Goal: Task Accomplishment & Management: Use online tool/utility

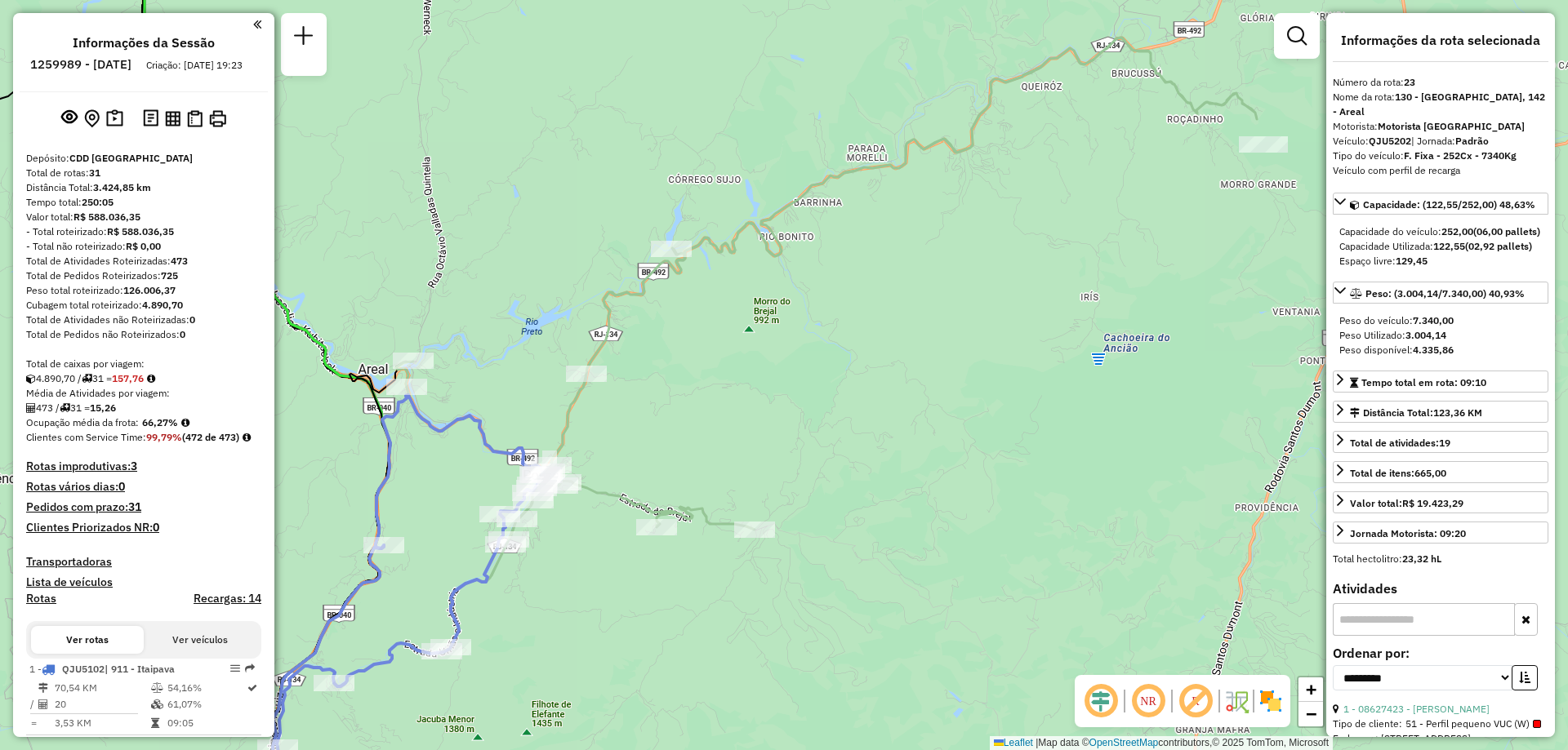
select select "**********"
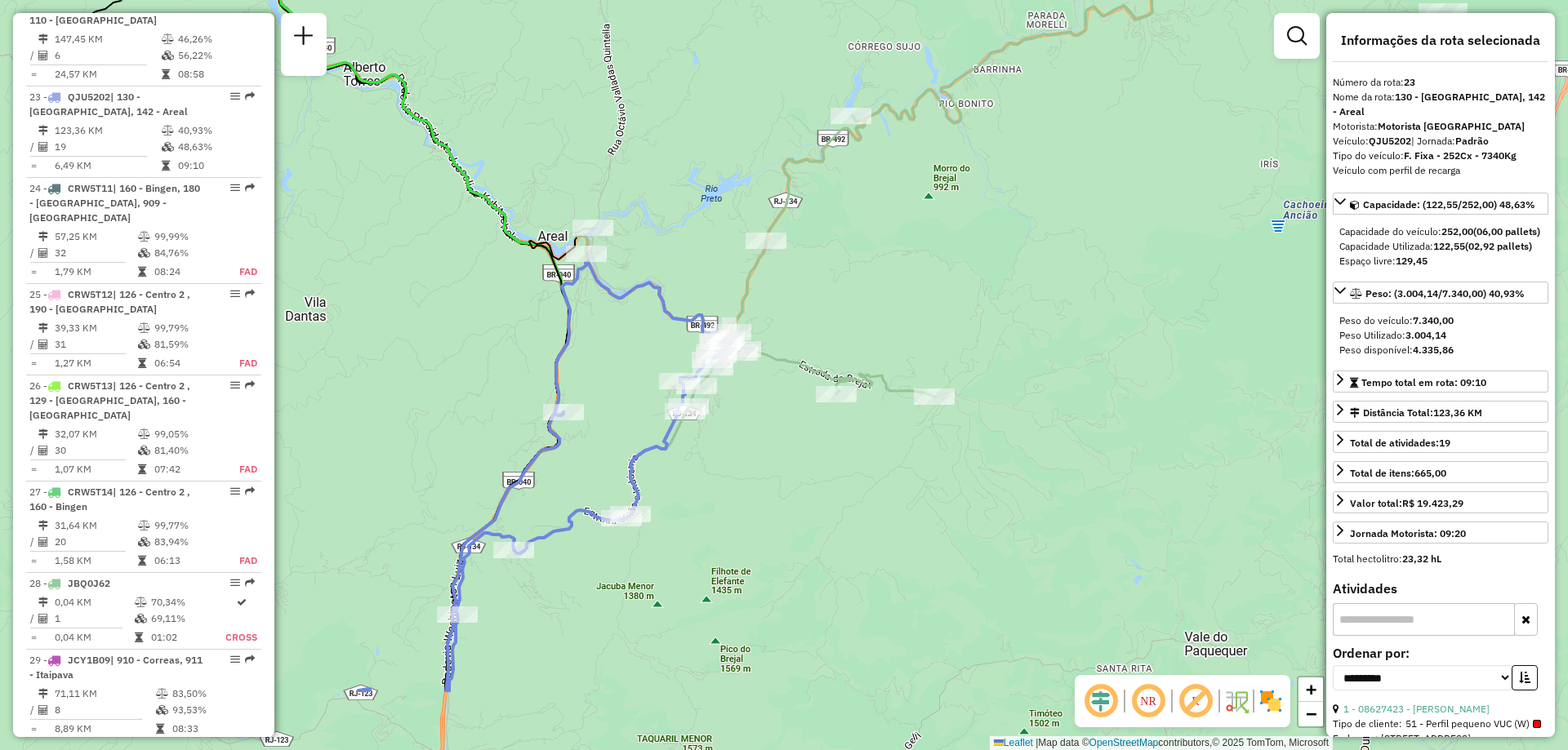
drag, startPoint x: 481, startPoint y: 273, endPoint x: 661, endPoint y: 141, distance: 223.2
click at [661, 141] on div "Janela de atendimento Grade de atendimento Capacidade Transportadoras Veículos …" at bounding box center [784, 375] width 1568 height 750
click at [762, 521] on div "Janela de atendimento Grade de atendimento Capacidade Transportadoras Veículos …" at bounding box center [784, 375] width 1568 height 750
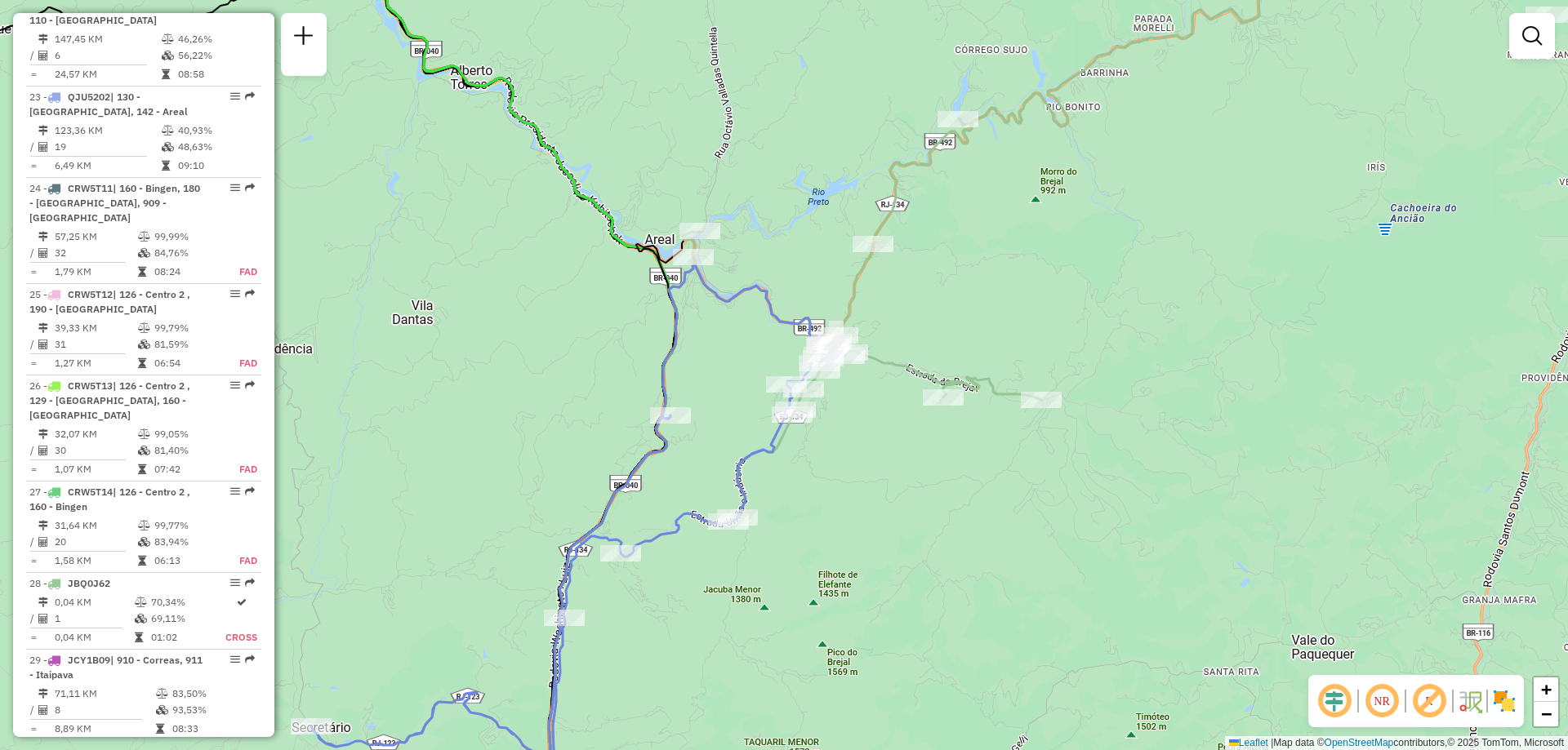
drag, startPoint x: 749, startPoint y: 471, endPoint x: 856, endPoint y: 475, distance: 107.1
click at [856, 475] on div "Janela de atendimento Grade de atendimento Capacidade Transportadoras Veículos …" at bounding box center [784, 375] width 1568 height 750
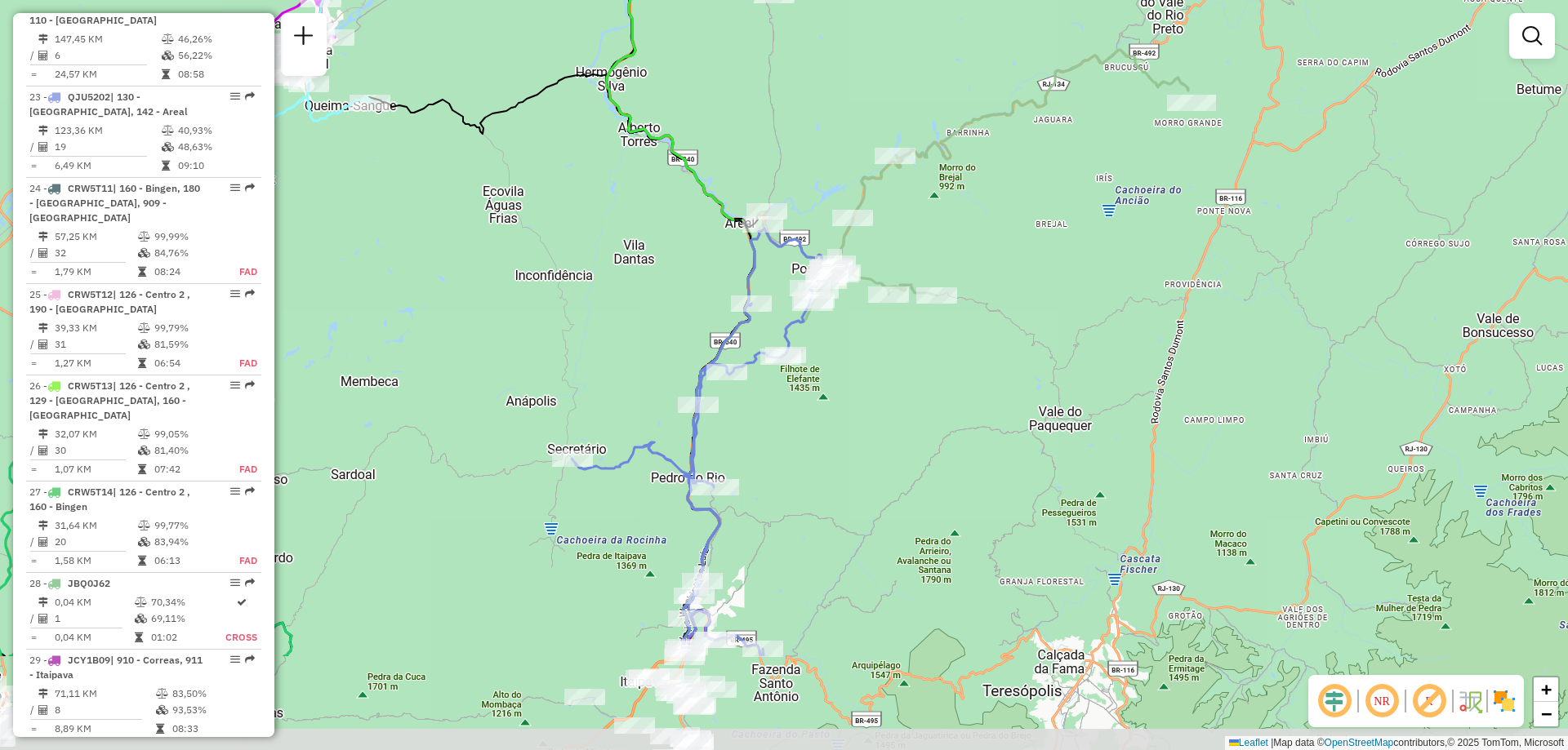
drag, startPoint x: 1093, startPoint y: 580, endPoint x: 1043, endPoint y: 410, distance: 177.2
click at [1043, 410] on div "Janela de atendimento Grade de atendimento Capacidade Transportadoras Veículos …" at bounding box center [784, 375] width 1568 height 750
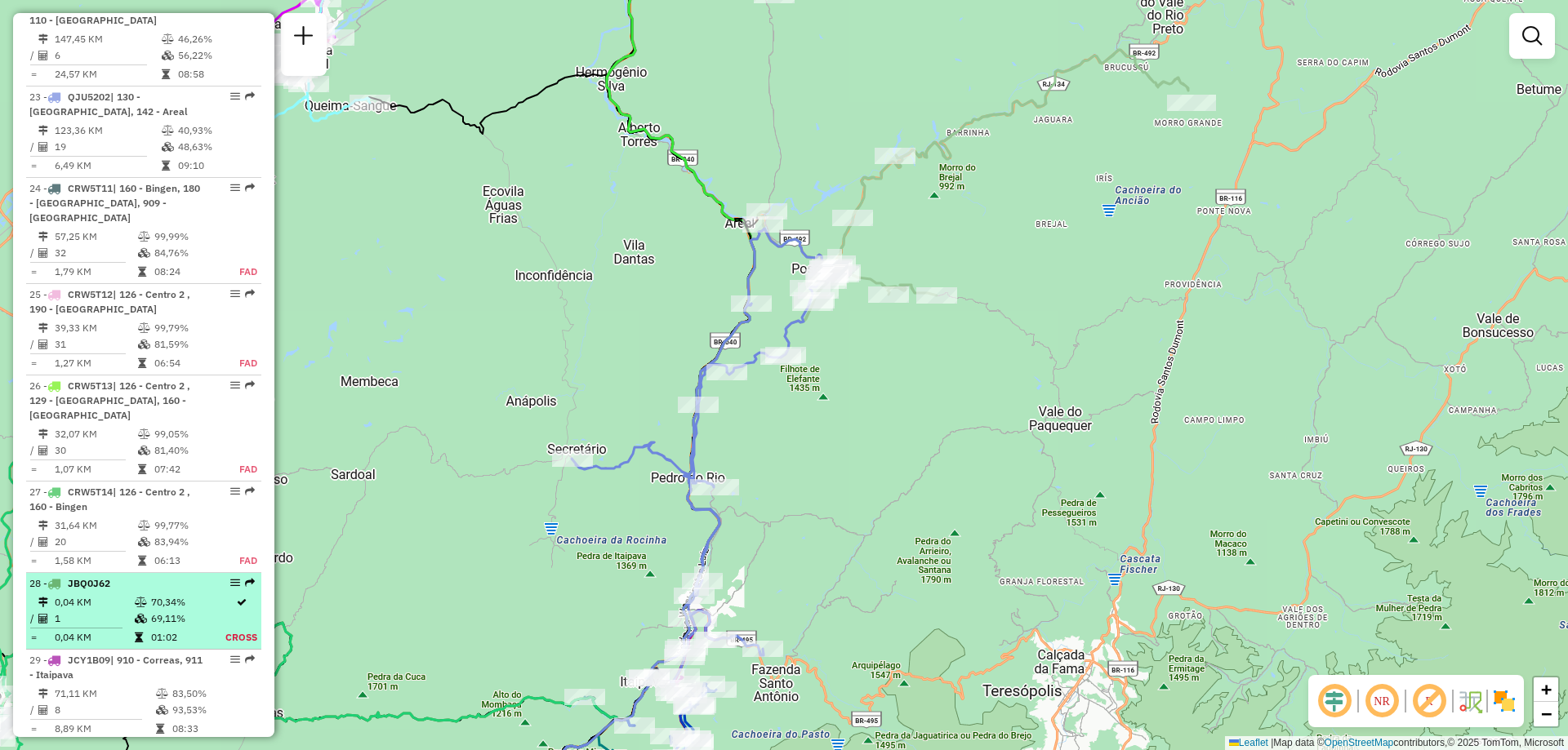
click at [98, 611] on td "1" at bounding box center [94, 619] width 80 height 17
select select "**********"
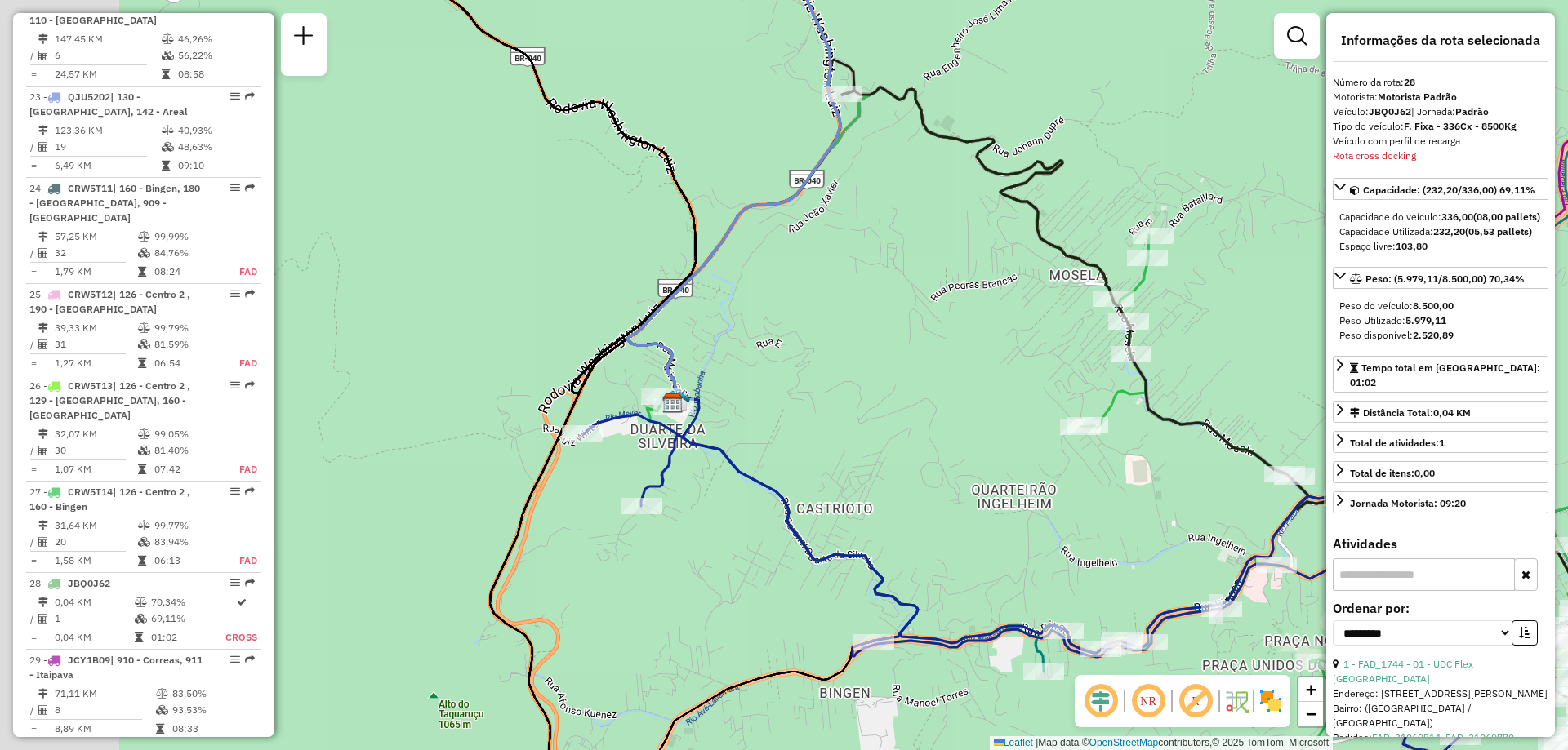
drag, startPoint x: 515, startPoint y: 504, endPoint x: 778, endPoint y: 435, distance: 271.9
click at [778, 435] on div "Janela de atendimento Grade de atendimento Capacidade Transportadoras Veículos …" at bounding box center [784, 375] width 1568 height 750
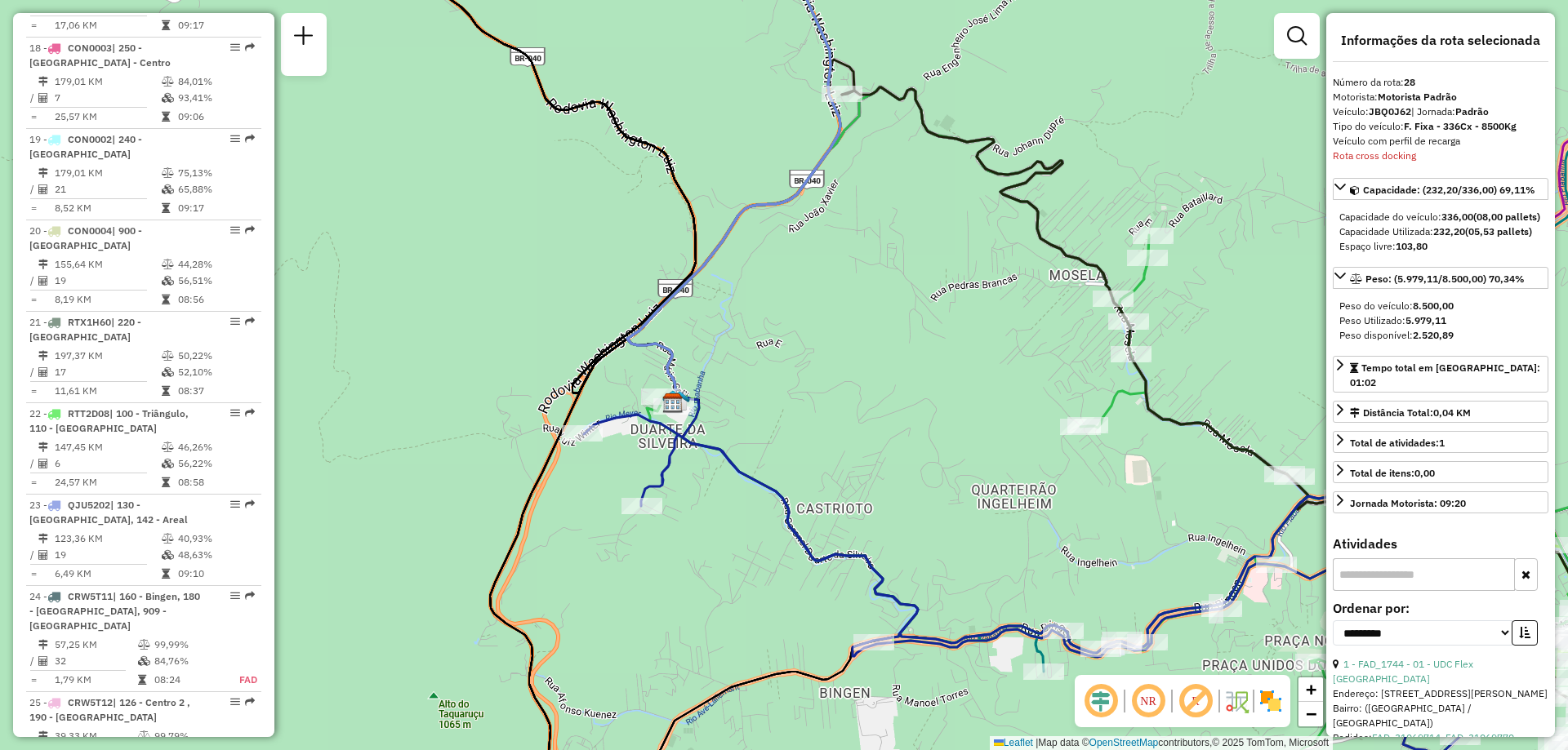
scroll to position [2036, 0]
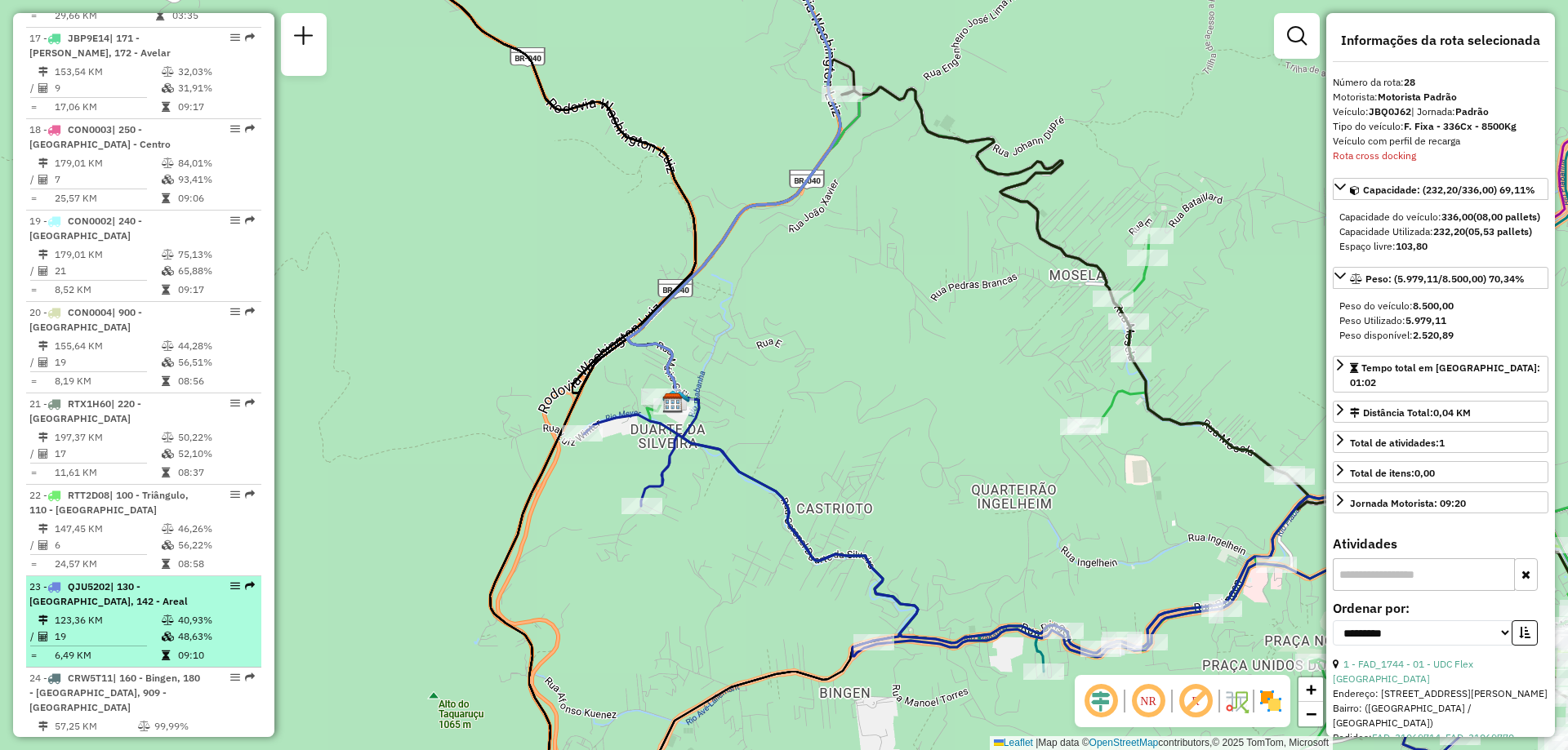
click at [135, 580] on div "23 - QJU5202 | 130 - [GEOGRAPHIC_DATA], 142 - Areal" at bounding box center [116, 594] width 173 height 29
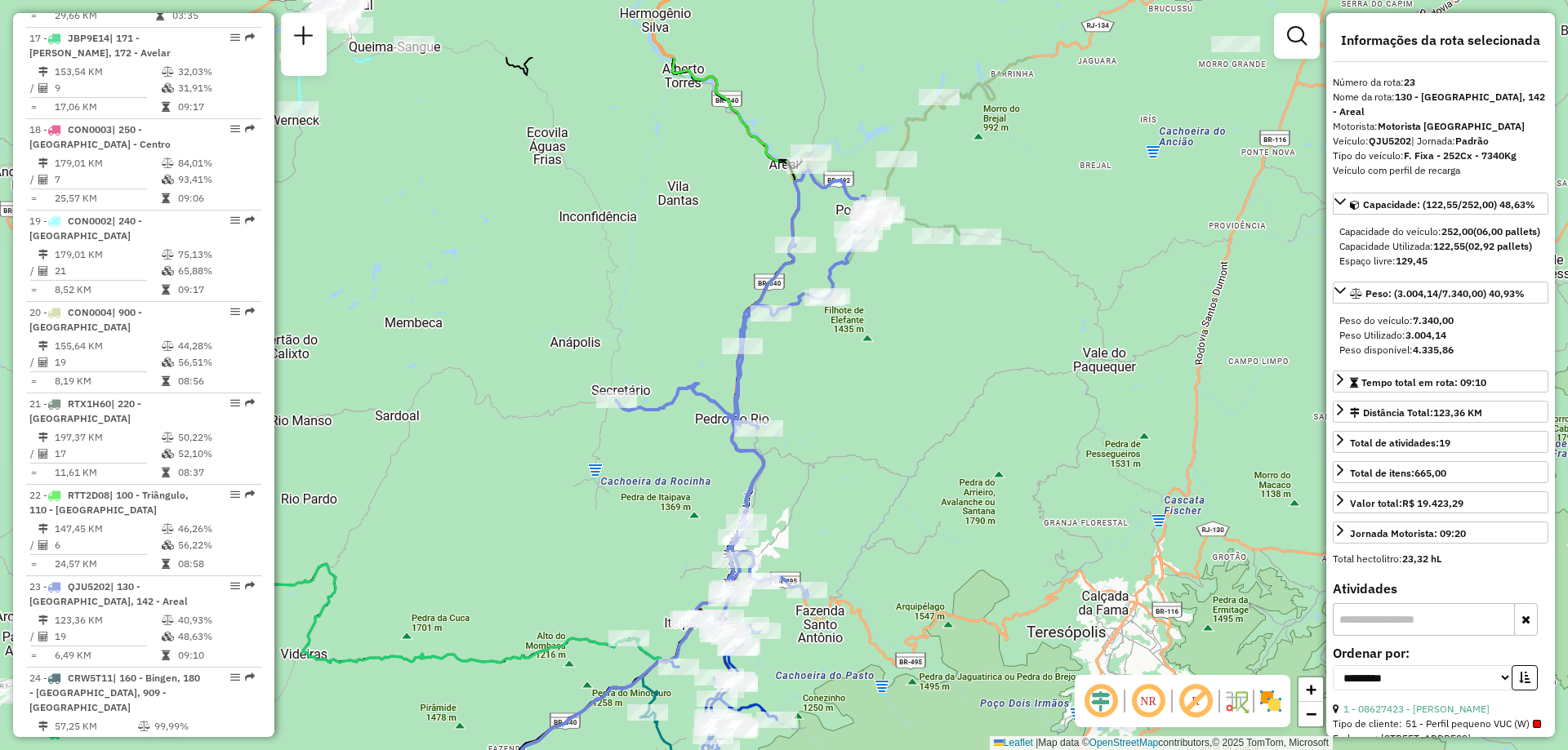
drag, startPoint x: 1020, startPoint y: 257, endPoint x: 917, endPoint y: 388, distance: 166.6
click at [917, 388] on div "Janela de atendimento Grade de atendimento Capacidade Transportadoras Veículos …" at bounding box center [784, 375] width 1568 height 750
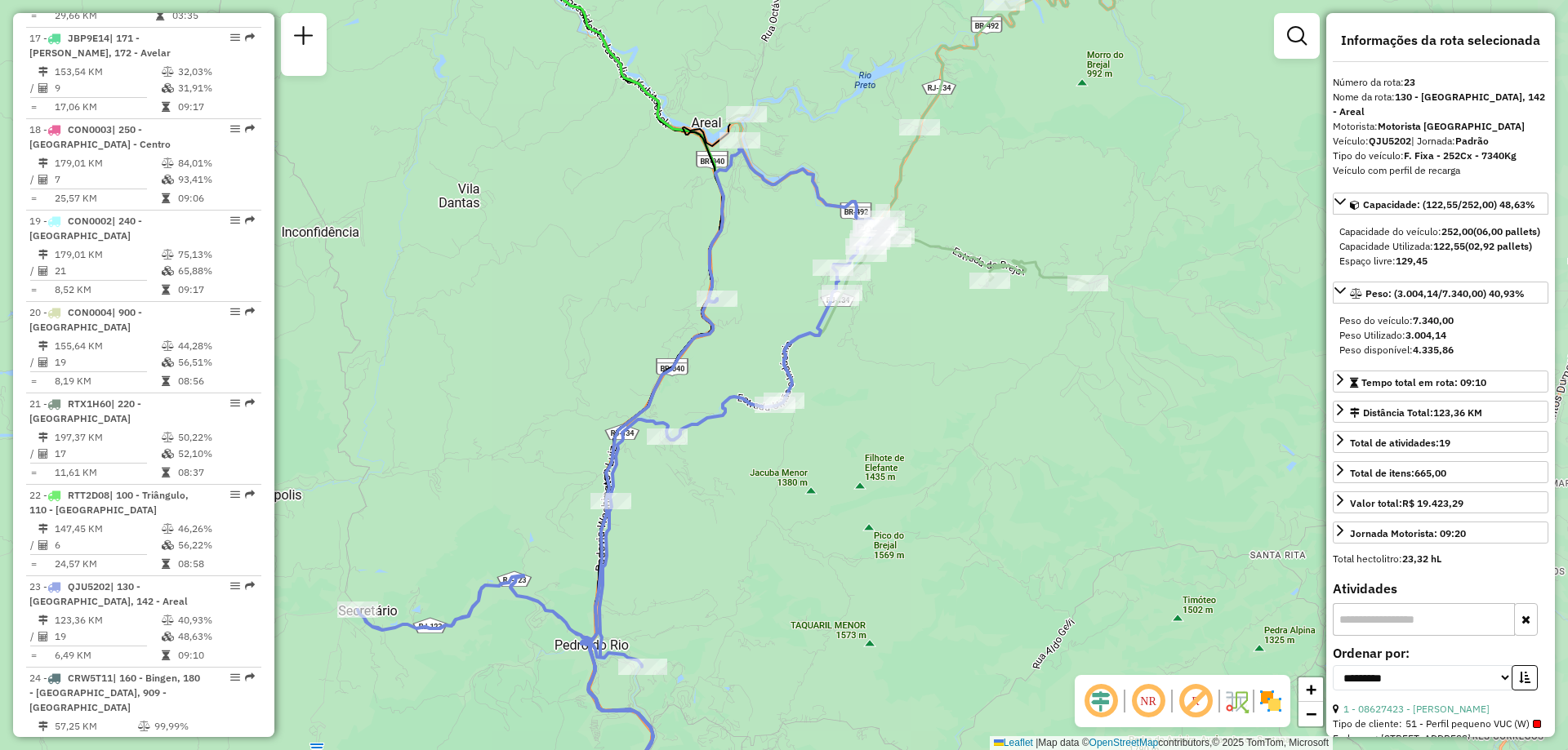
drag, startPoint x: 755, startPoint y: 241, endPoint x: 632, endPoint y: 282, distance: 129.7
click at [632, 282] on div "Janela de atendimento Grade de atendimento Capacidade Transportadoras Veículos …" at bounding box center [784, 375] width 1568 height 750
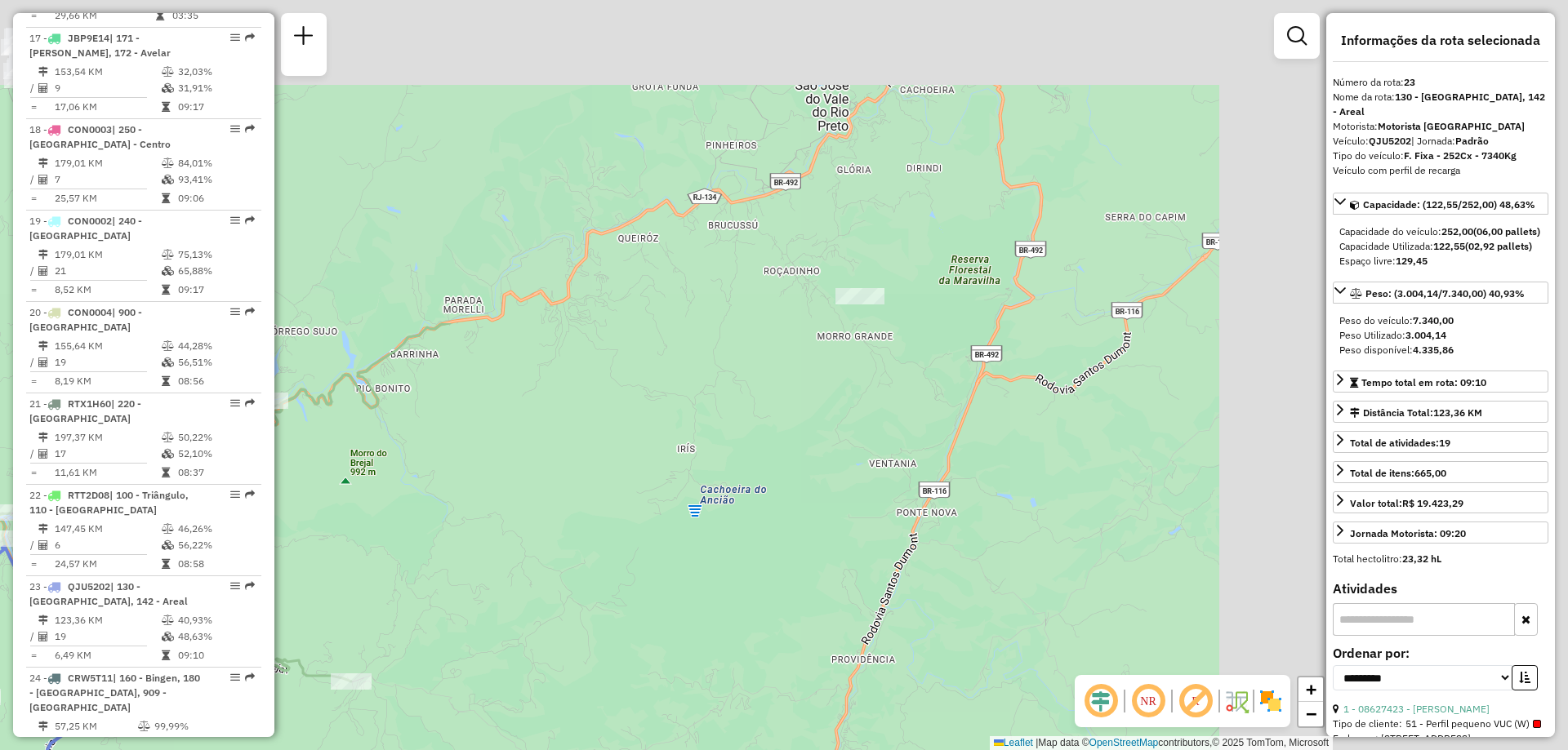
drag, startPoint x: 939, startPoint y: 384, endPoint x: 144, endPoint y: 779, distance: 887.7
click at [144, 750] on html "Aguarde... Pop-up bloqueado! Seu navegador bloqueou automáticamente a abertura …" at bounding box center [784, 375] width 1568 height 750
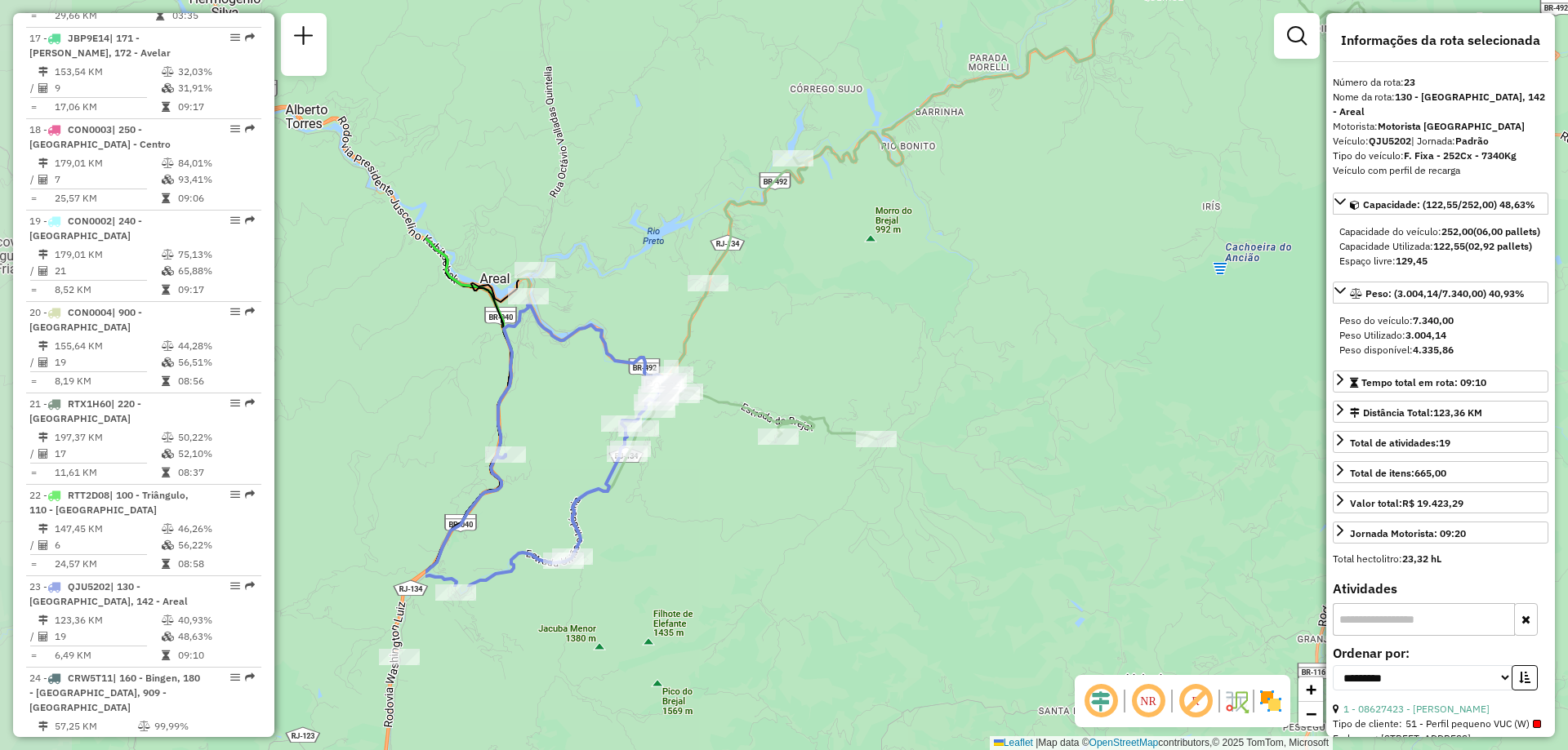
drag, startPoint x: 428, startPoint y: 500, endPoint x: 1010, endPoint y: 261, distance: 629.2
click at [1010, 261] on div "Janela de atendimento Grade de atendimento Capacidade Transportadoras Veículos …" at bounding box center [784, 375] width 1568 height 750
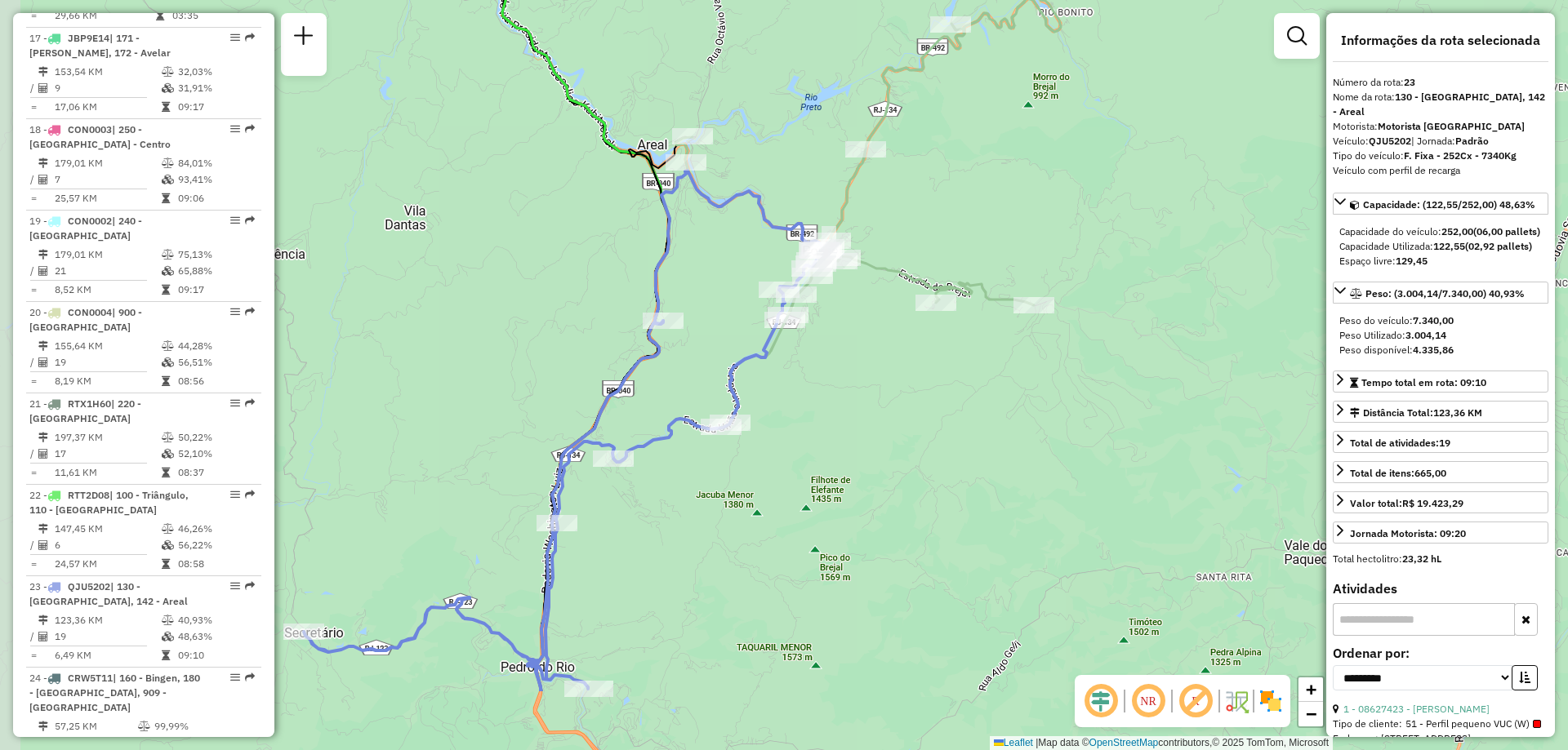
drag, startPoint x: 577, startPoint y: 677, endPoint x: 739, endPoint y: 540, distance: 212.2
click at [739, 540] on div "Janela de atendimento Grade de atendimento Capacidade Transportadoras Veículos …" at bounding box center [784, 375] width 1568 height 750
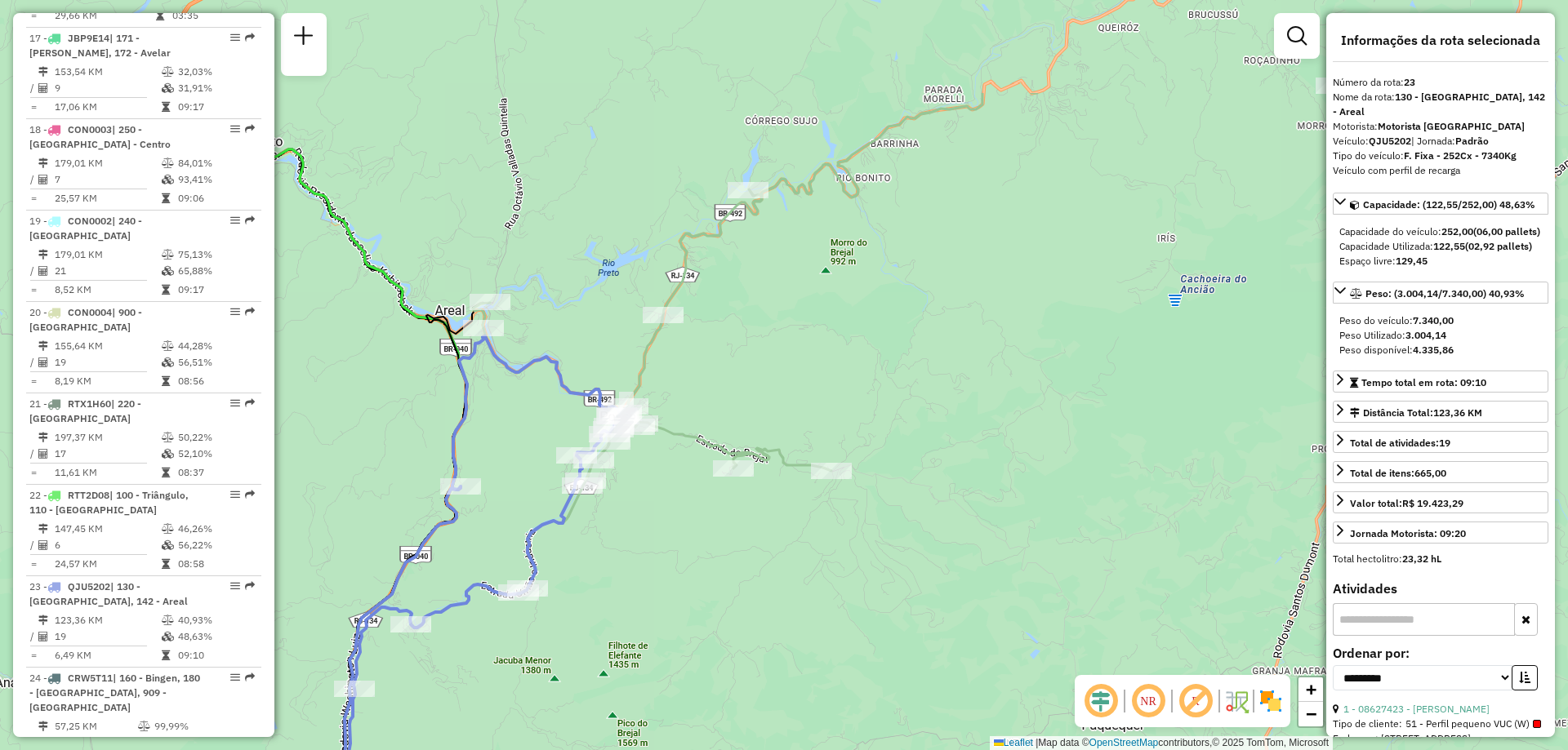
drag, startPoint x: 1053, startPoint y: 364, endPoint x: 790, endPoint y: 398, distance: 265.2
click at [845, 534] on div "Janela de atendimento Grade de atendimento Capacidade Transportadoras Veículos …" at bounding box center [784, 375] width 1568 height 750
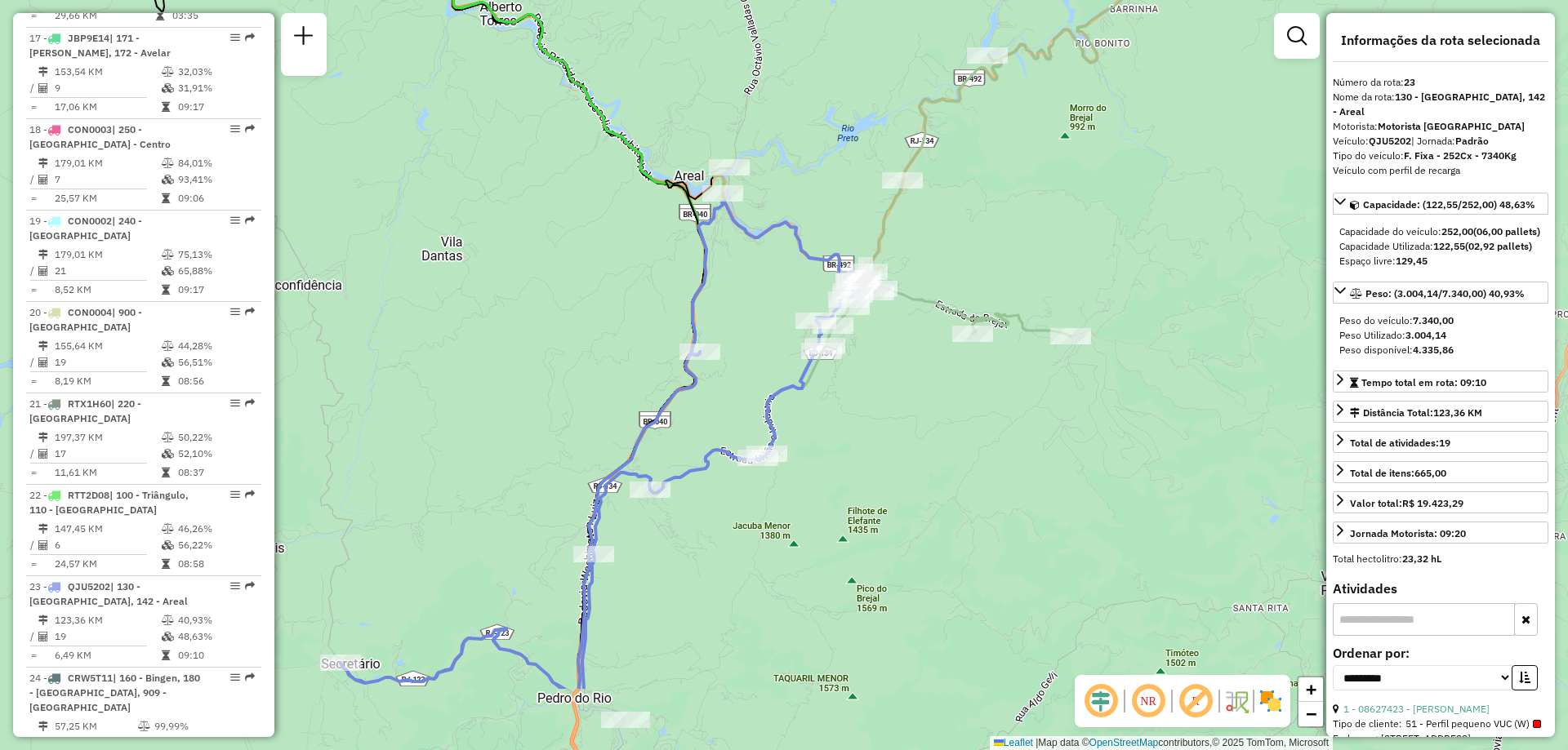
drag, startPoint x: 681, startPoint y: 624, endPoint x: 922, endPoint y: 488, distance: 276.7
click at [922, 488] on div "Janela de atendimento Grade de atendimento Capacidade Transportadoras Veículos …" at bounding box center [784, 375] width 1568 height 750
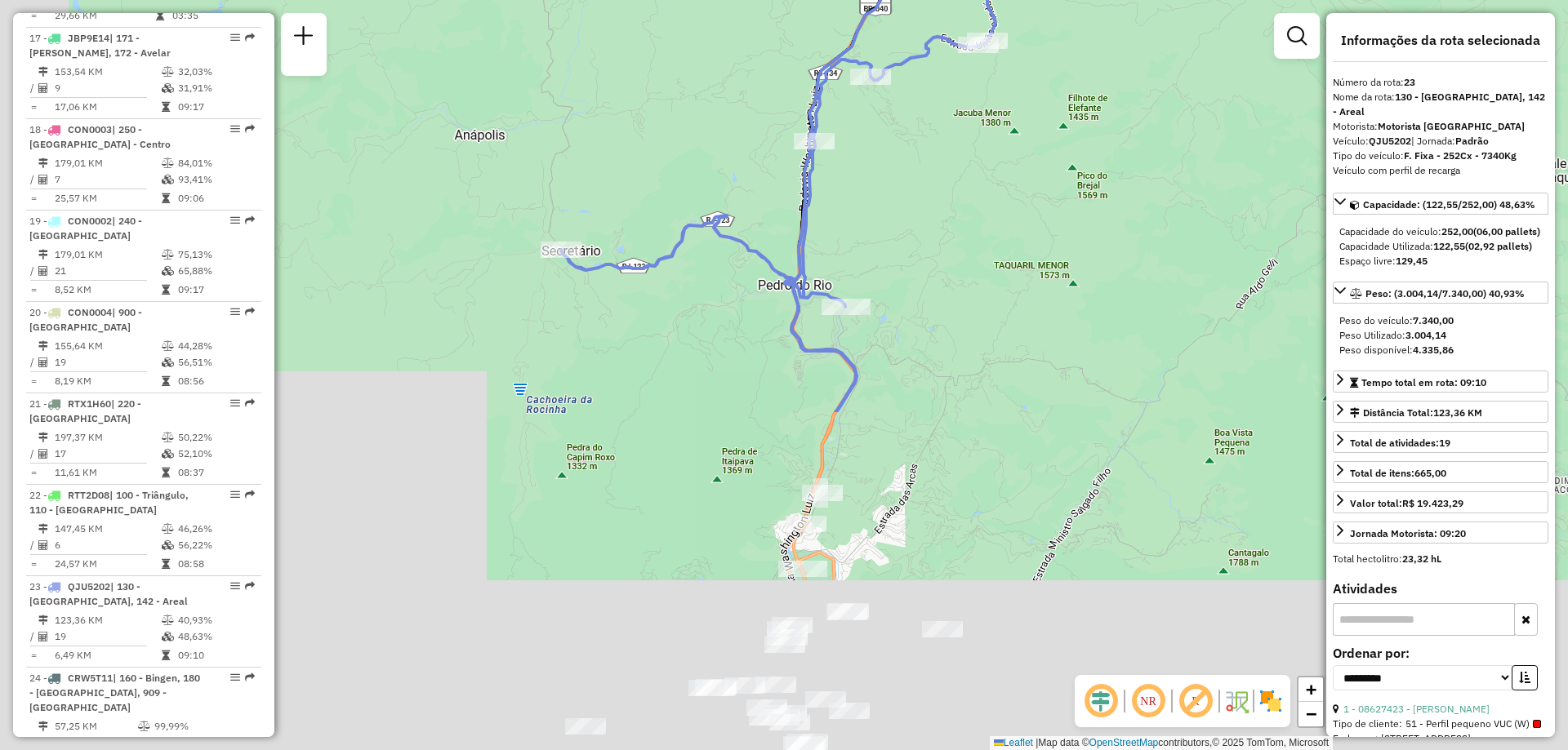
drag, startPoint x: 823, startPoint y: 542, endPoint x: 1043, endPoint y: 129, distance: 467.9
click at [1043, 129] on div "Janela de atendimento Grade de atendimento Capacidade Transportadoras Veículos …" at bounding box center [784, 375] width 1568 height 750
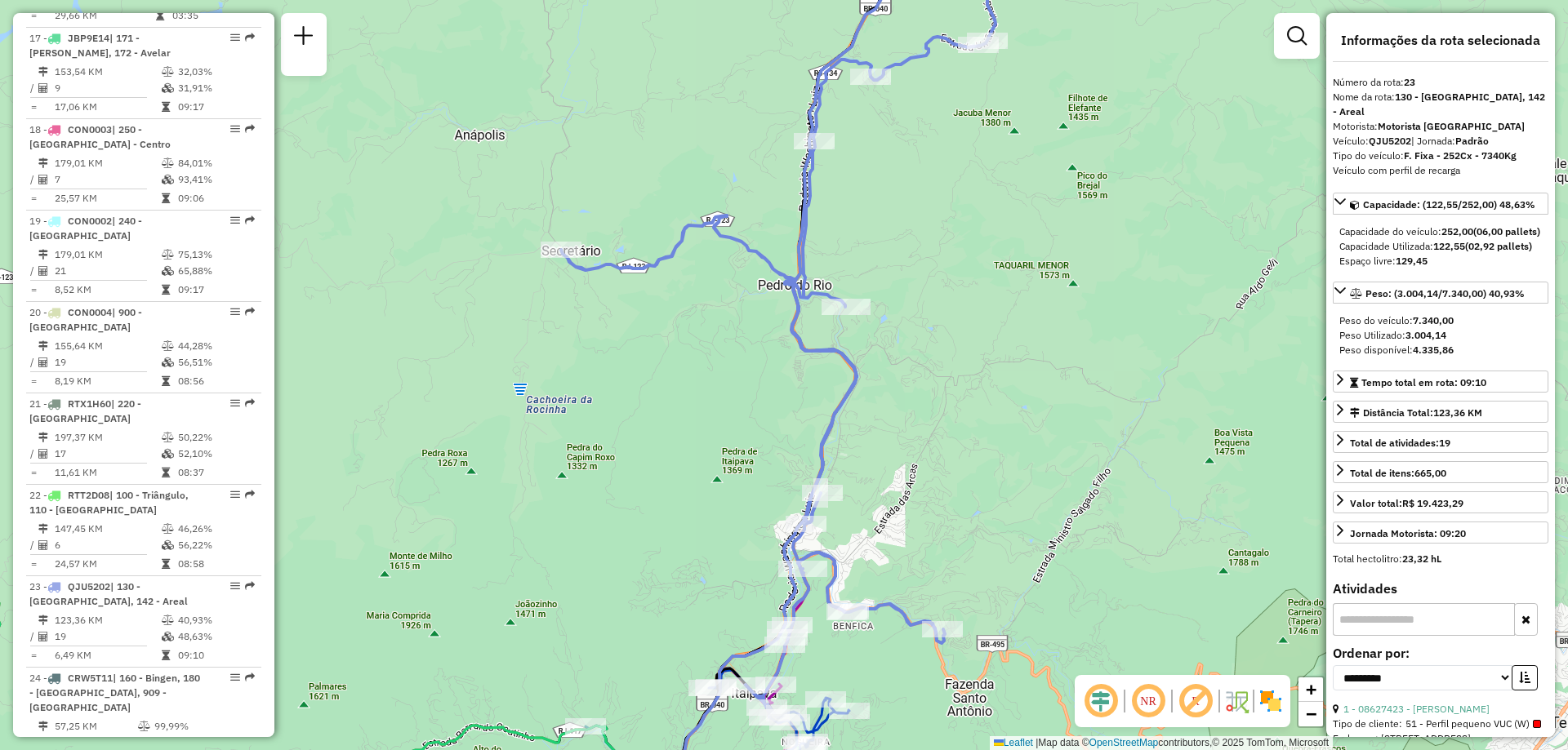
drag, startPoint x: 931, startPoint y: 529, endPoint x: 867, endPoint y: 426, distance: 121.3
click at [867, 426] on div "Janela de atendimento Grade de atendimento Capacidade Transportadoras Veículos …" at bounding box center [784, 375] width 1568 height 750
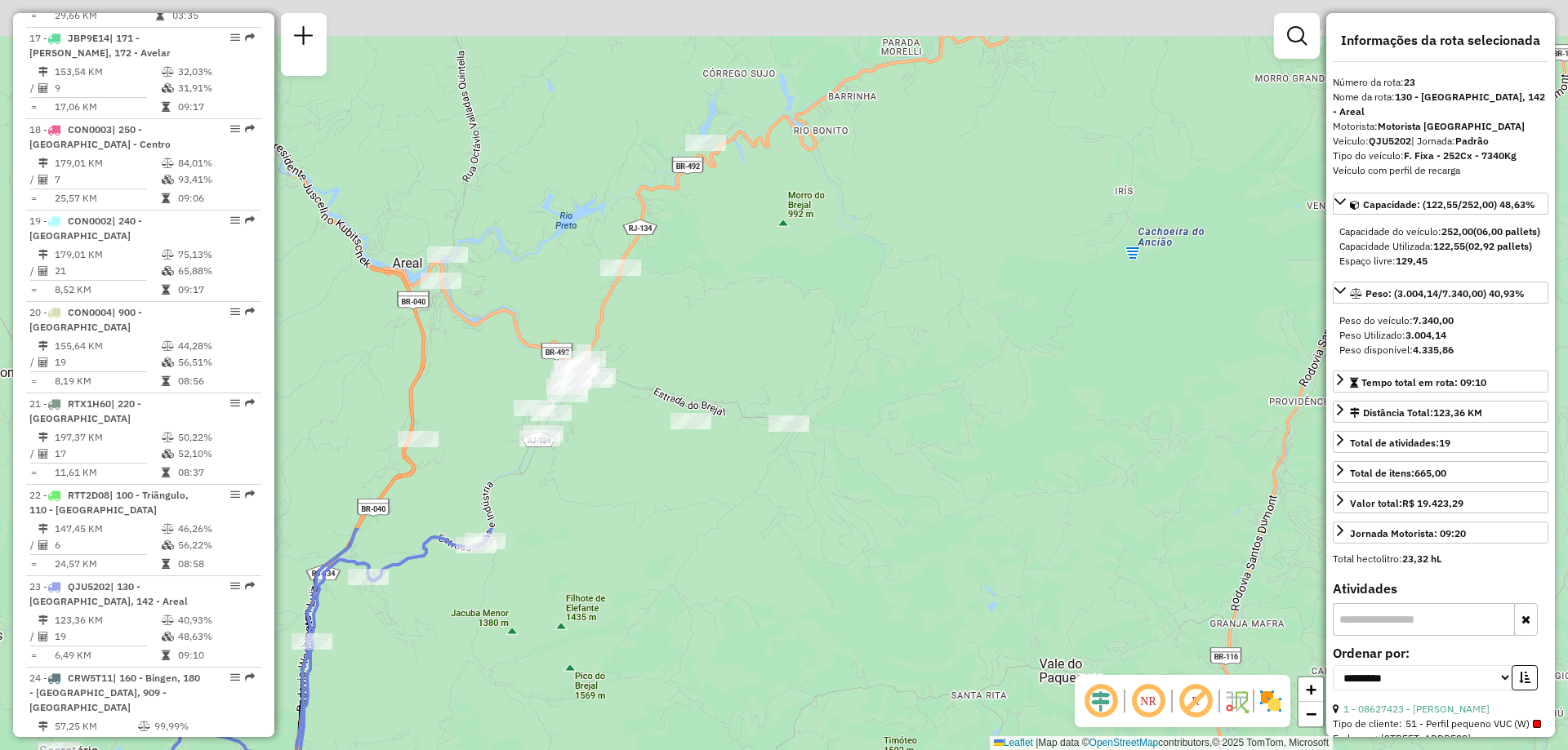
drag, startPoint x: 905, startPoint y: 202, endPoint x: 498, endPoint y: 760, distance: 690.7
click at [498, 750] on html "Aguarde... Pop-up bloqueado! Seu navegador bloqueou automáticamente a abertura …" at bounding box center [784, 375] width 1568 height 750
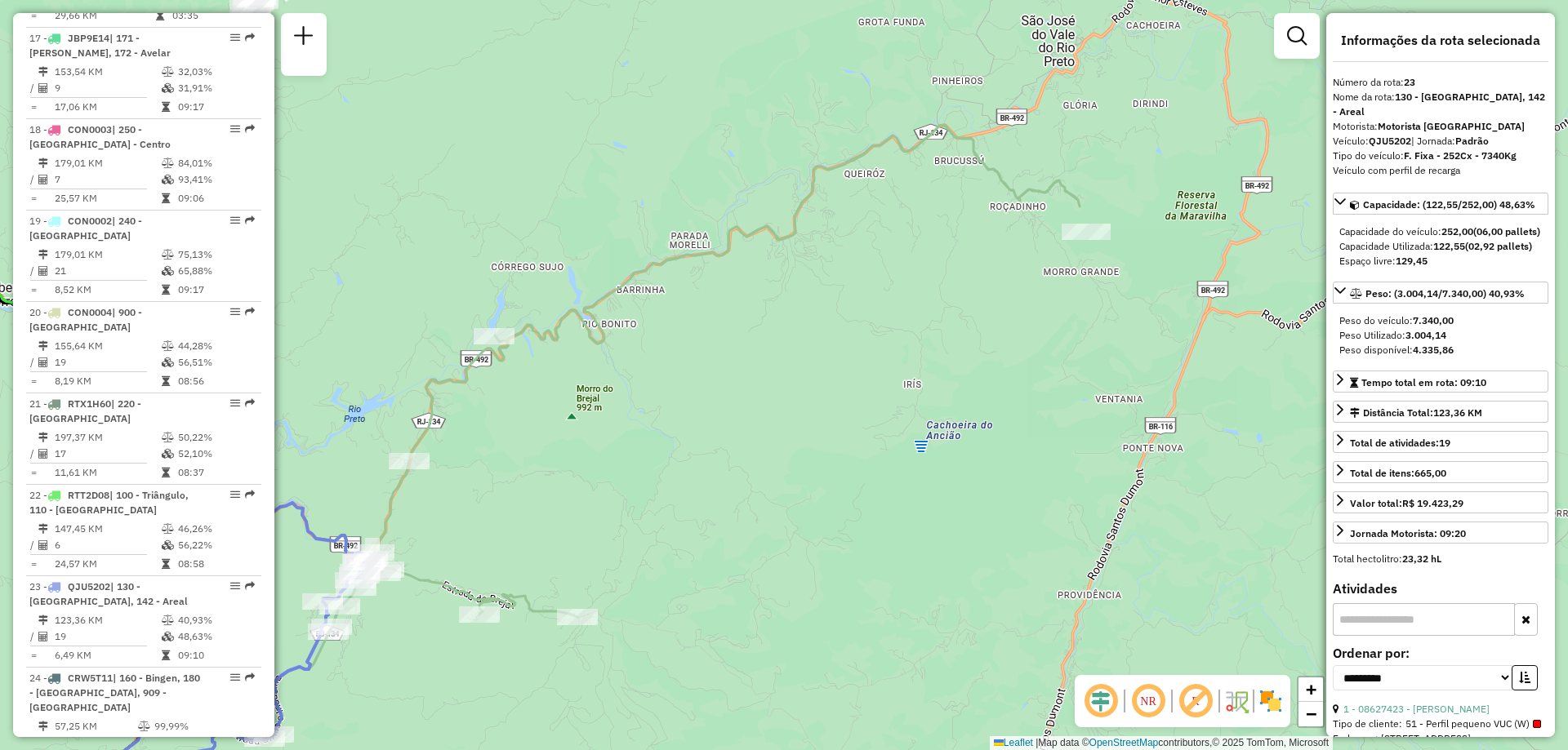
drag, startPoint x: 801, startPoint y: 284, endPoint x: 593, endPoint y: 475, distance: 282.4
click at [593, 475] on div "Janela de atendimento Grade de atendimento Capacidade Transportadoras Veículos …" at bounding box center [784, 375] width 1568 height 750
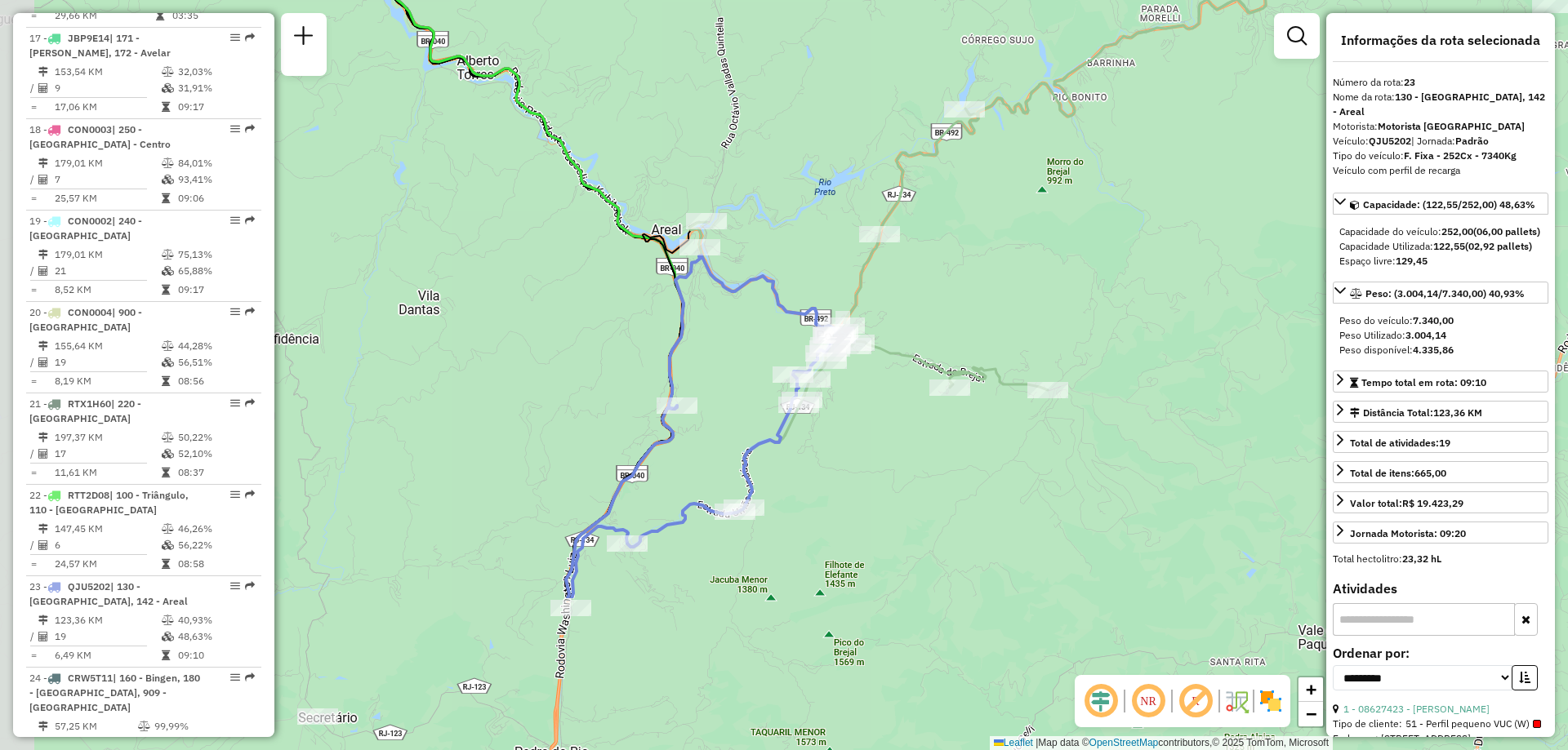
drag, startPoint x: 586, startPoint y: 471, endPoint x: 1056, endPoint y: 244, distance: 521.9
click at [1056, 244] on div "Janela de atendimento Grade de atendimento Capacidade Transportadoras Veículos …" at bounding box center [784, 375] width 1568 height 750
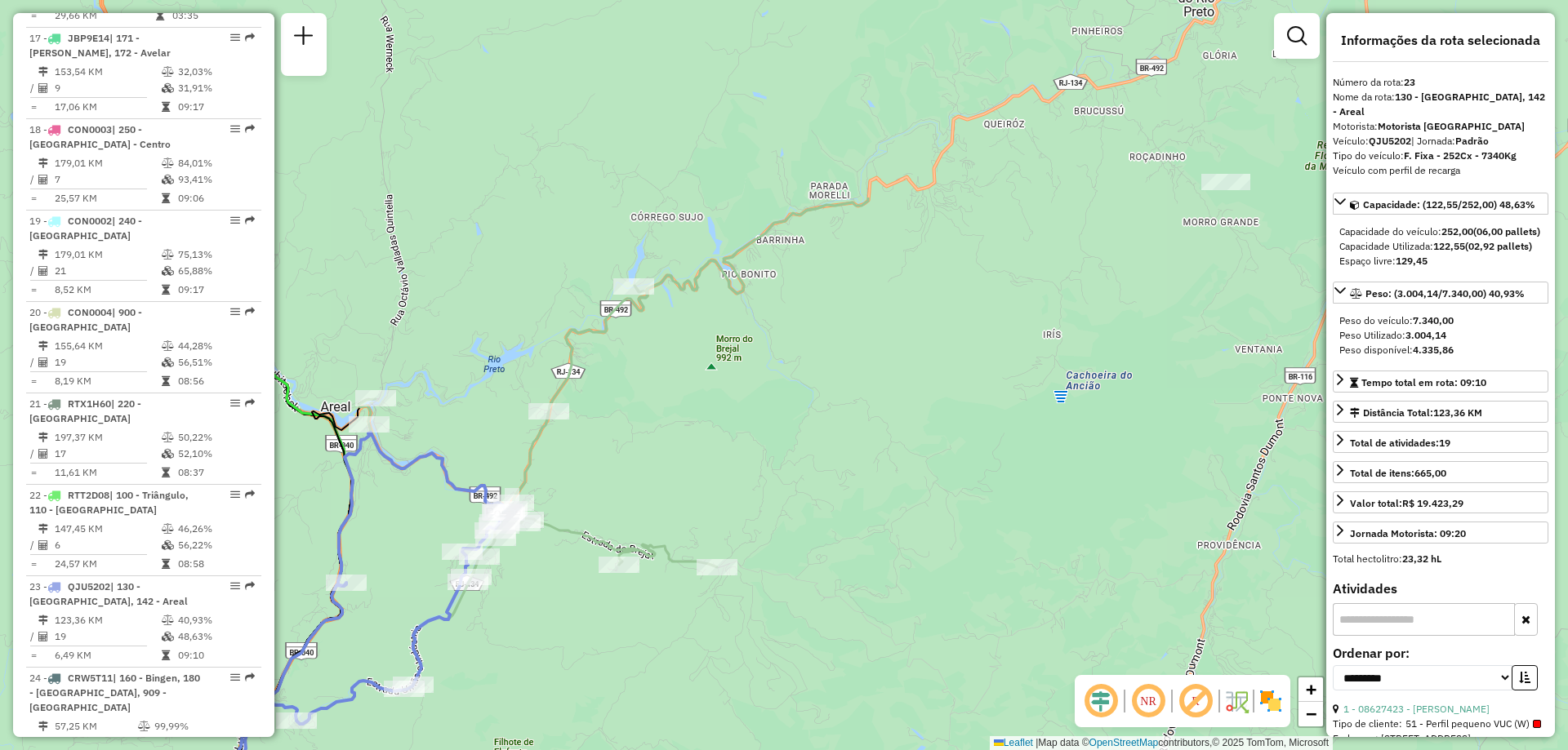
drag, startPoint x: 1163, startPoint y: 201, endPoint x: 729, endPoint y: 474, distance: 512.7
click at [729, 474] on div "Janela de atendimento Grade de atendimento Capacidade Transportadoras Veículos …" at bounding box center [784, 375] width 1568 height 750
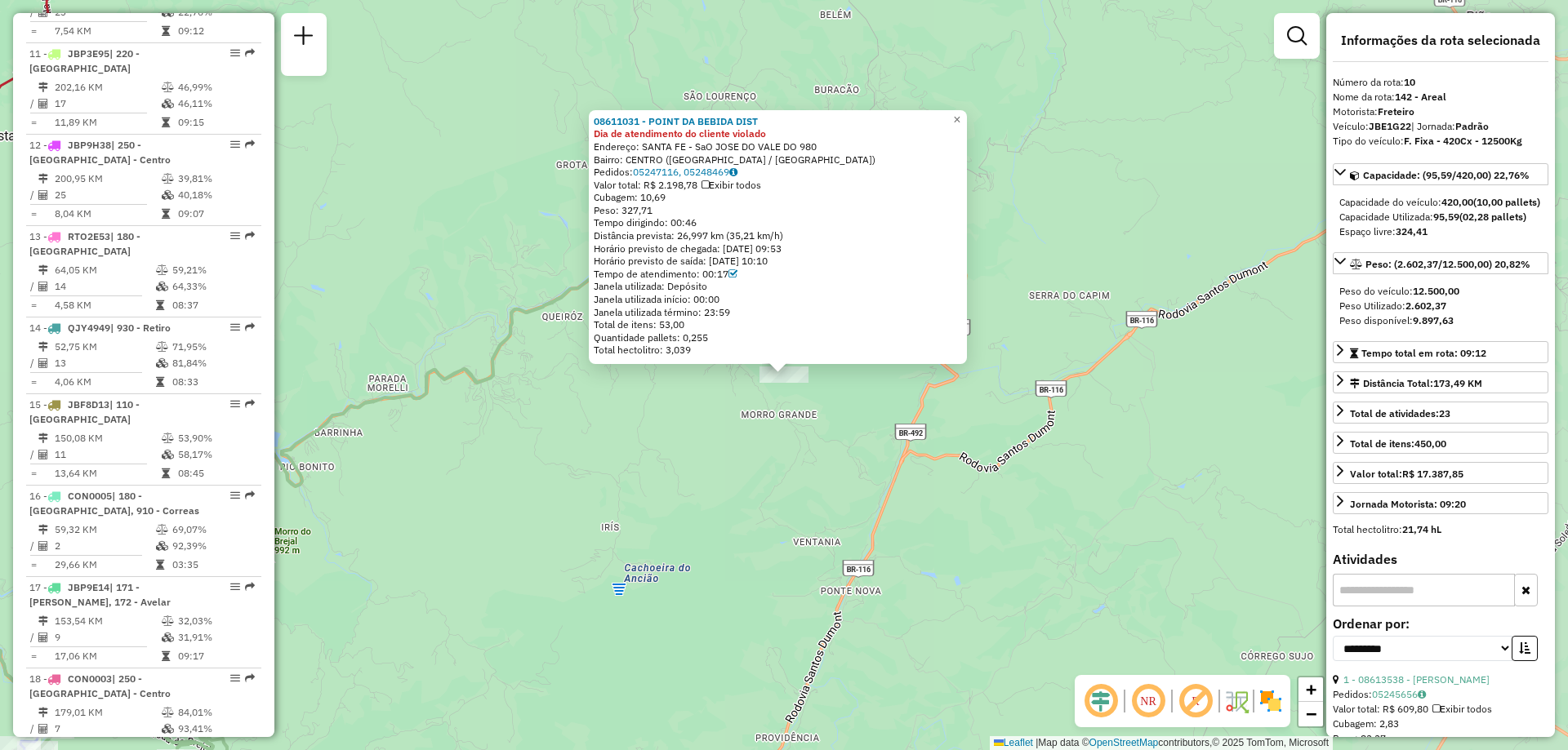
scroll to position [1425, 0]
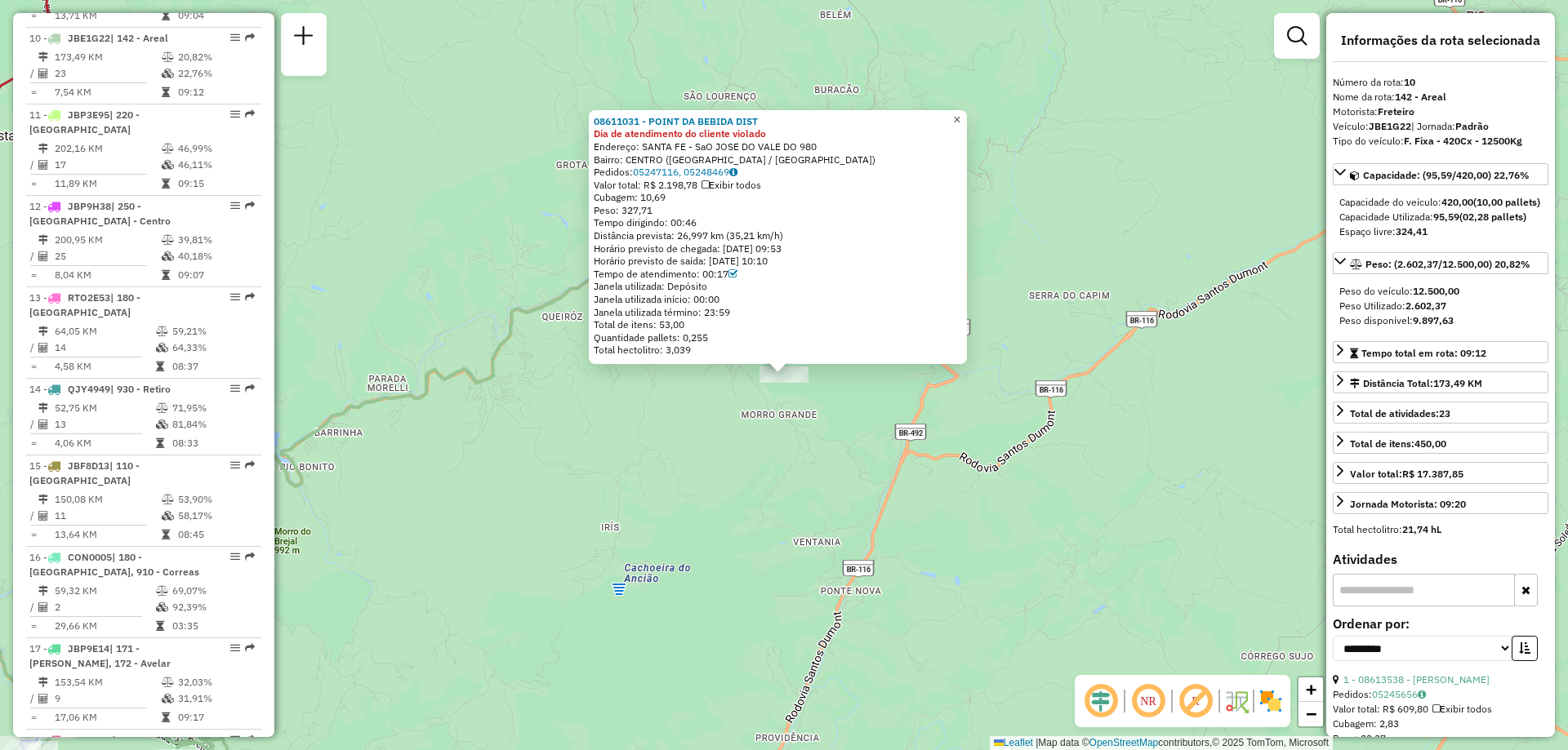
click at [961, 118] on span "×" at bounding box center [957, 119] width 7 height 14
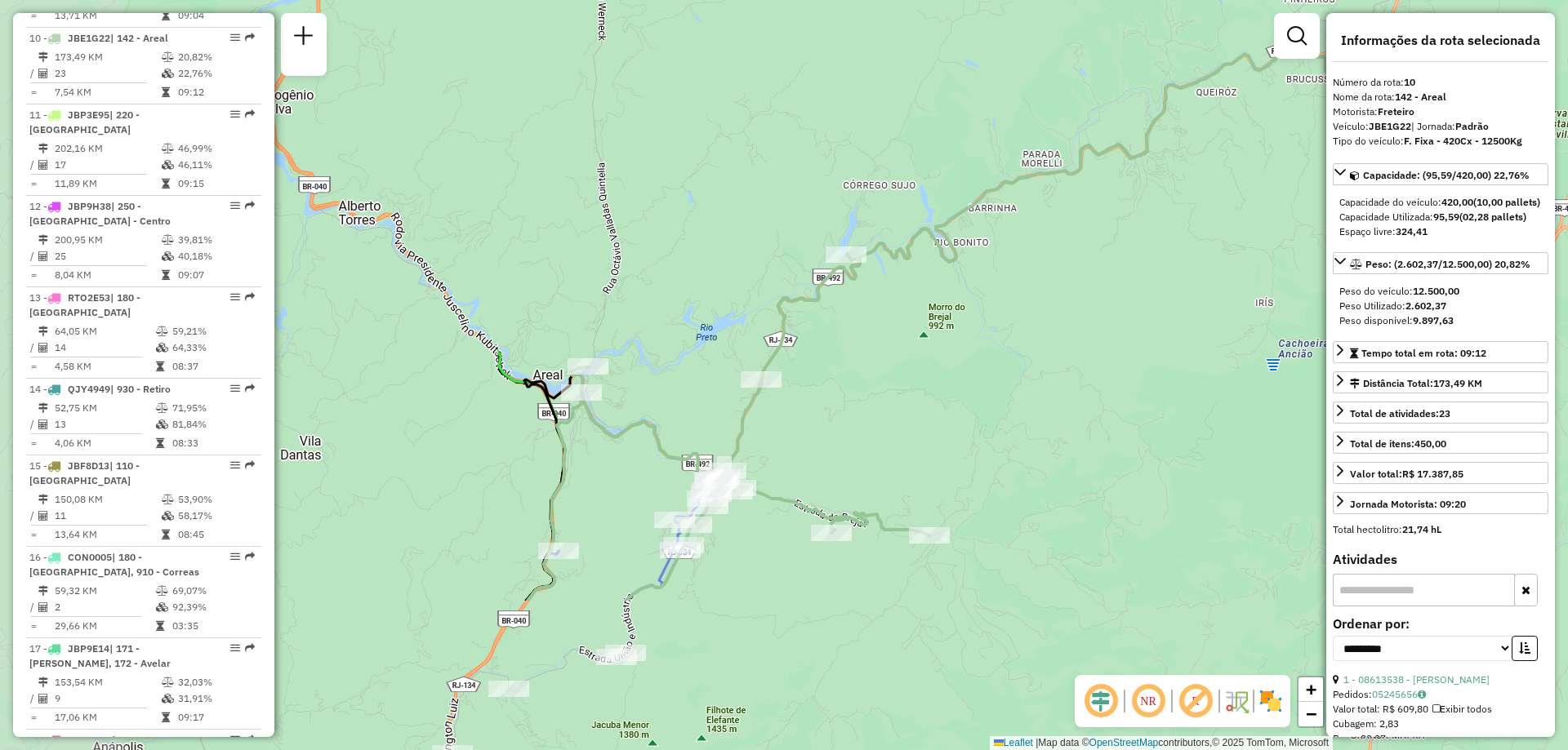
drag, startPoint x: 566, startPoint y: 511, endPoint x: 1220, endPoint y: 286, distance: 691.6
click at [1220, 286] on div "Janela de atendimento Grade de atendimento Capacidade Transportadoras Veículos …" at bounding box center [784, 375] width 1568 height 750
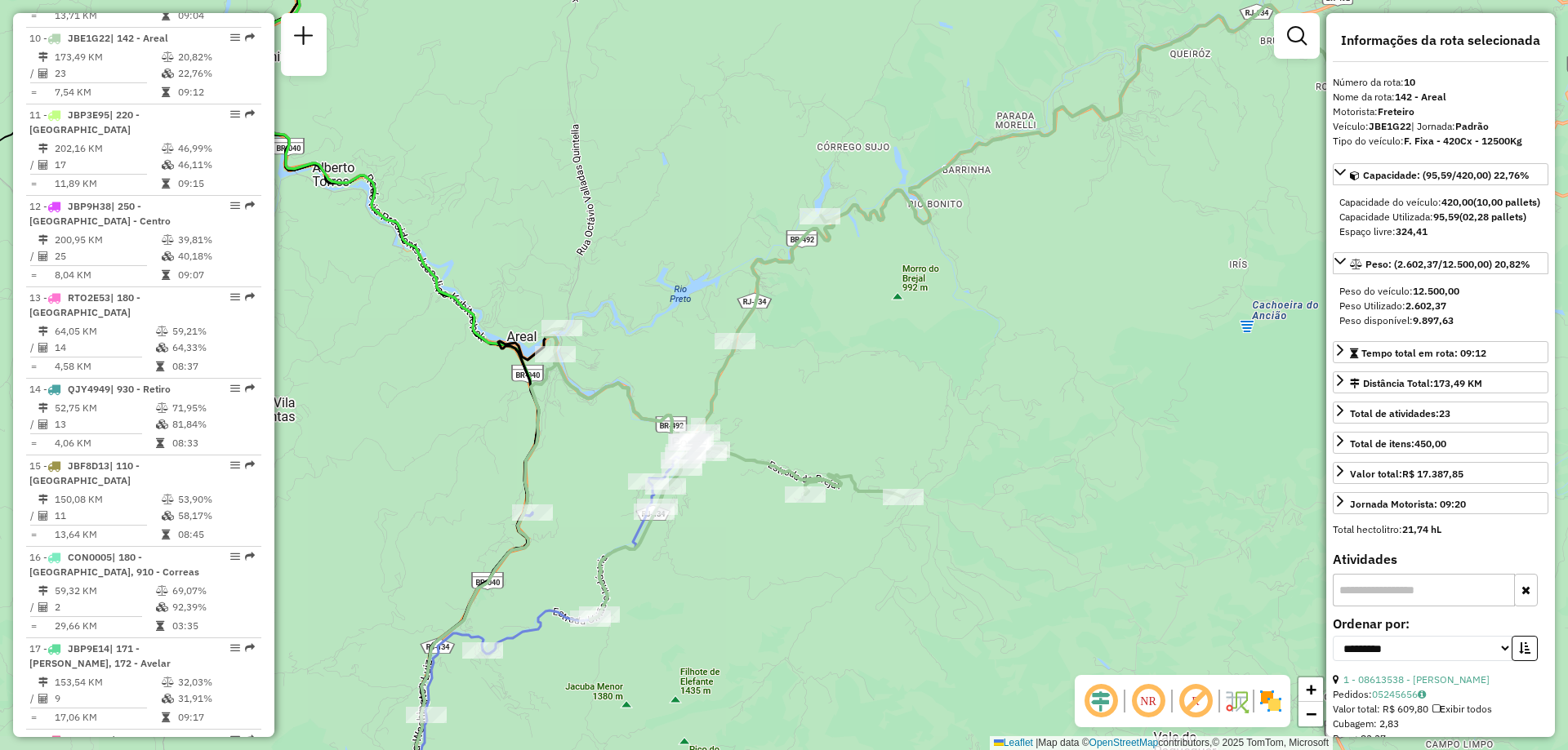
drag, startPoint x: 1068, startPoint y: 271, endPoint x: 1045, endPoint y: 225, distance: 51.4
click at [1045, 225] on div "Janela de atendimento Grade de atendimento Capacidade Transportadoras Veículos …" at bounding box center [784, 375] width 1568 height 750
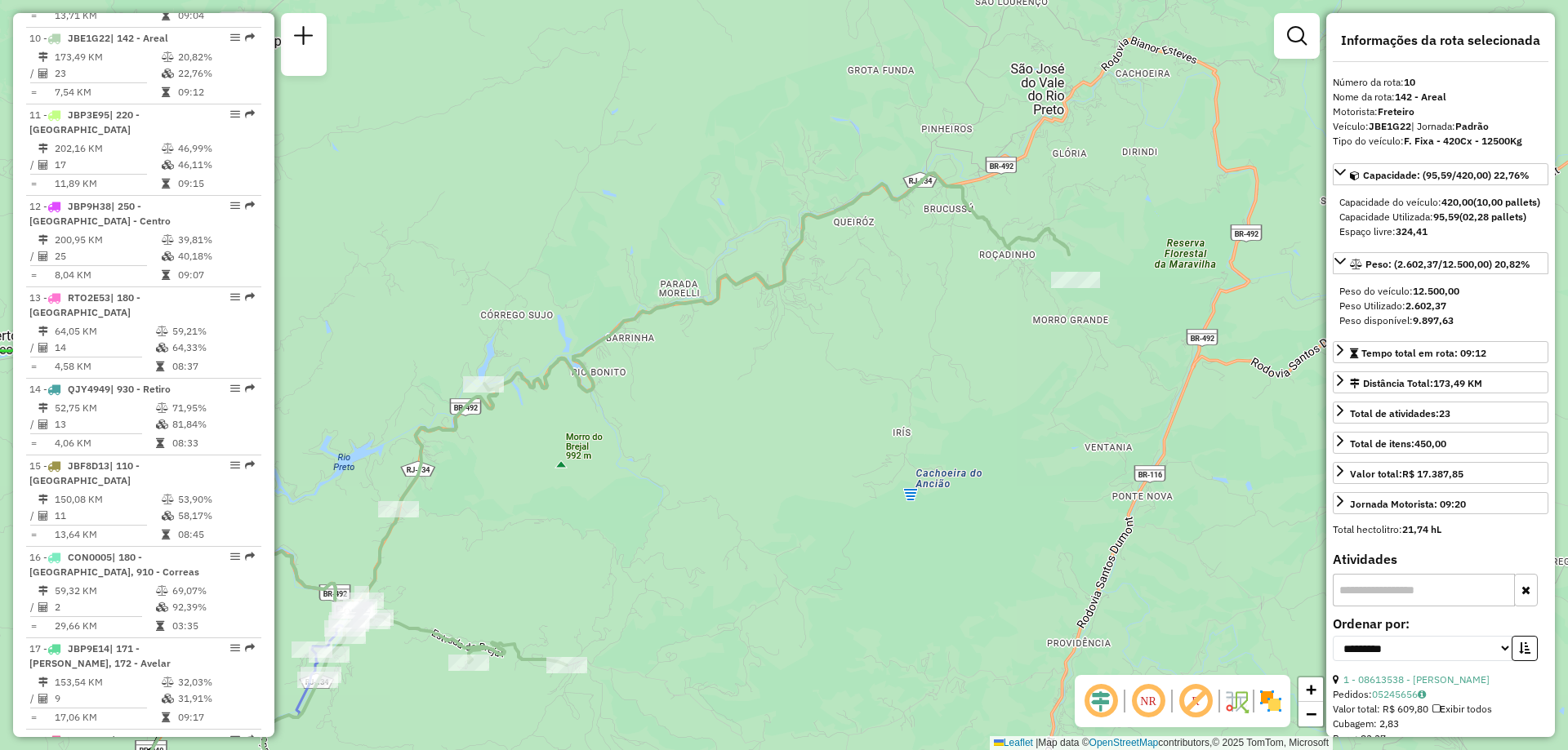
drag, startPoint x: 1199, startPoint y: 245, endPoint x: 855, endPoint y: 411, distance: 382.0
click at [855, 411] on div "Janela de atendimento Grade de atendimento Capacidade Transportadoras Veículos …" at bounding box center [784, 375] width 1568 height 750
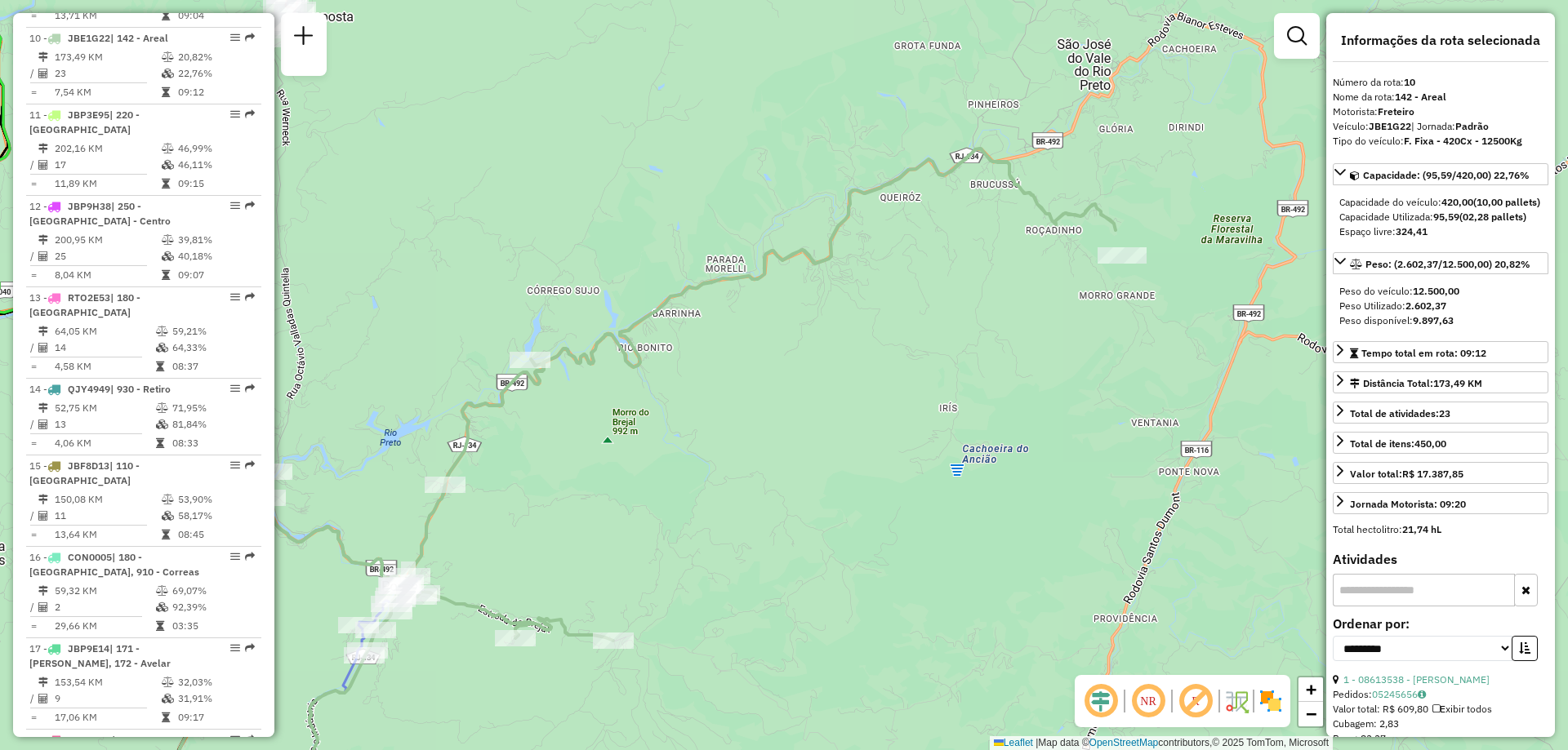
drag, startPoint x: 718, startPoint y: 490, endPoint x: 826, endPoint y: 433, distance: 122.1
click at [826, 433] on div "Janela de atendimento Grade de atendimento Capacidade Transportadoras Veículos …" at bounding box center [784, 375] width 1568 height 750
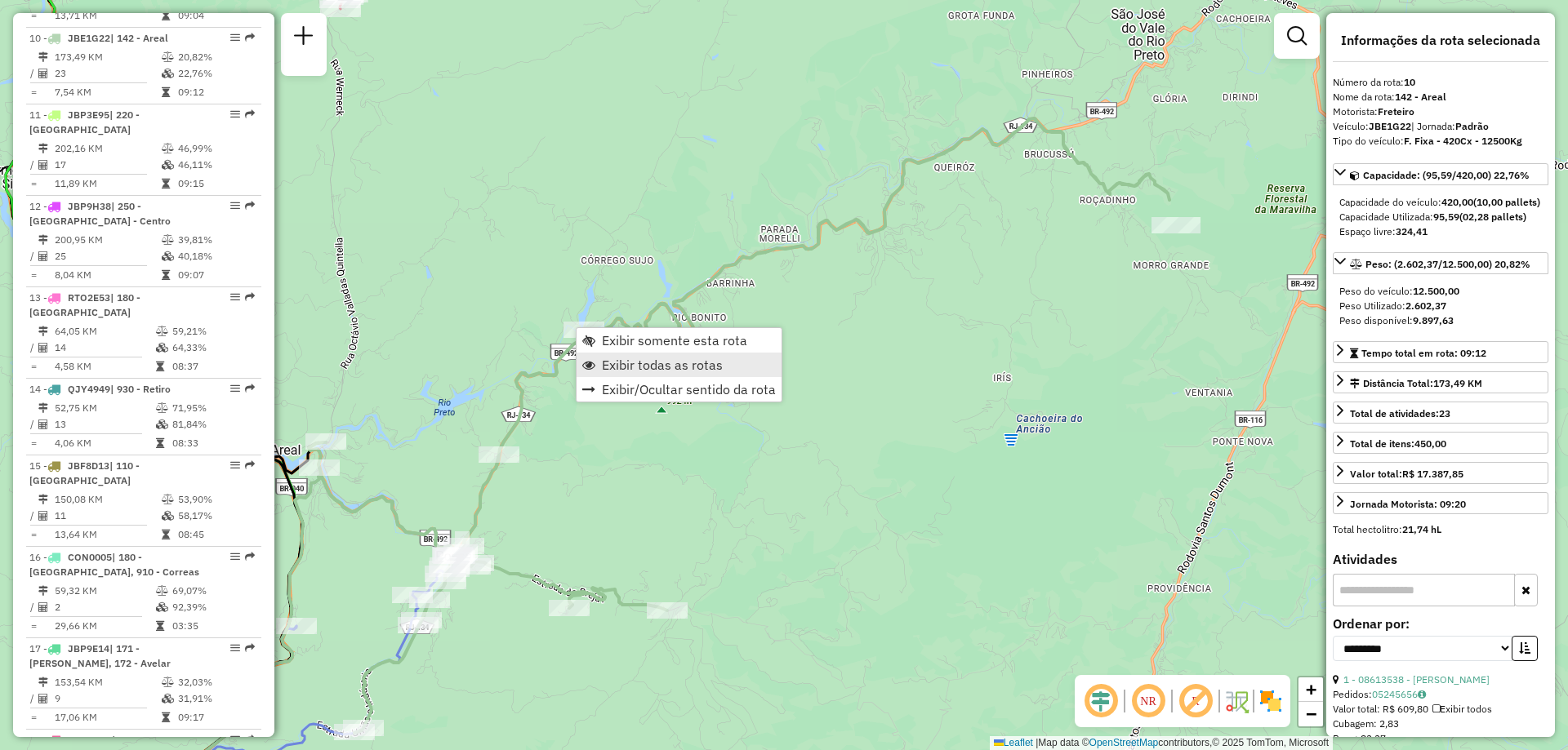
click at [627, 363] on span "Exibir todas as rotas" at bounding box center [662, 365] width 121 height 13
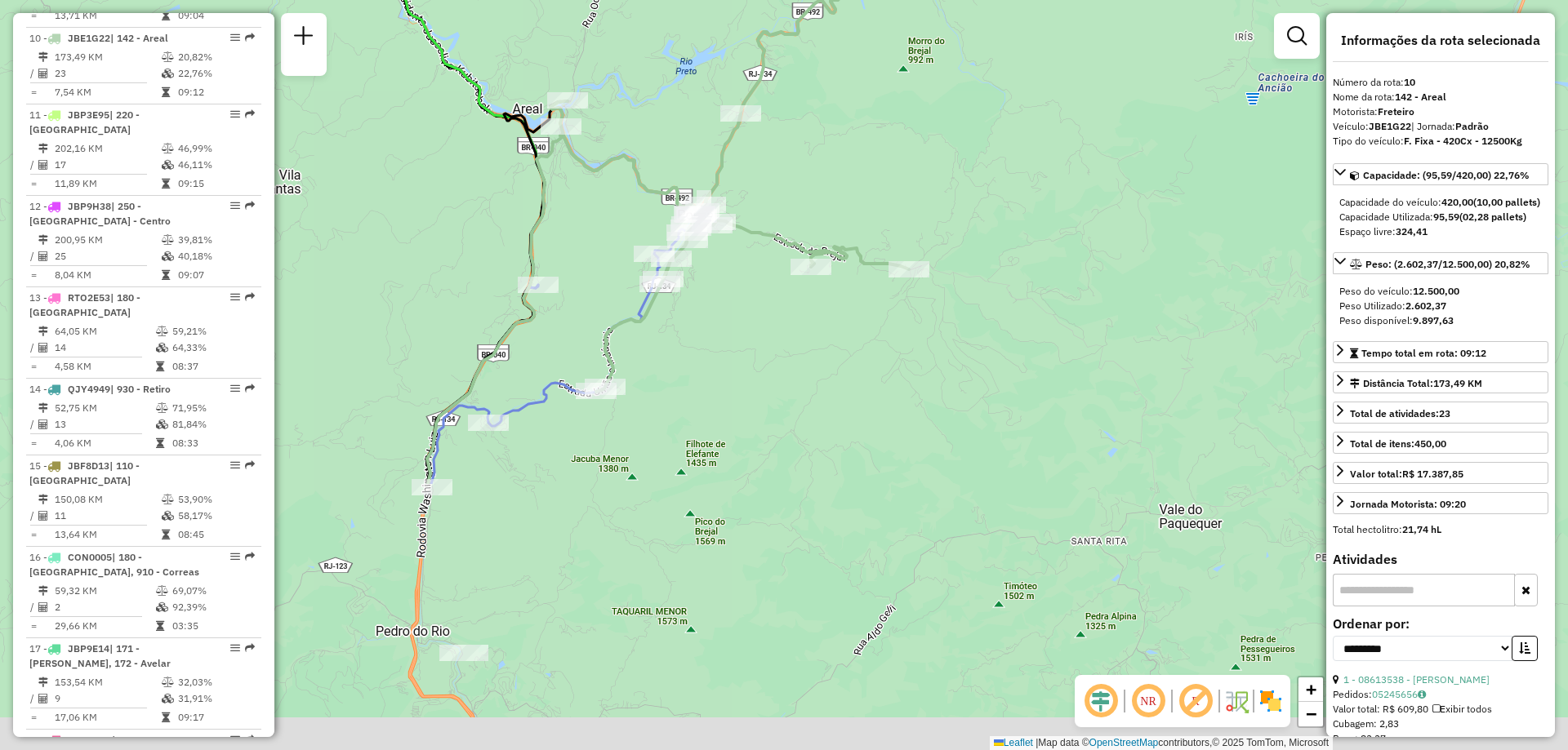
drag, startPoint x: 628, startPoint y: 484, endPoint x: 873, endPoint y: 138, distance: 424.0
click at [873, 138] on div "Janela de atendimento Grade de atendimento Capacidade Transportadoras Veículos …" at bounding box center [784, 375] width 1568 height 750
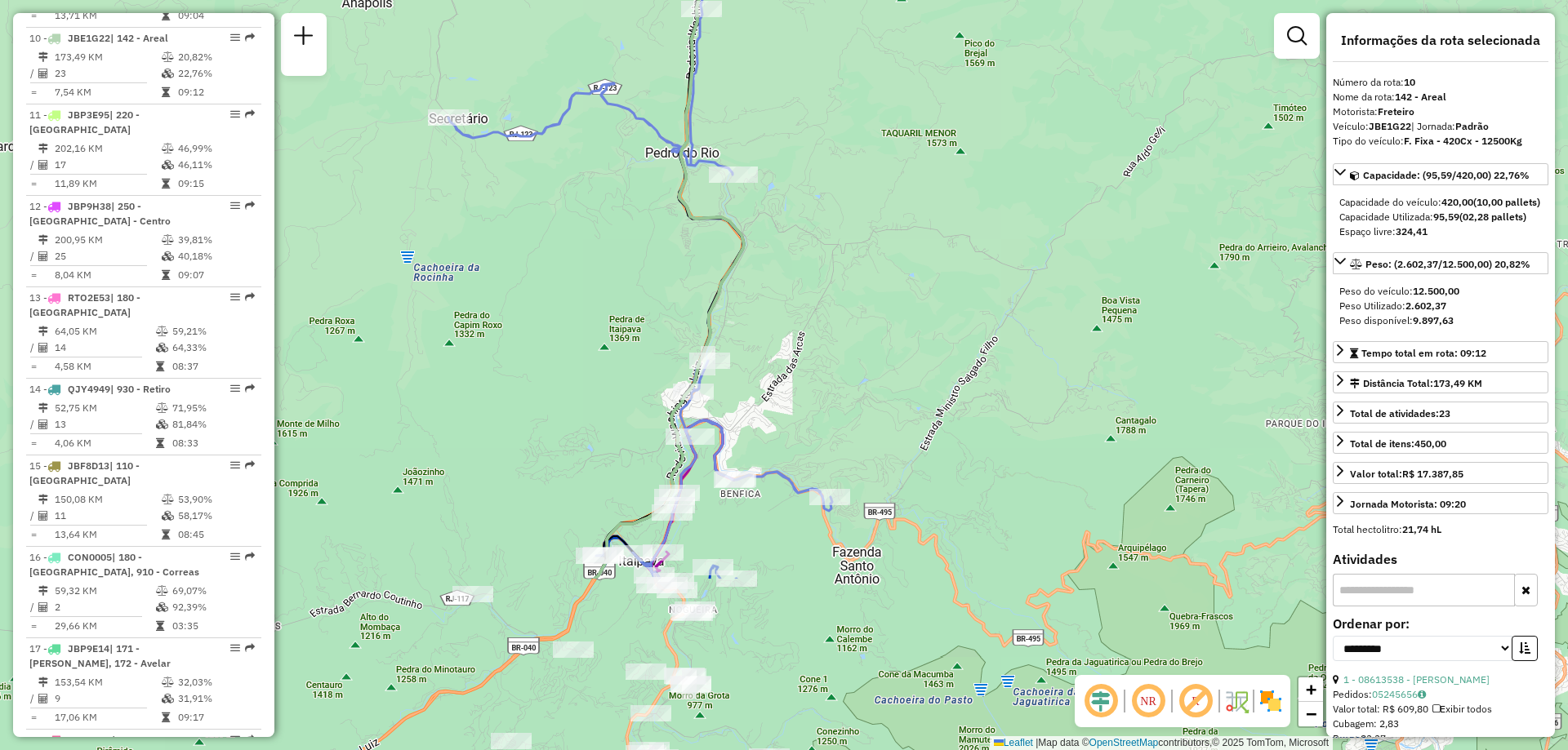
drag, startPoint x: 672, startPoint y: 594, endPoint x: 859, endPoint y: 344, distance: 312.2
click at [859, 344] on div "Janela de atendimento Grade de atendimento Capacidade Transportadoras Veículos …" at bounding box center [784, 375] width 1568 height 750
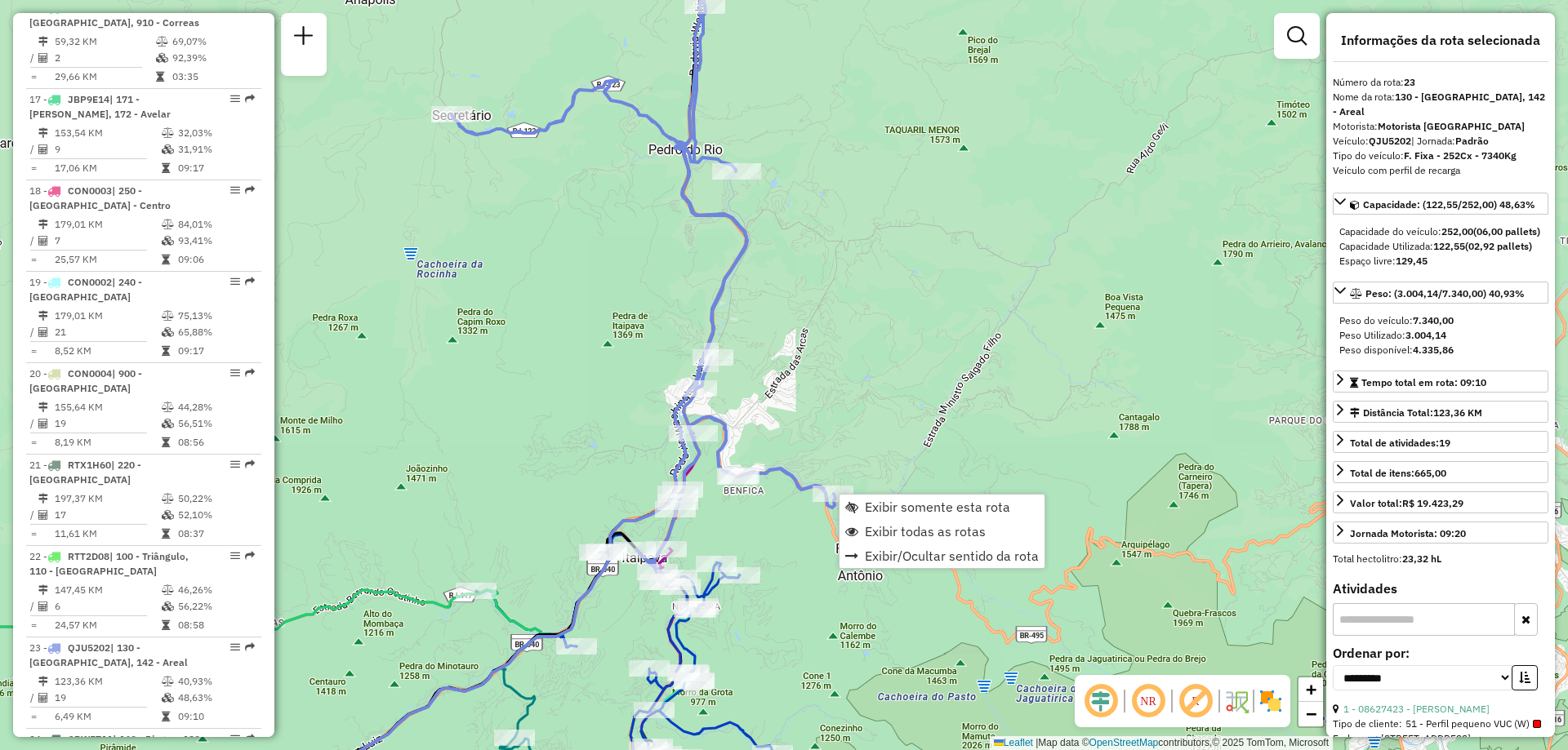
scroll to position [2526, 0]
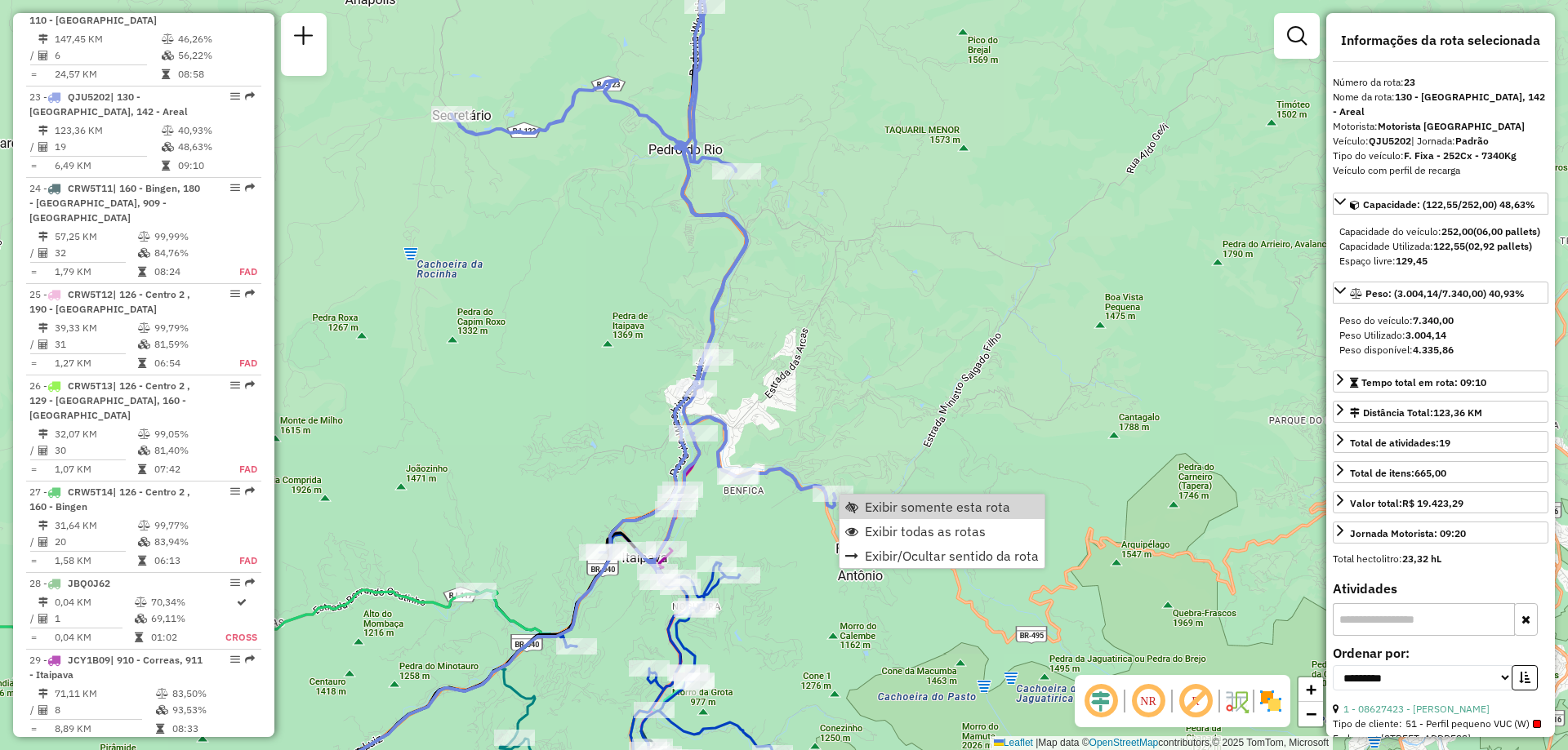
click at [862, 412] on div "Janela de atendimento Grade de atendimento Capacidade Transportadoras Veículos …" at bounding box center [784, 375] width 1568 height 750
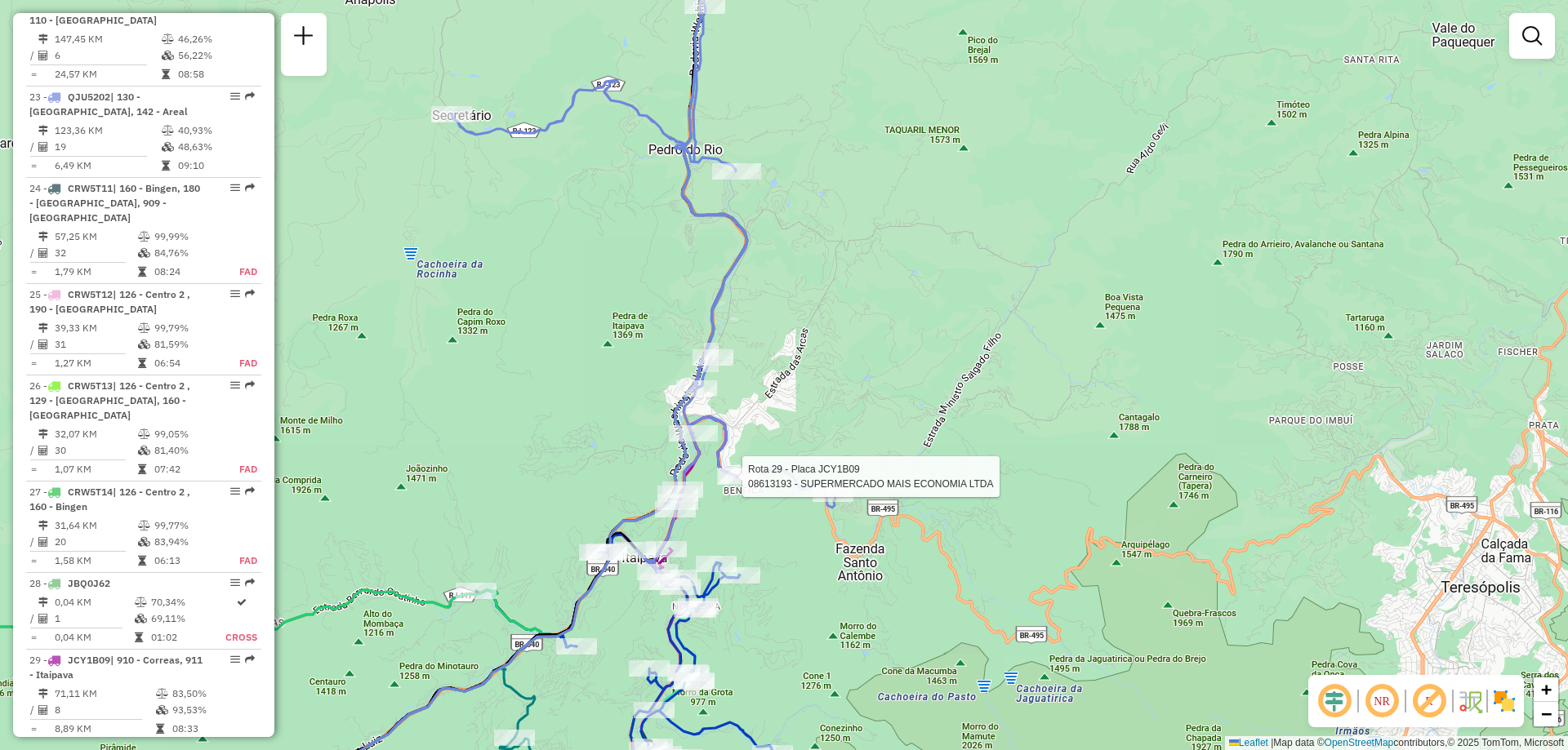
select select "**********"
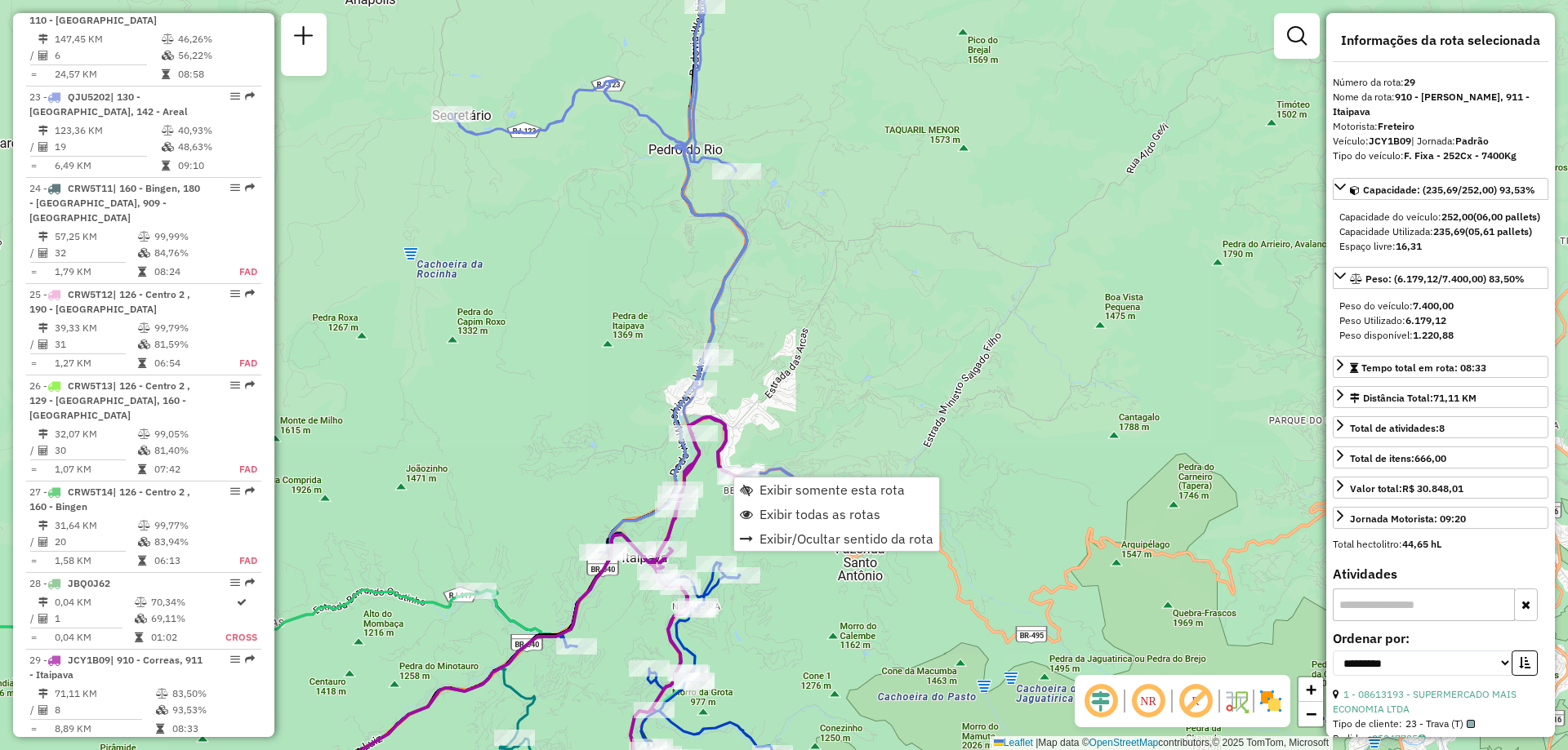
scroll to position [2682, 0]
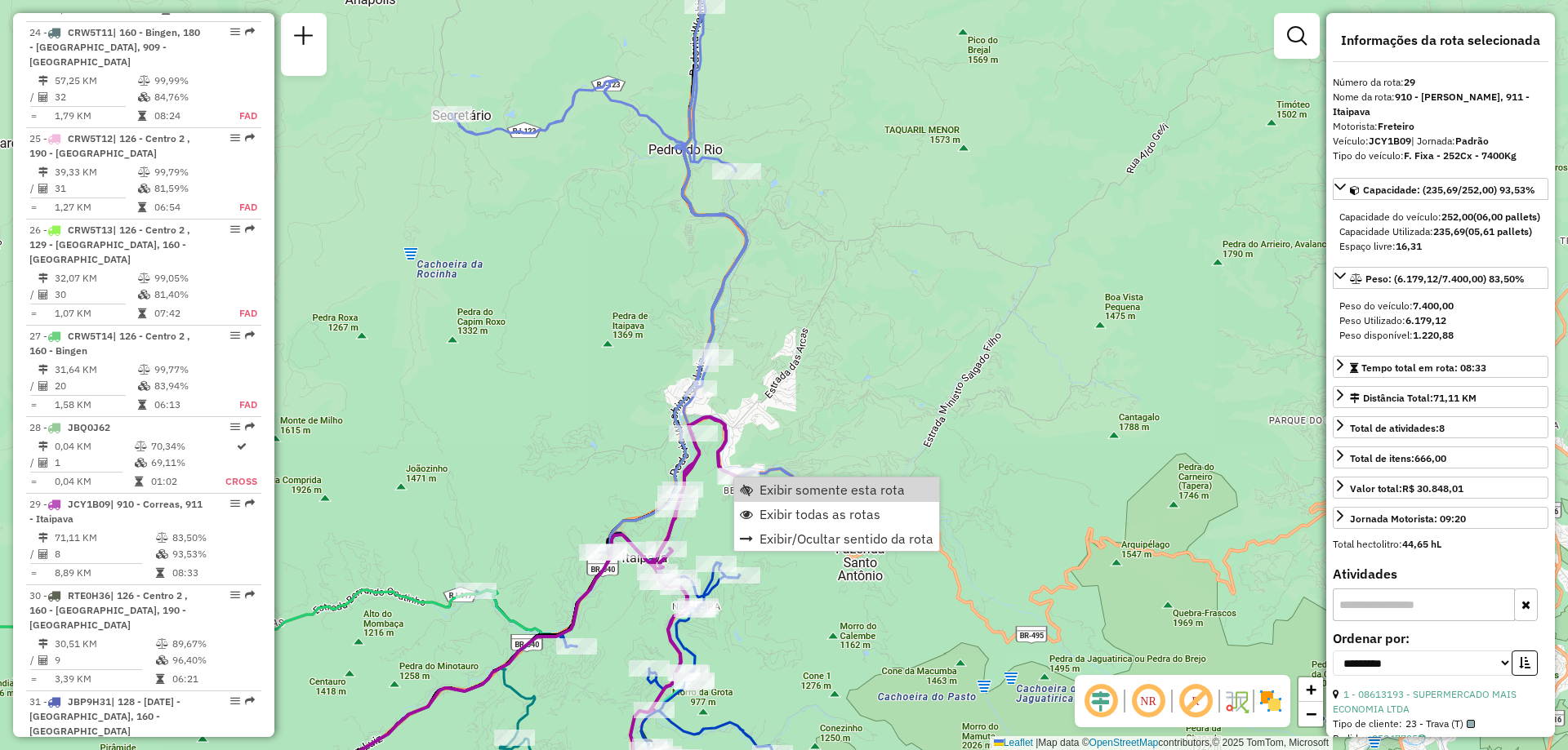
click at [837, 413] on div "Janela de atendimento Grade de atendimento Capacidade Transportadoras Veículos …" at bounding box center [784, 375] width 1568 height 750
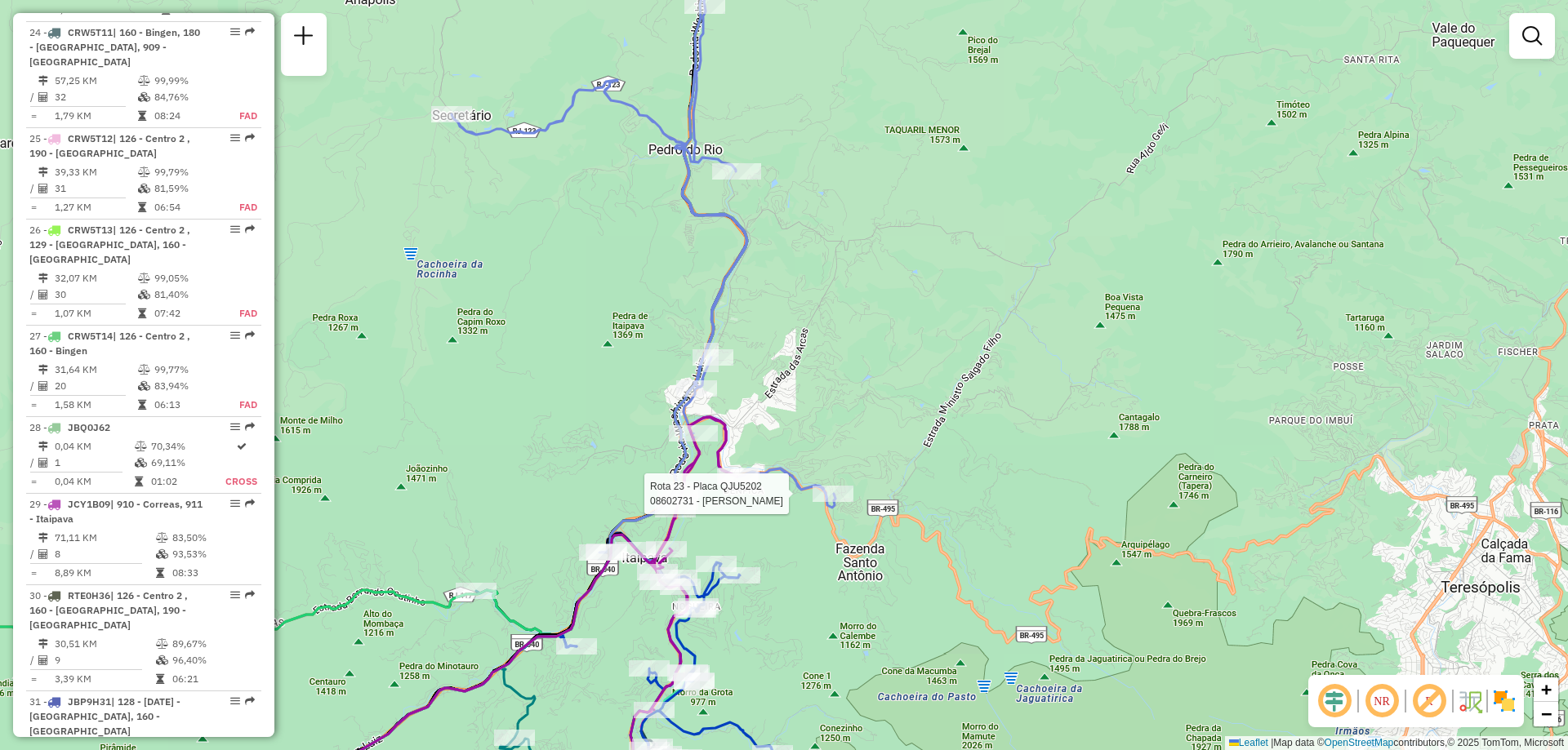
select select "**********"
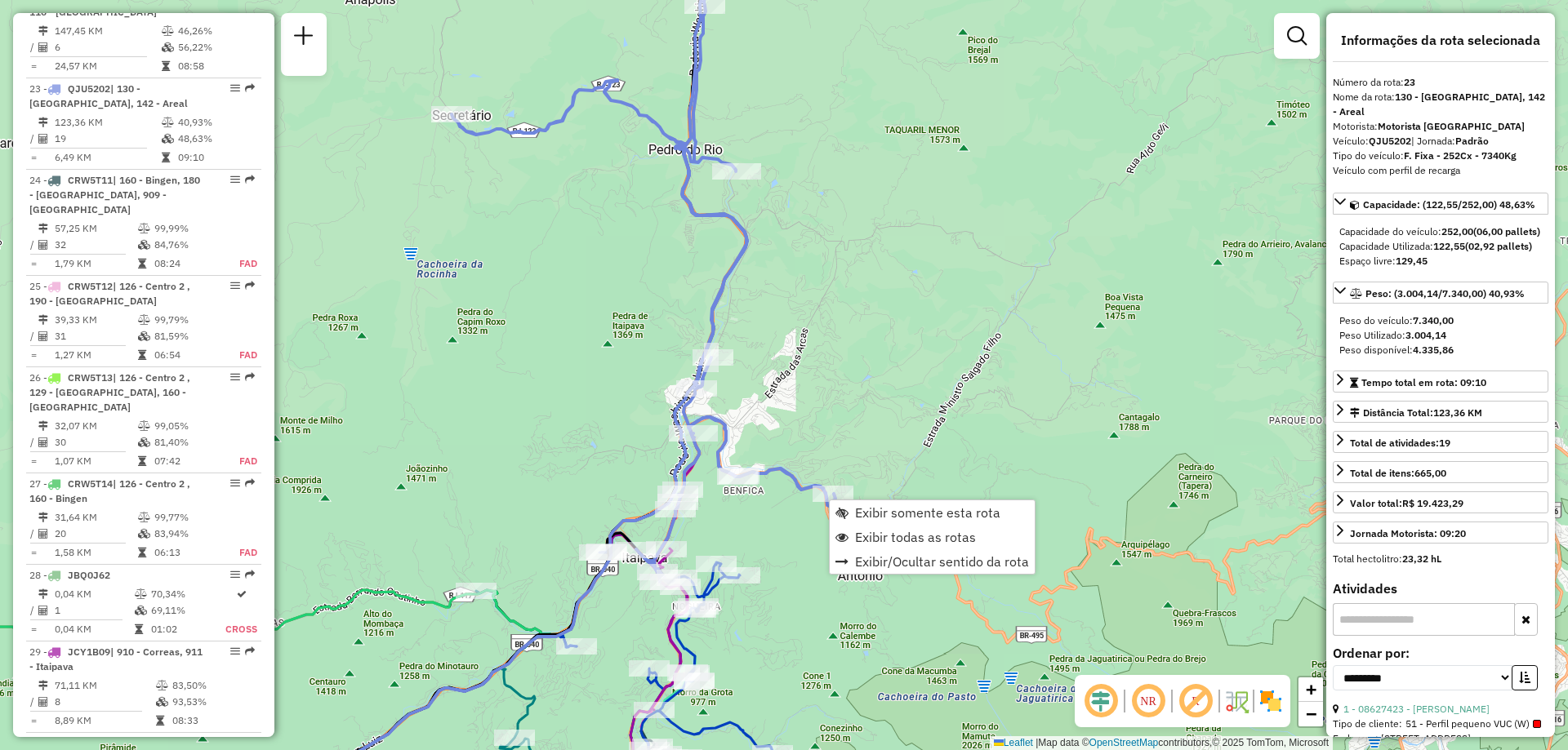
scroll to position [2526, 0]
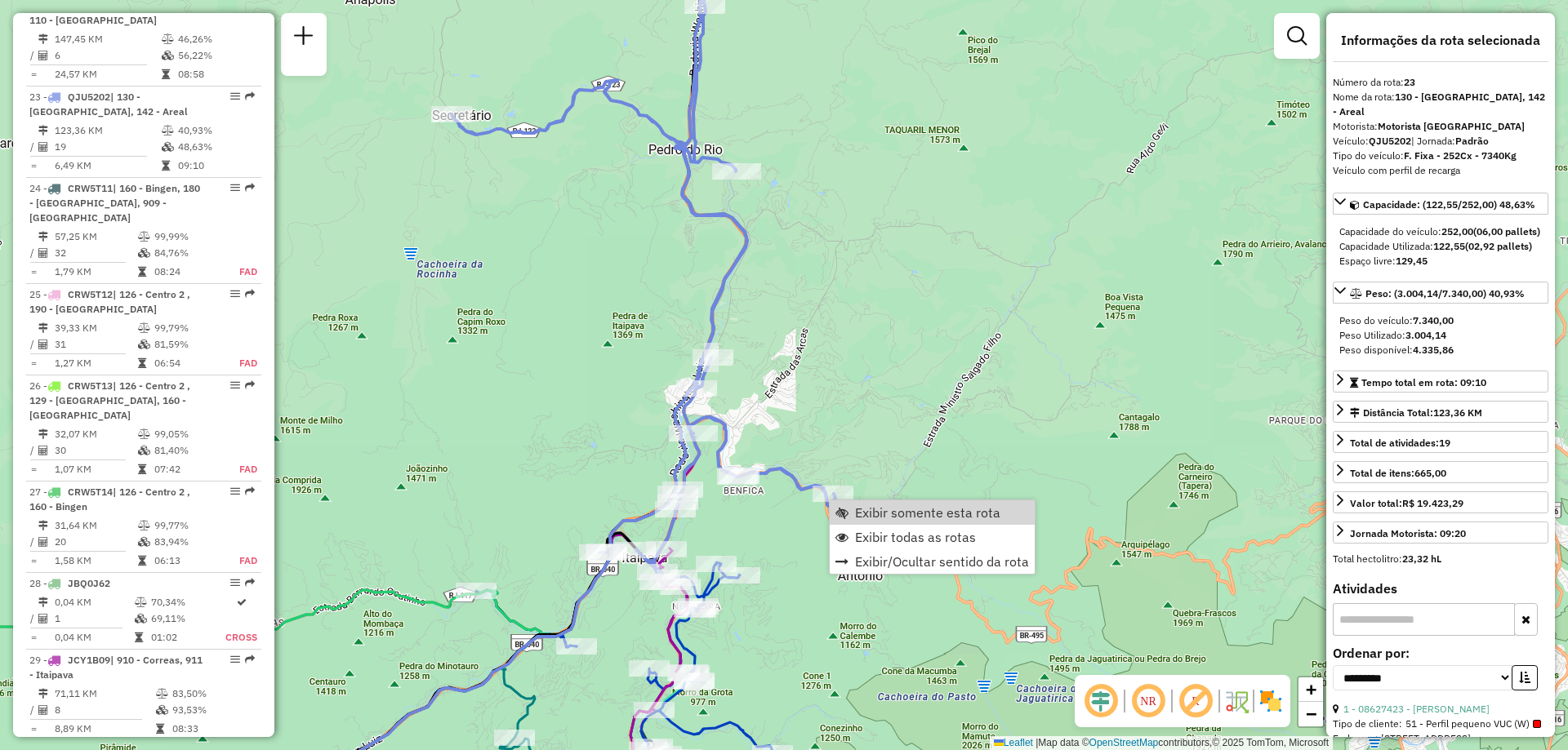
click at [862, 397] on div "Janela de atendimento Grade de atendimento Capacidade Transportadoras Veículos …" at bounding box center [784, 375] width 1568 height 750
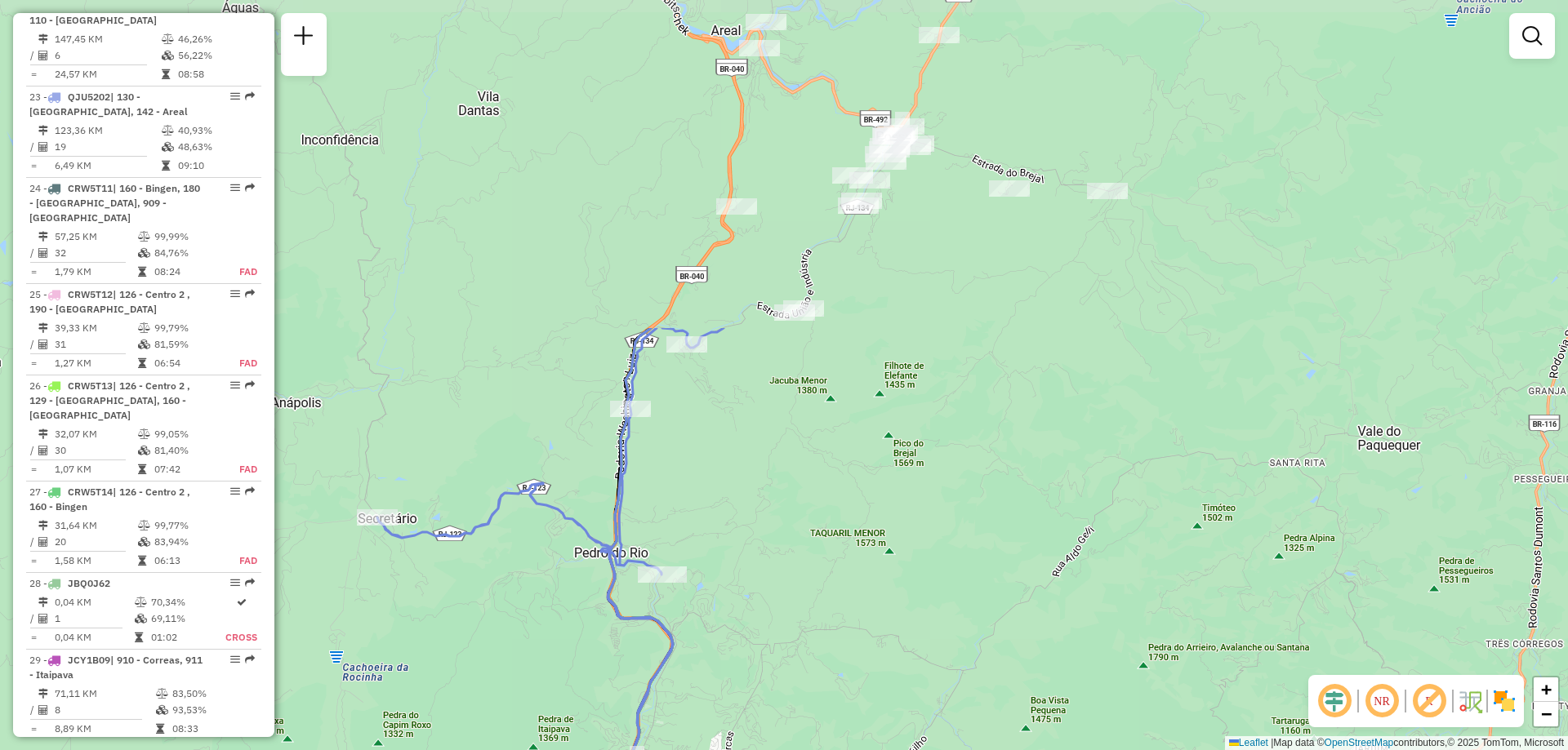
drag, startPoint x: 867, startPoint y: 63, endPoint x: 793, endPoint y: 467, distance: 410.7
click at [793, 467] on div "Janela de atendimento Grade de atendimento Capacidade Transportadoras Veículos …" at bounding box center [784, 375] width 1568 height 750
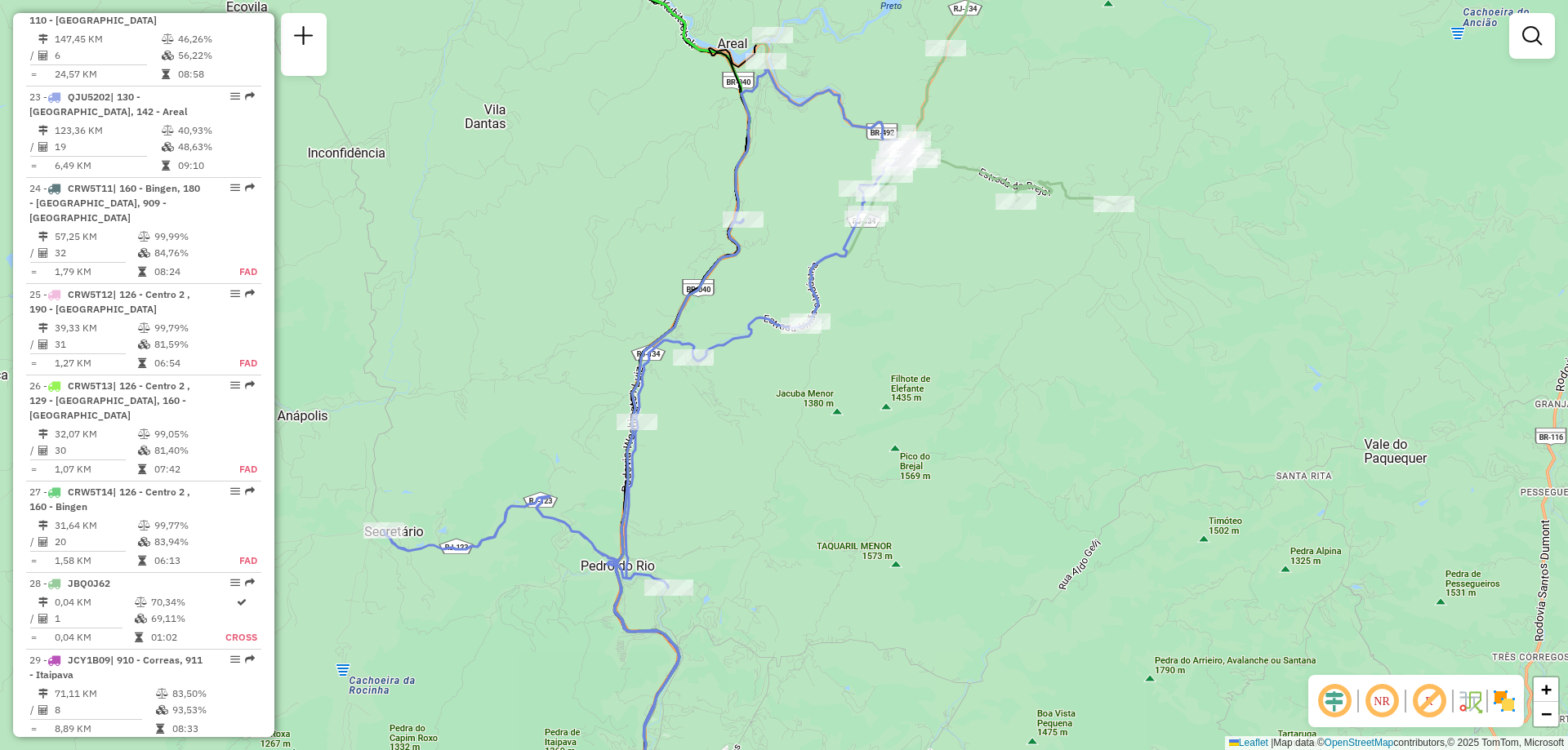
drag, startPoint x: 998, startPoint y: 310, endPoint x: 1005, endPoint y: 323, distance: 14.8
click at [1005, 323] on div "Janela de atendimento Grade de atendimento Capacidade Transportadoras Veículos …" at bounding box center [784, 375] width 1568 height 750
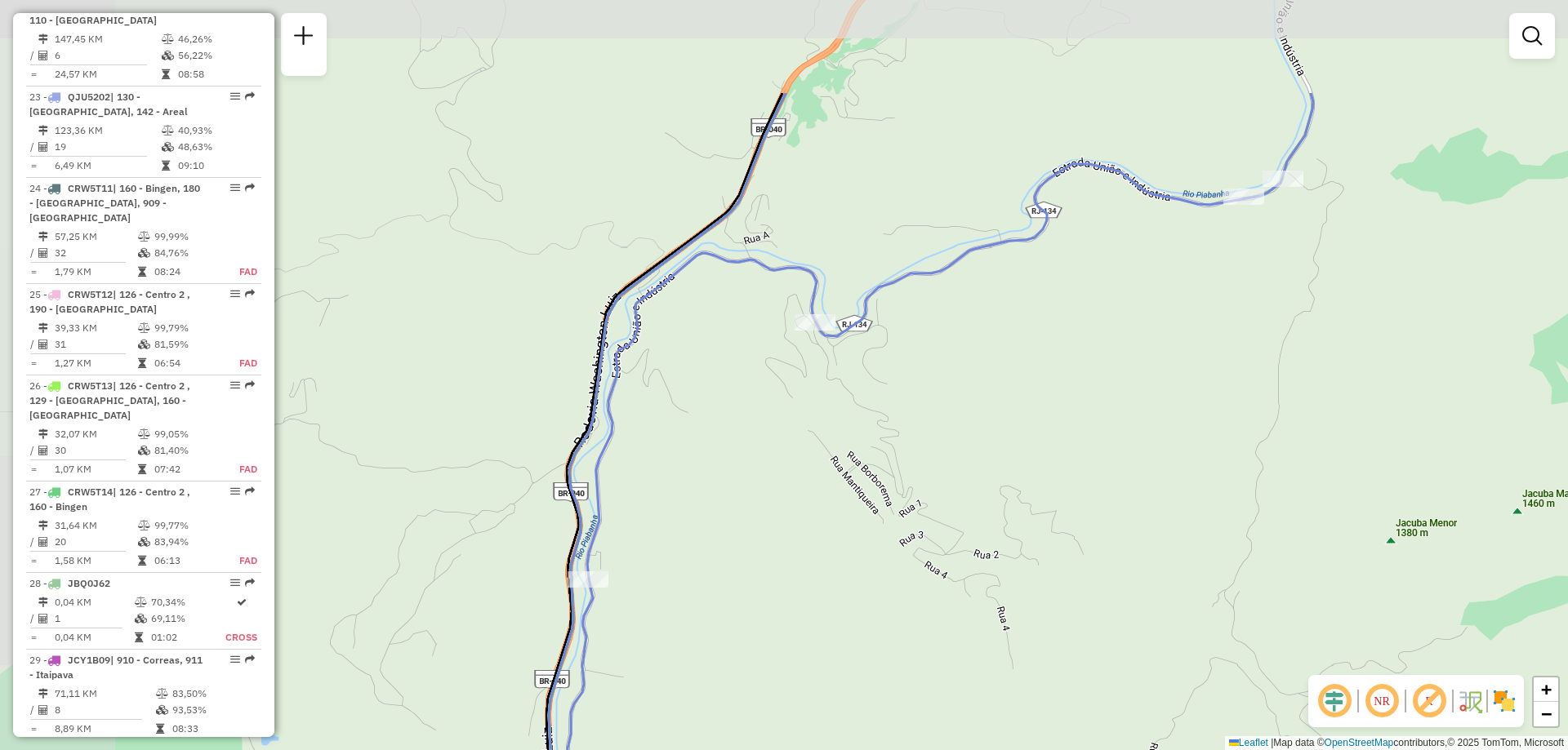
drag, startPoint x: 765, startPoint y: 268, endPoint x: 976, endPoint y: 436, distance: 269.7
click at [976, 436] on div "Janela de atendimento Grade de atendimento Capacidade Transportadoras Veículos …" at bounding box center [784, 375] width 1568 height 750
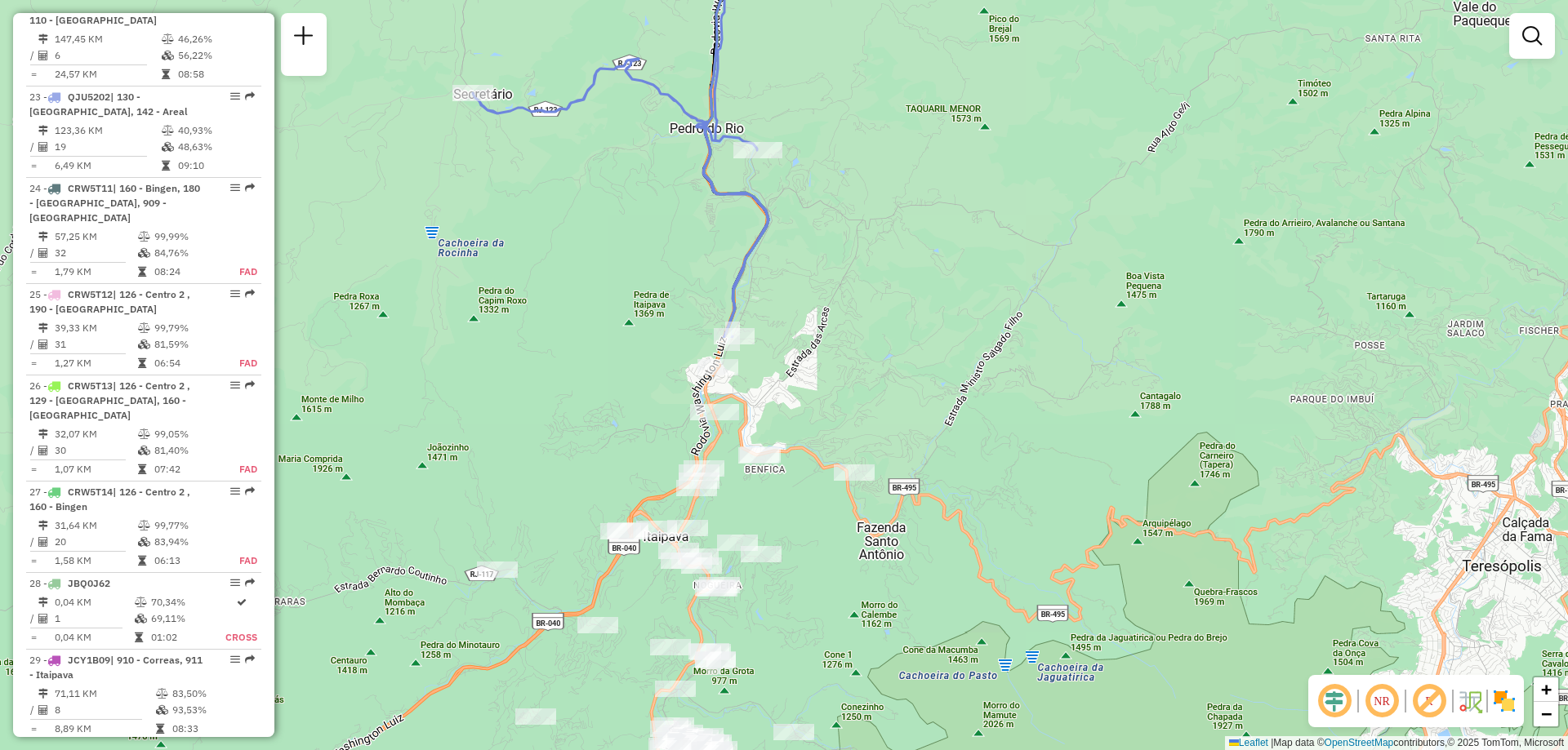
drag, startPoint x: 1178, startPoint y: 721, endPoint x: 1032, endPoint y: 245, distance: 497.9
click at [1032, 245] on div "Janela de atendimento Grade de atendimento Capacidade Transportadoras Veículos …" at bounding box center [784, 375] width 1568 height 750
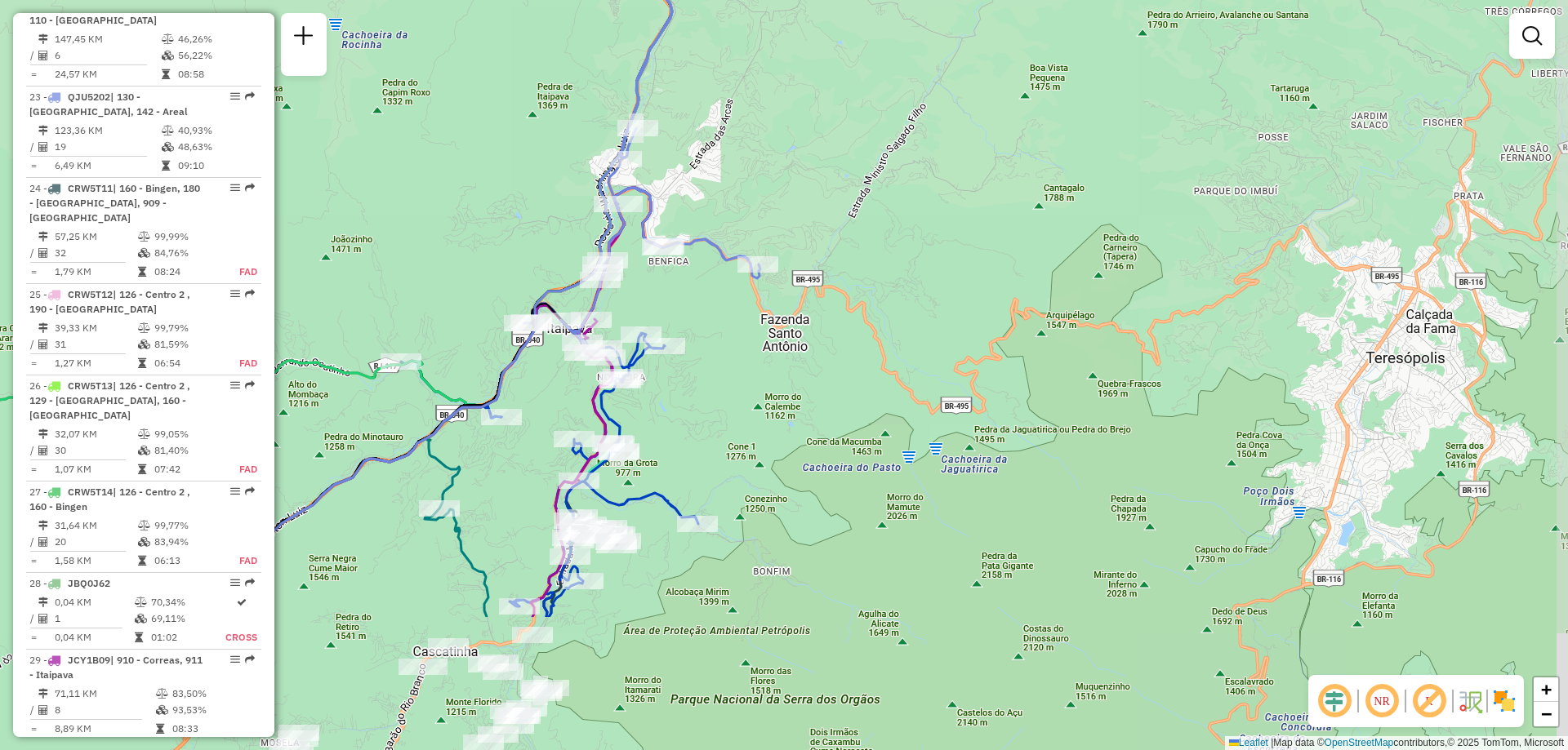
drag, startPoint x: 985, startPoint y: 581, endPoint x: 888, endPoint y: 373, distance: 229.5
click at [888, 373] on div "Janela de atendimento Grade de atendimento Capacidade Transportadoras Veículos …" at bounding box center [784, 375] width 1568 height 750
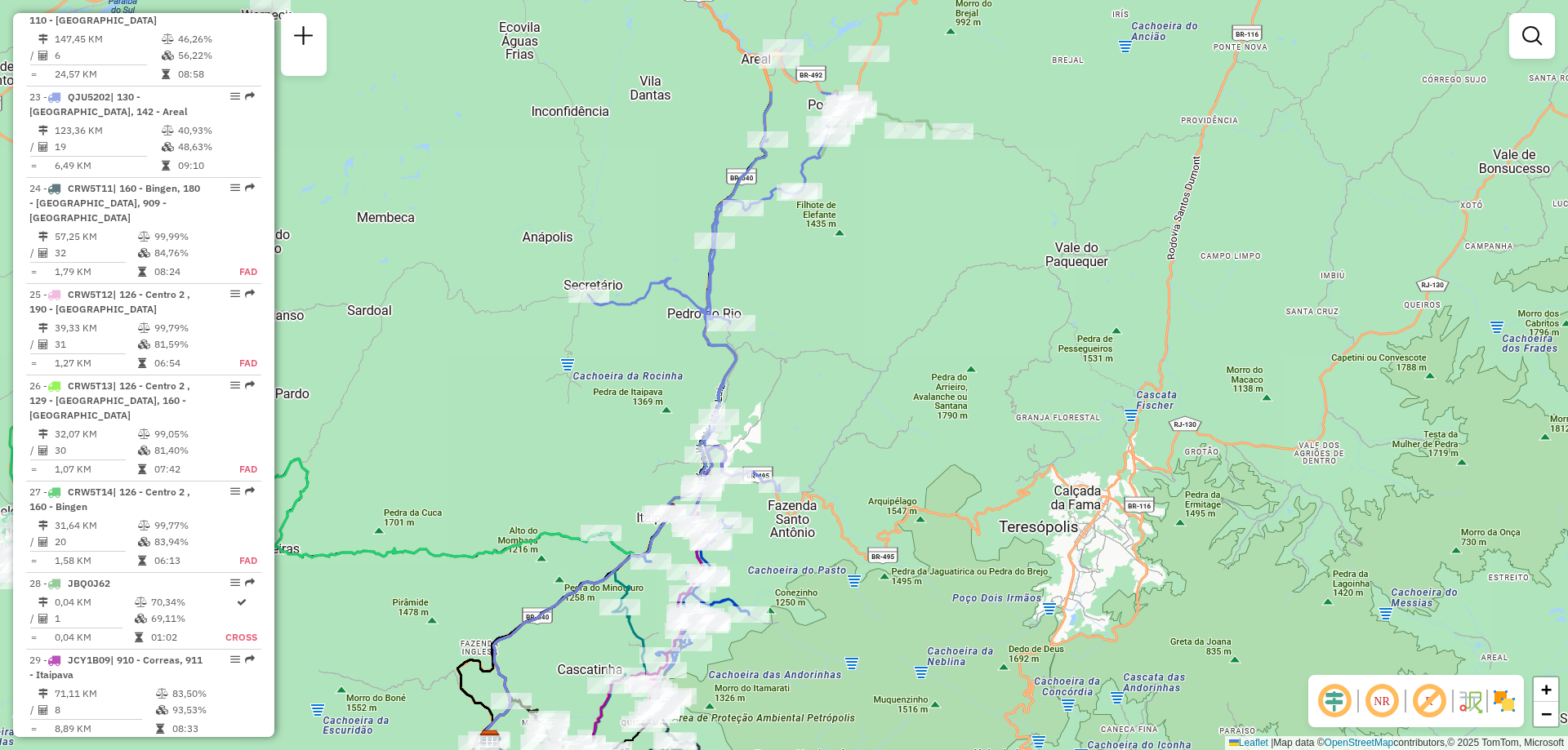
drag, startPoint x: 892, startPoint y: 191, endPoint x: 847, endPoint y: 358, distance: 173.0
click at [847, 358] on div "Janela de atendimento Grade de atendimento Capacidade Transportadoras Veículos …" at bounding box center [784, 375] width 1568 height 750
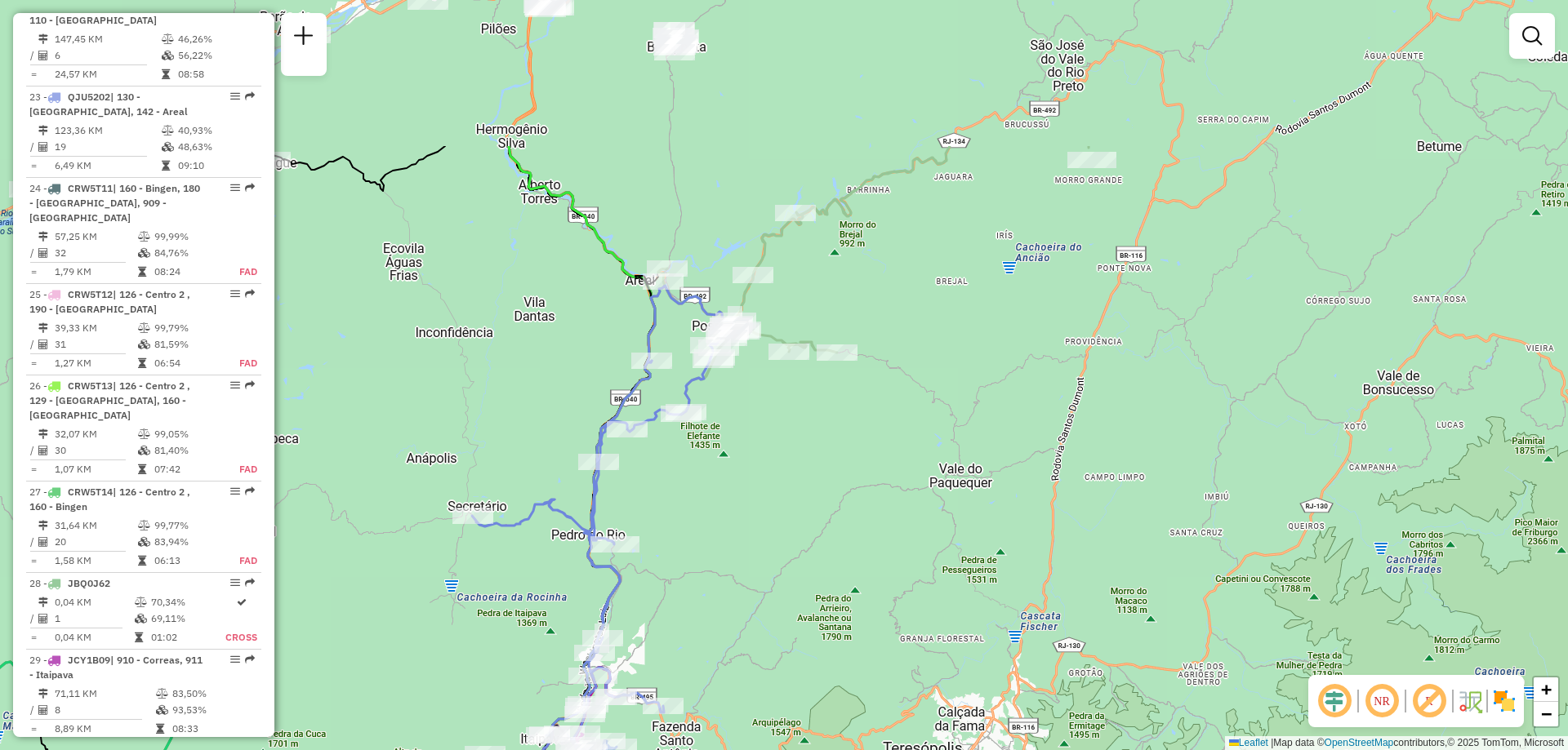
drag, startPoint x: 883, startPoint y: 258, endPoint x: 767, endPoint y: 480, distance: 250.5
click at [767, 480] on div "Janela de atendimento Grade de atendimento Capacidade Transportadoras Veículos …" at bounding box center [784, 375] width 1568 height 750
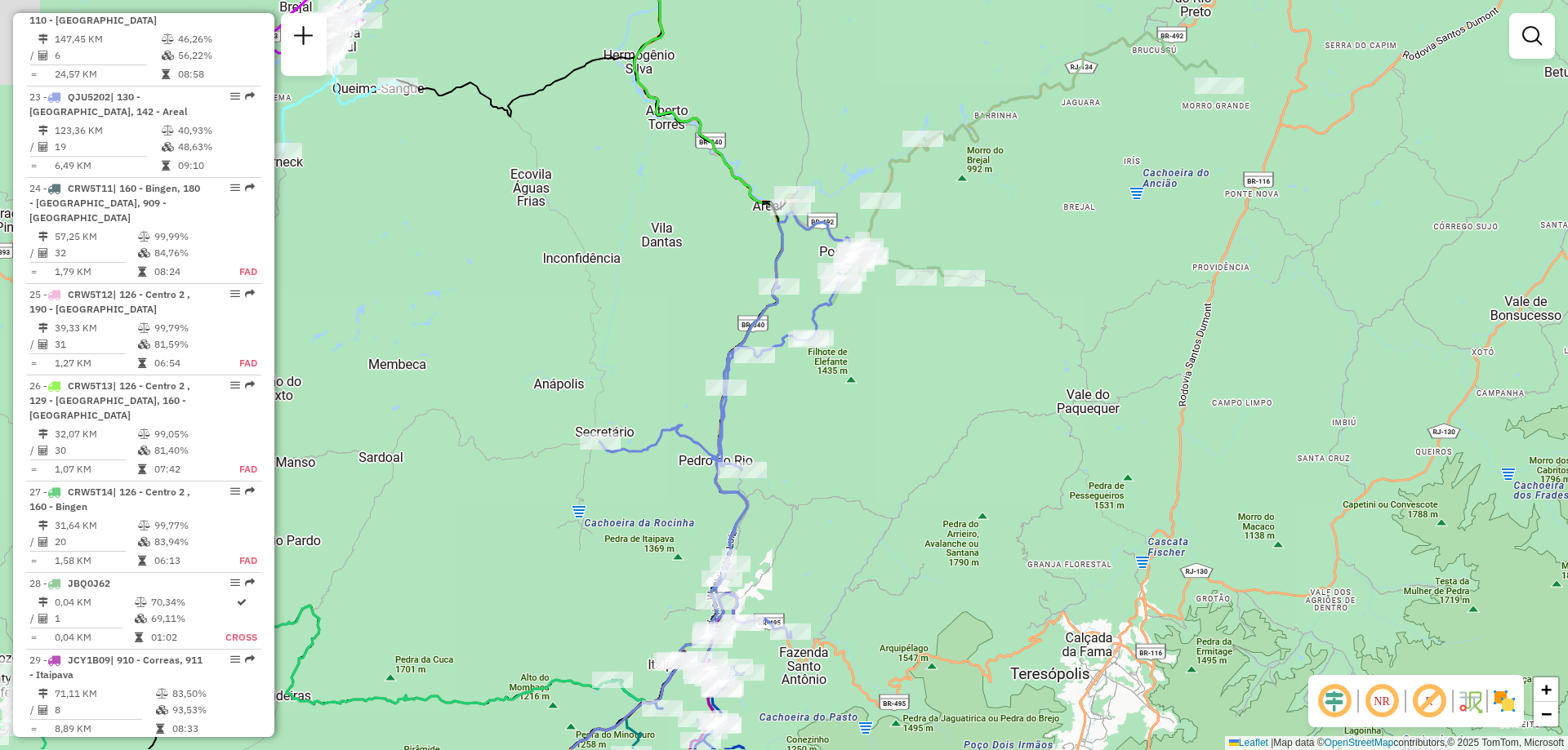
drag, startPoint x: 766, startPoint y: 504, endPoint x: 895, endPoint y: 429, distance: 149.2
click at [895, 429] on div "Janela de atendimento Grade de atendimento Capacidade Transportadoras Veículos …" at bounding box center [784, 375] width 1568 height 750
select select "**********"
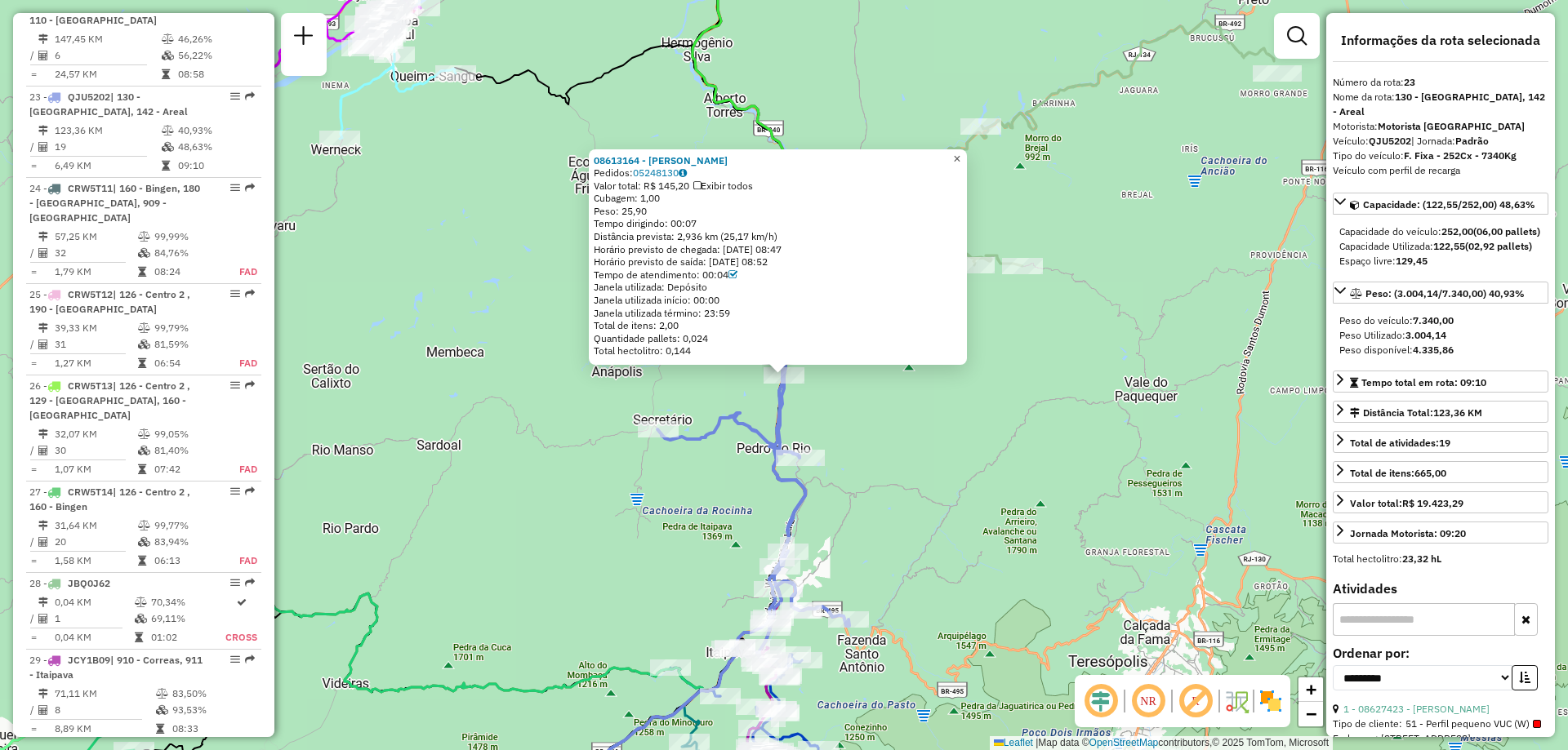
click at [961, 156] on span "×" at bounding box center [957, 158] width 7 height 14
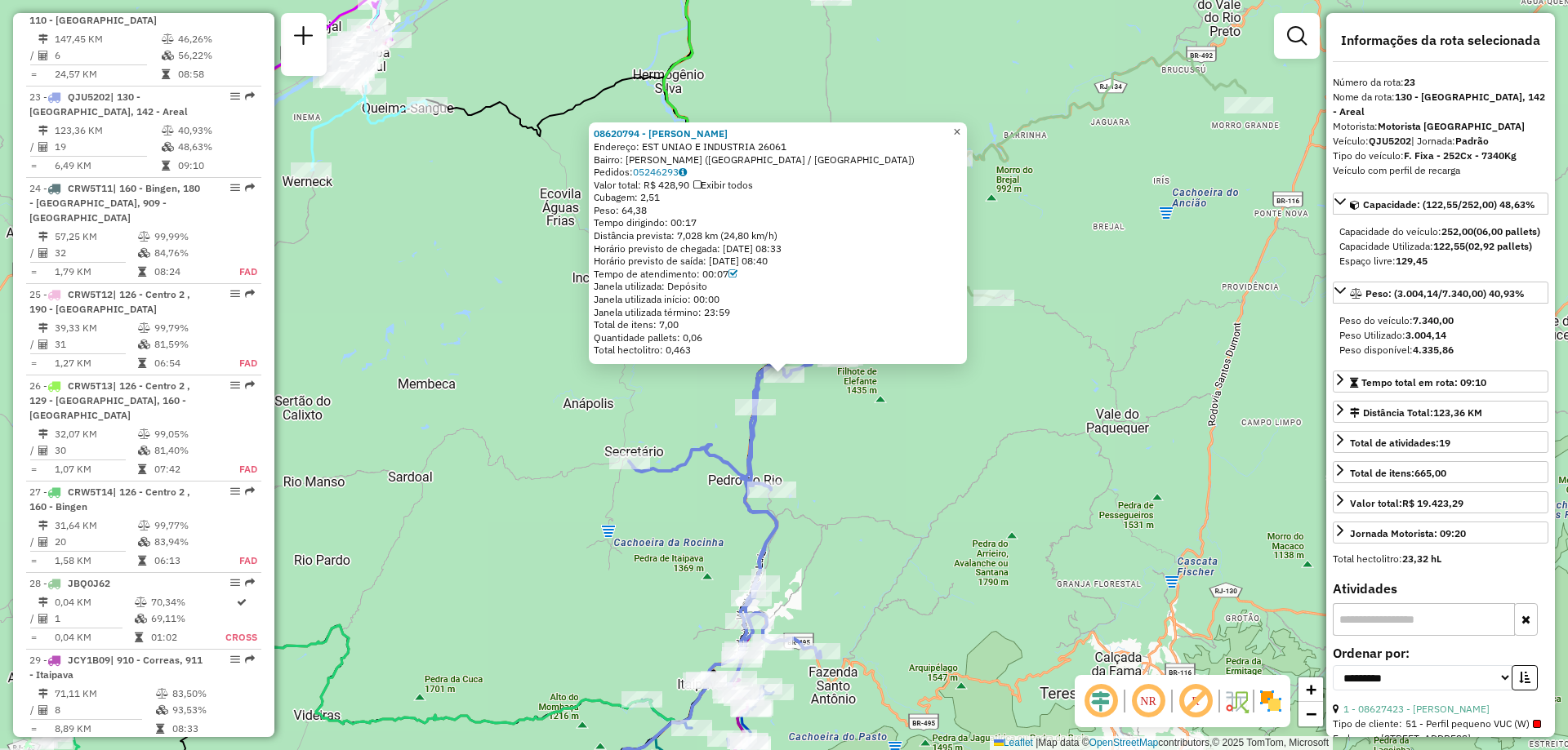
click at [961, 128] on span "×" at bounding box center [957, 132] width 7 height 14
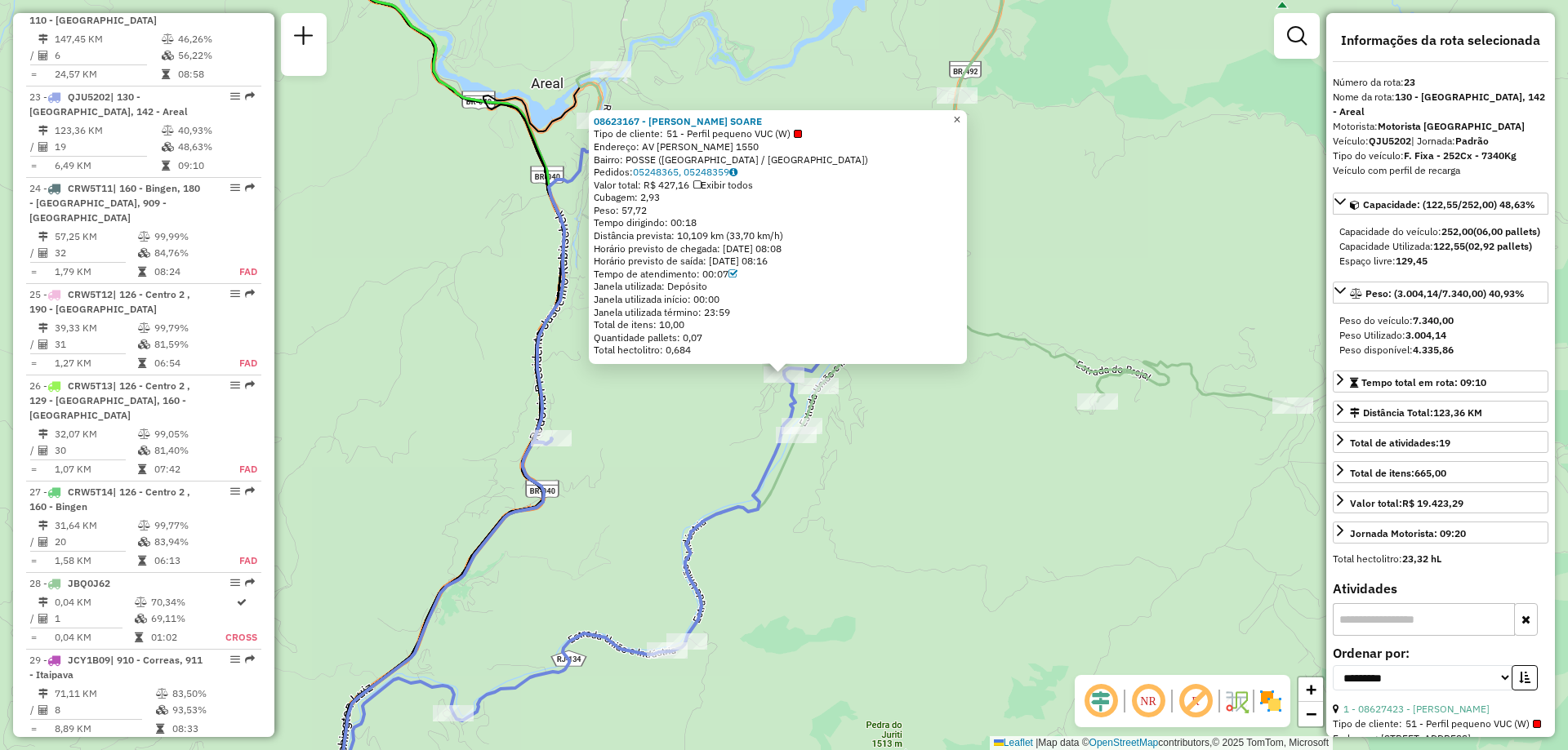
click at [961, 121] on span "×" at bounding box center [957, 119] width 7 height 14
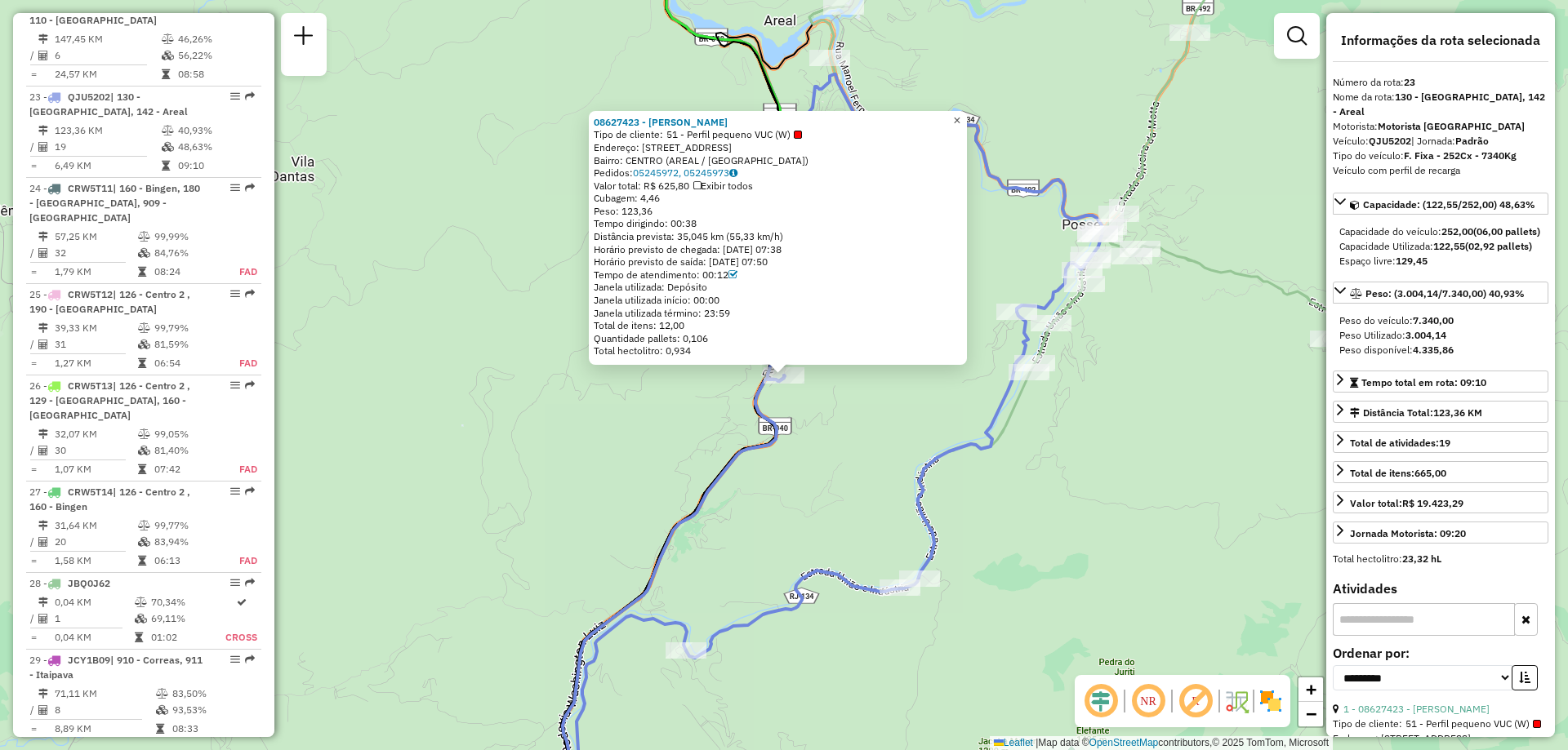
click at [961, 115] on span "×" at bounding box center [957, 120] width 7 height 14
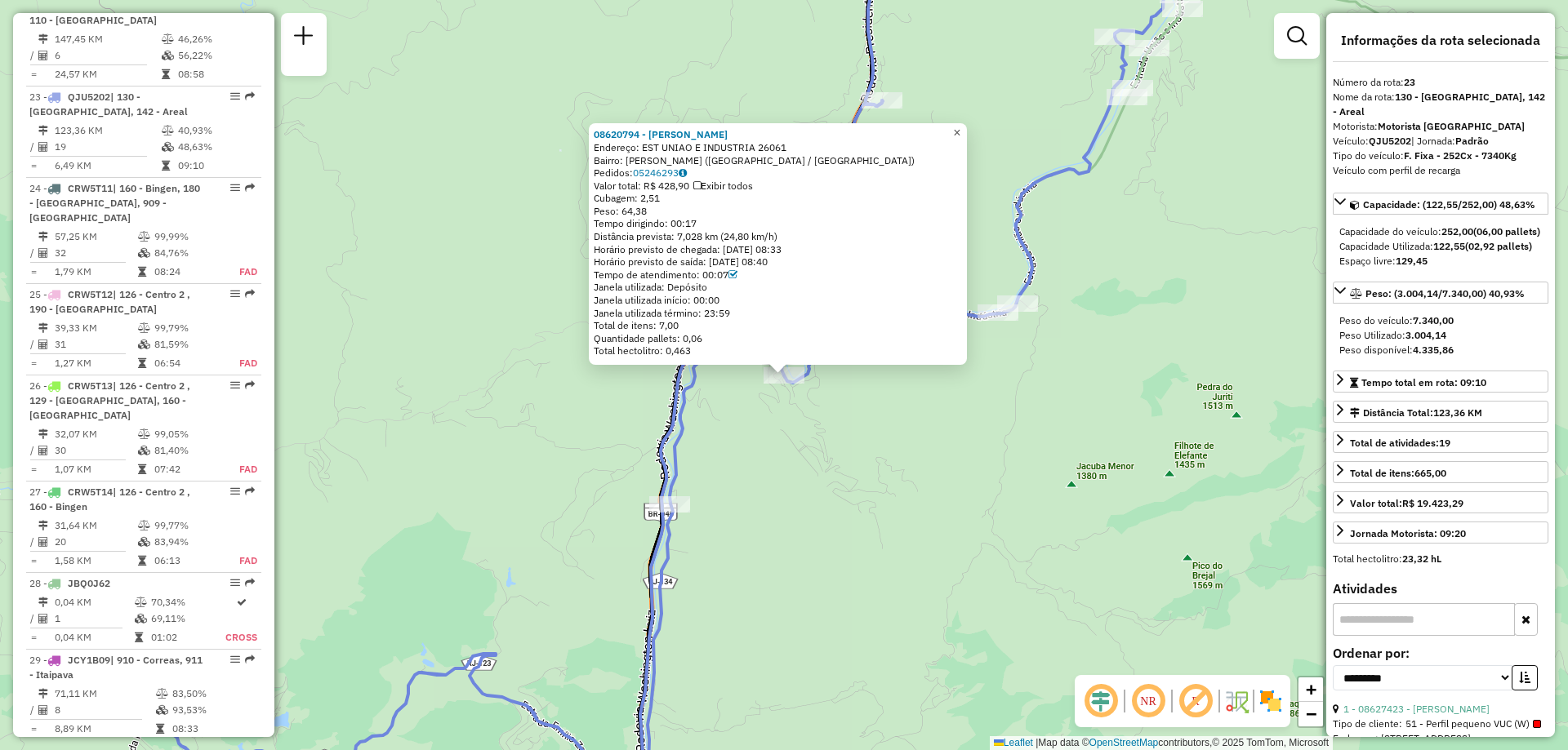
click at [961, 133] on span "×" at bounding box center [957, 133] width 7 height 14
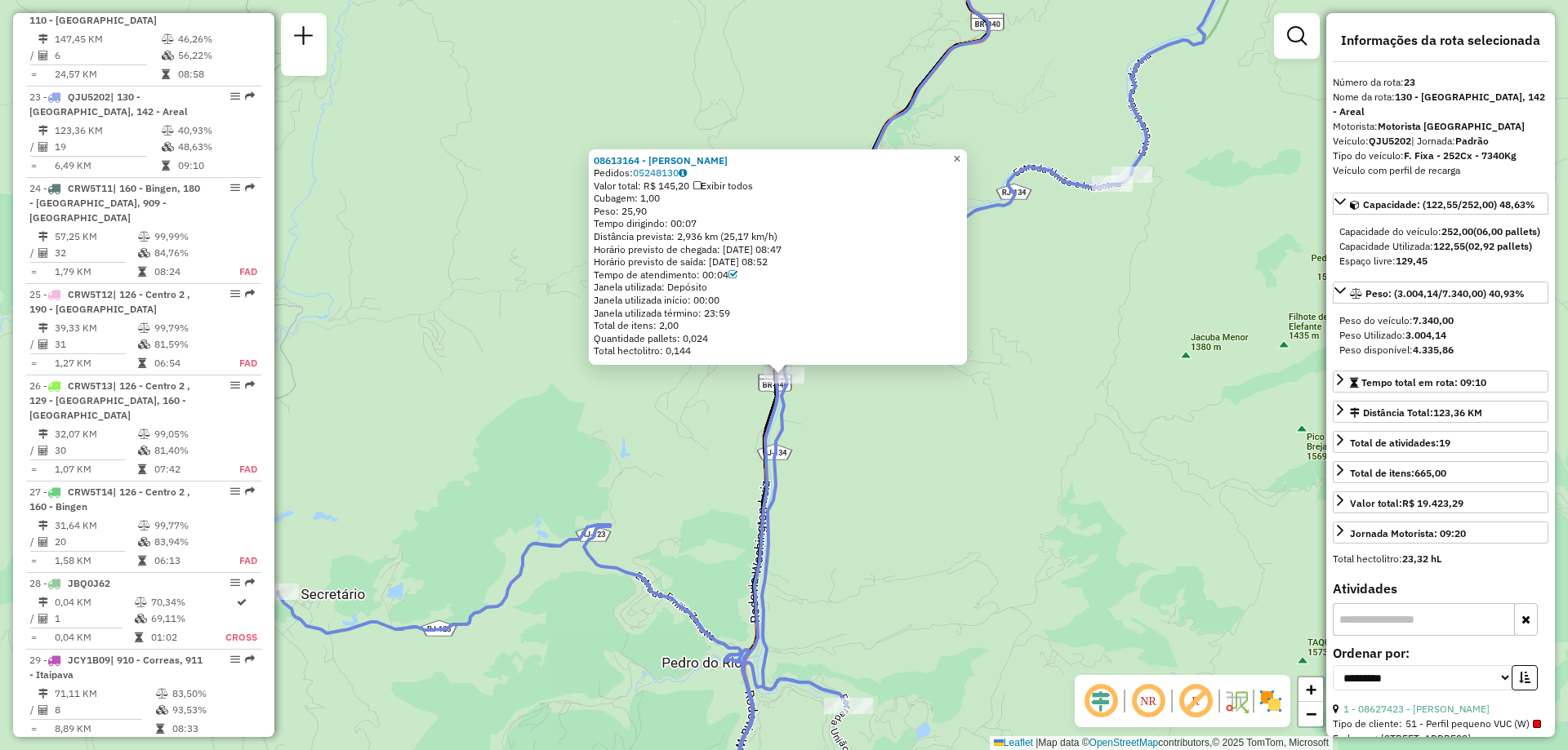
click at [961, 155] on span "×" at bounding box center [957, 158] width 7 height 14
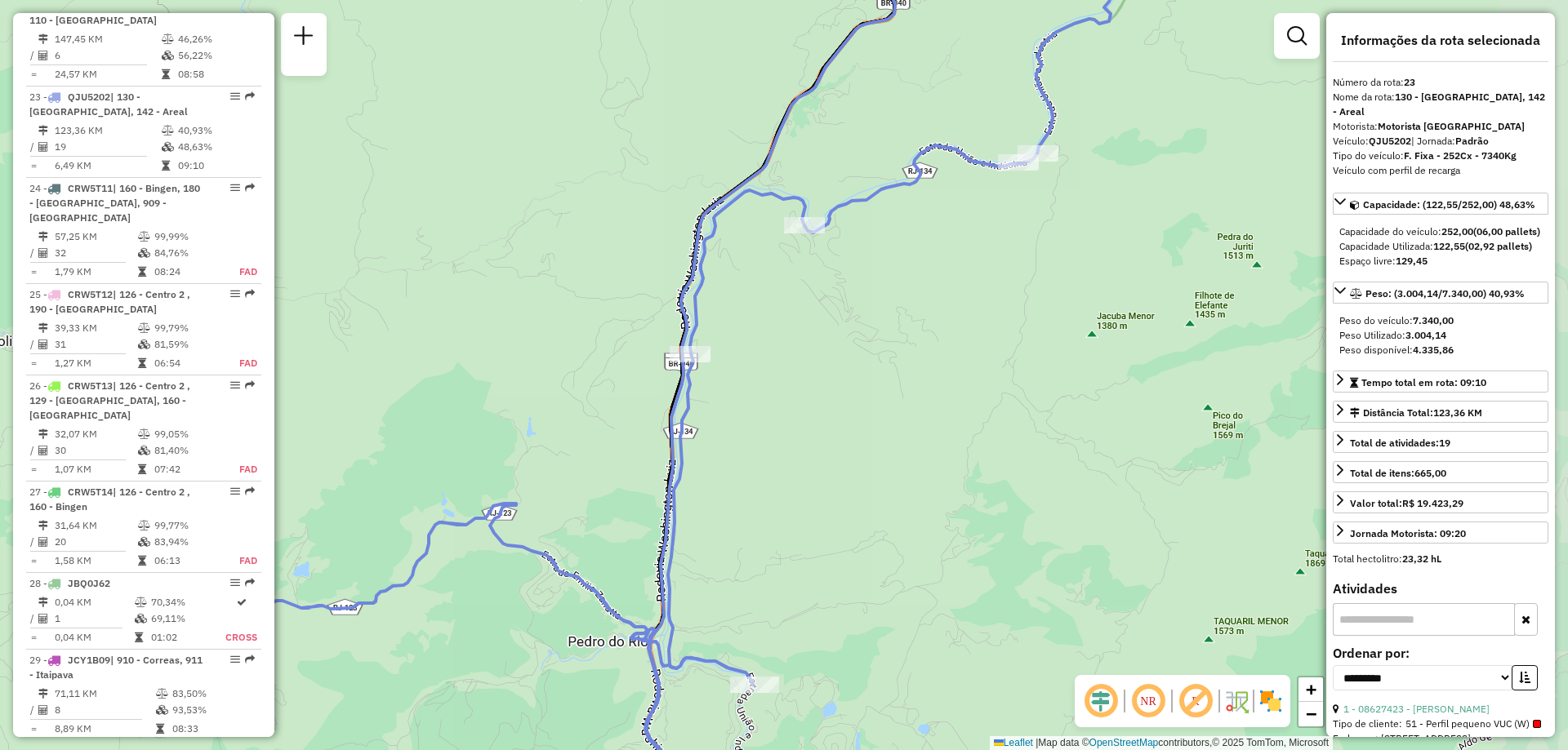
drag, startPoint x: 993, startPoint y: 416, endPoint x: 832, endPoint y: 421, distance: 161.1
click at [832, 421] on div "Janela de atendimento Grade de atendimento Capacidade Transportadoras Veículos …" at bounding box center [784, 375] width 1568 height 750
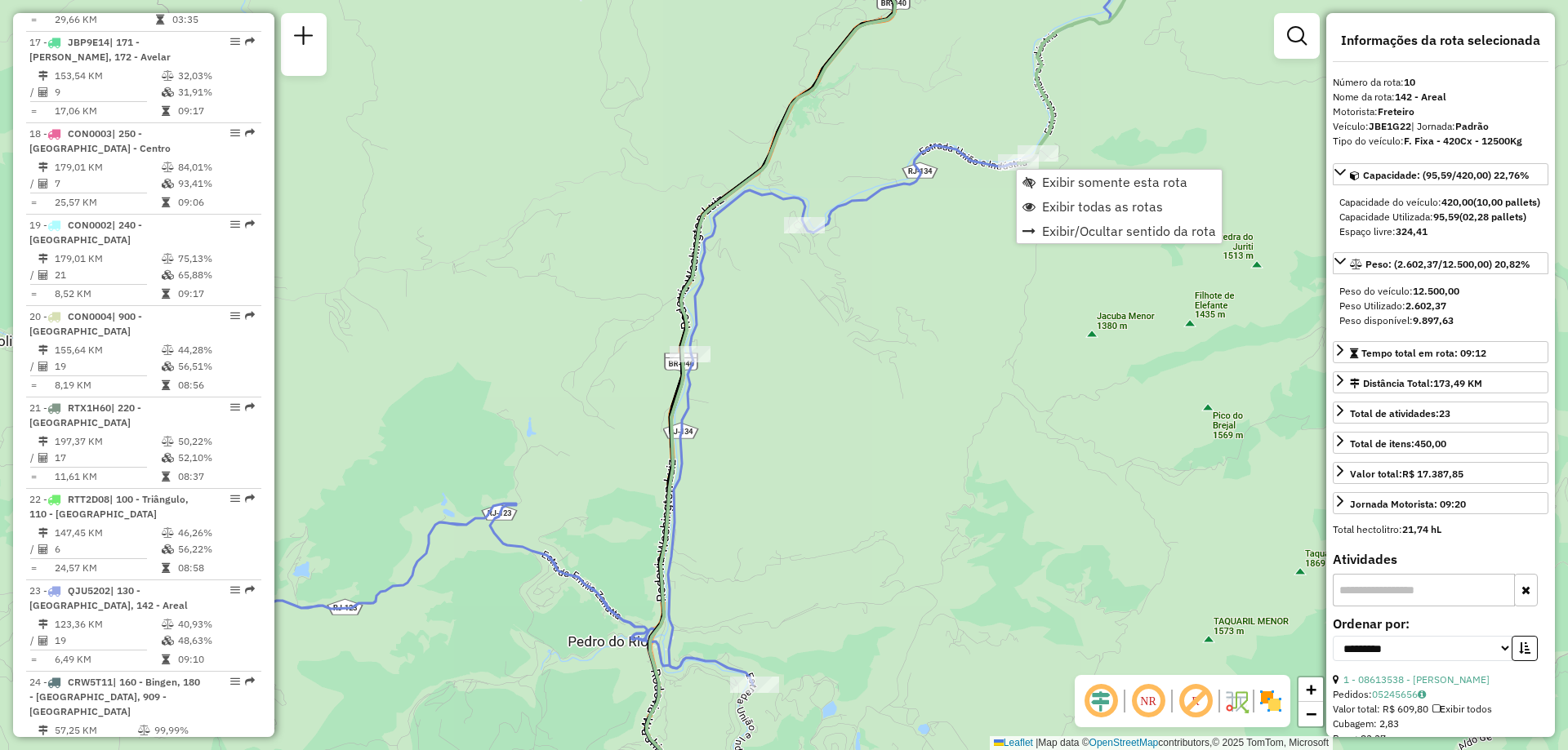
scroll to position [1425, 0]
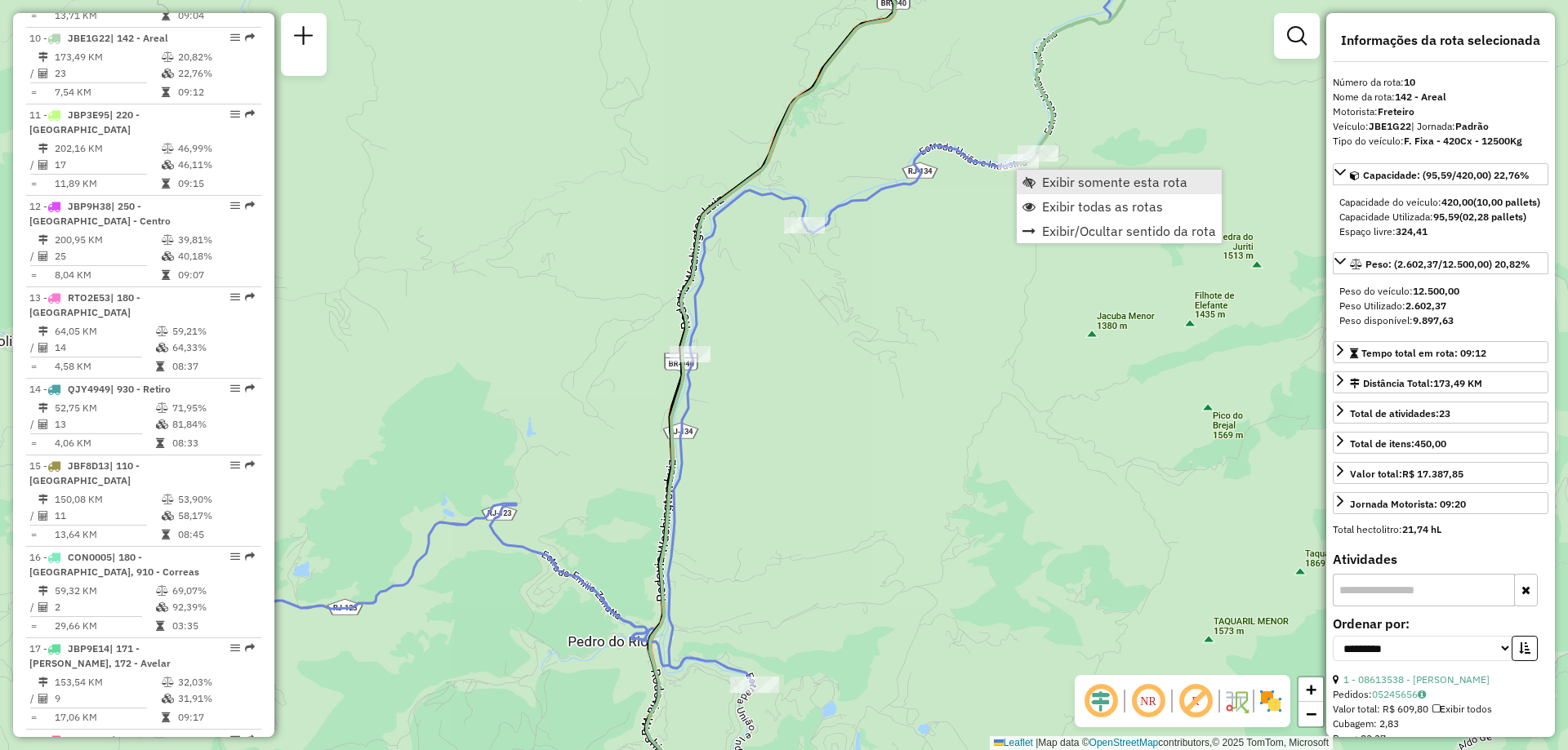
click at [1052, 185] on span "Exibir somente esta rota" at bounding box center [1114, 182] width 145 height 13
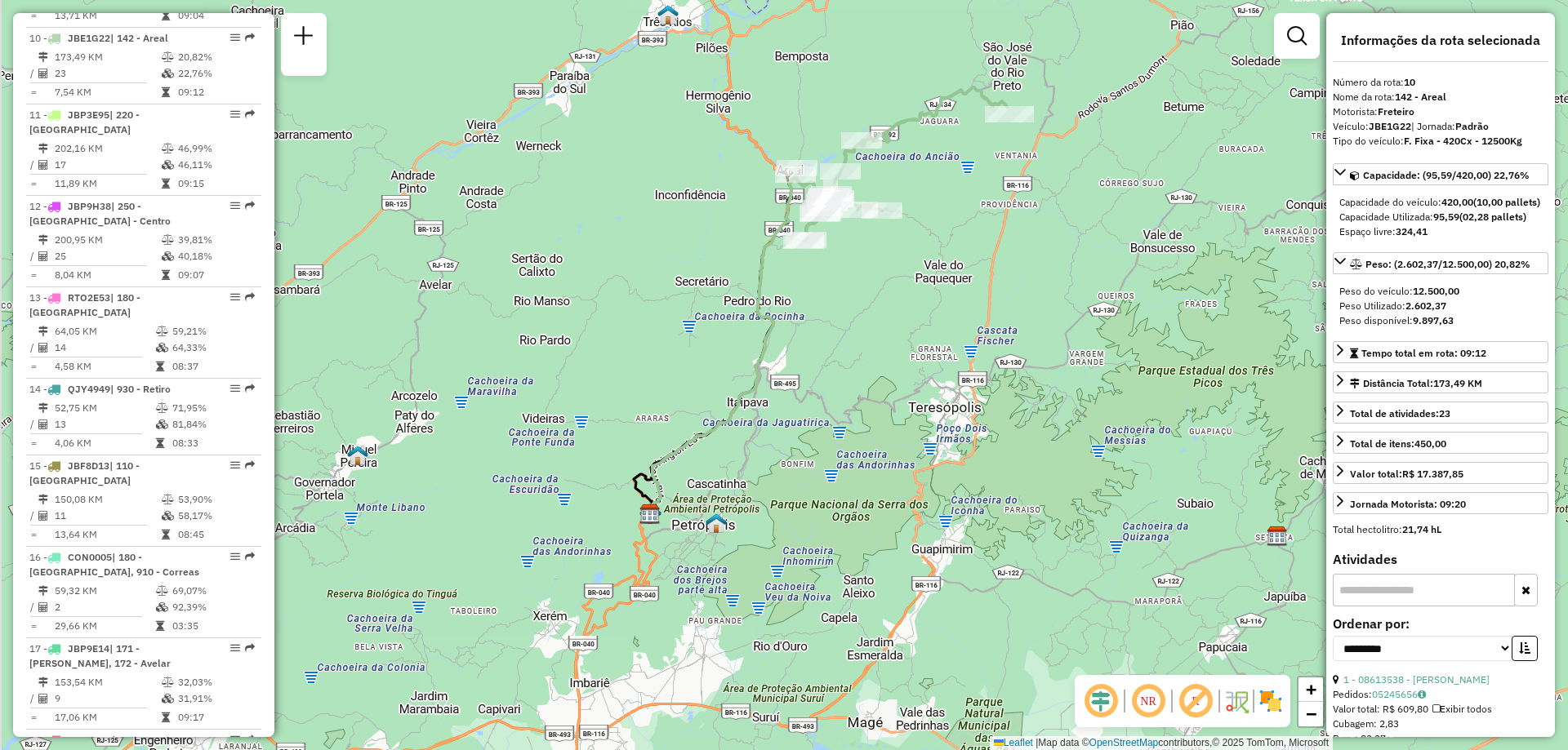
drag, startPoint x: 743, startPoint y: 551, endPoint x: 779, endPoint y: 477, distance: 82.3
click at [779, 477] on div "Janela de atendimento Grade de atendimento Capacidade Transportadoras Veículos …" at bounding box center [784, 375] width 1568 height 750
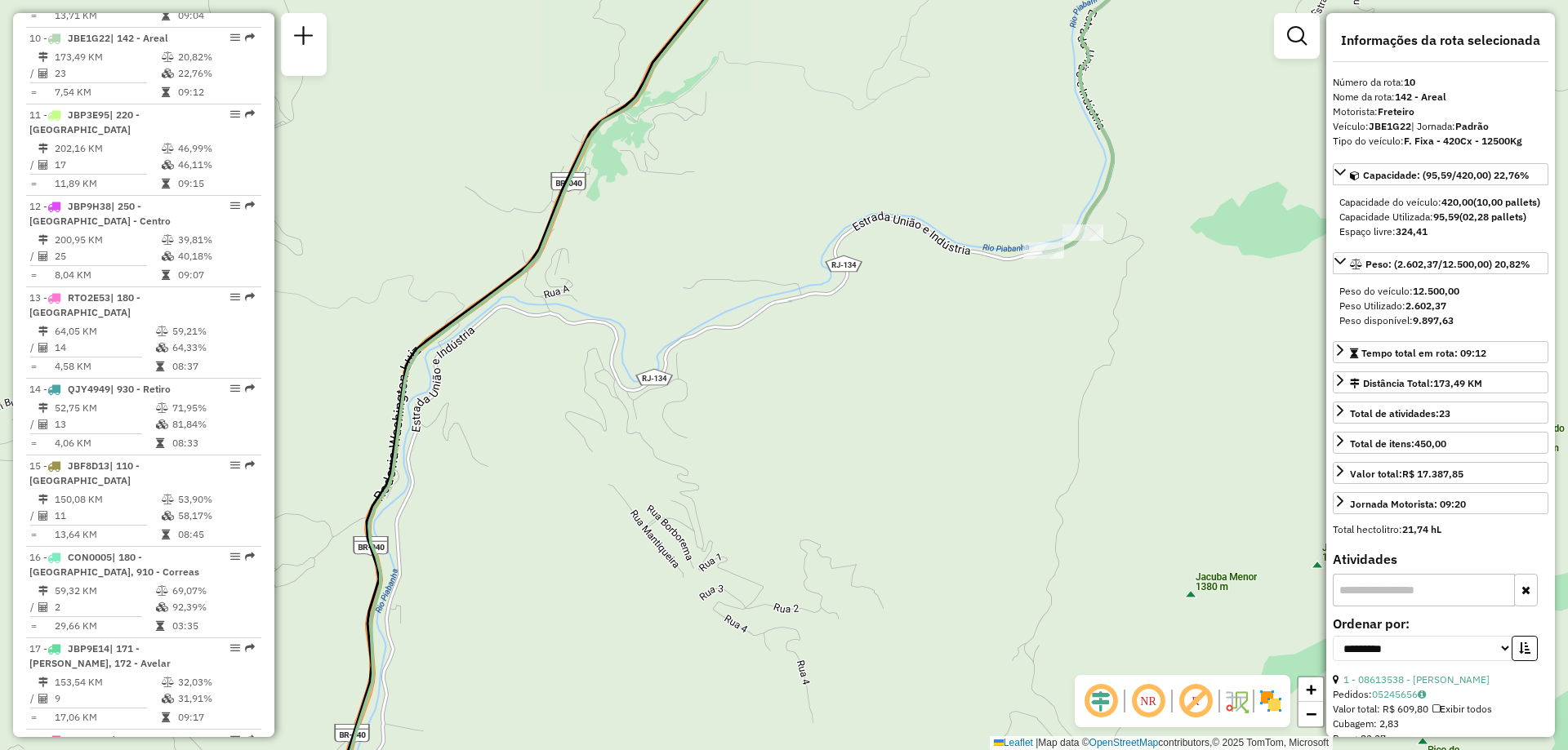
drag, startPoint x: 591, startPoint y: 352, endPoint x: 920, endPoint y: 424, distance: 336.8
click at [920, 424] on div "Janela de atendimento Grade de atendimento Capacidade Transportadoras Veículos …" at bounding box center [784, 375] width 1568 height 750
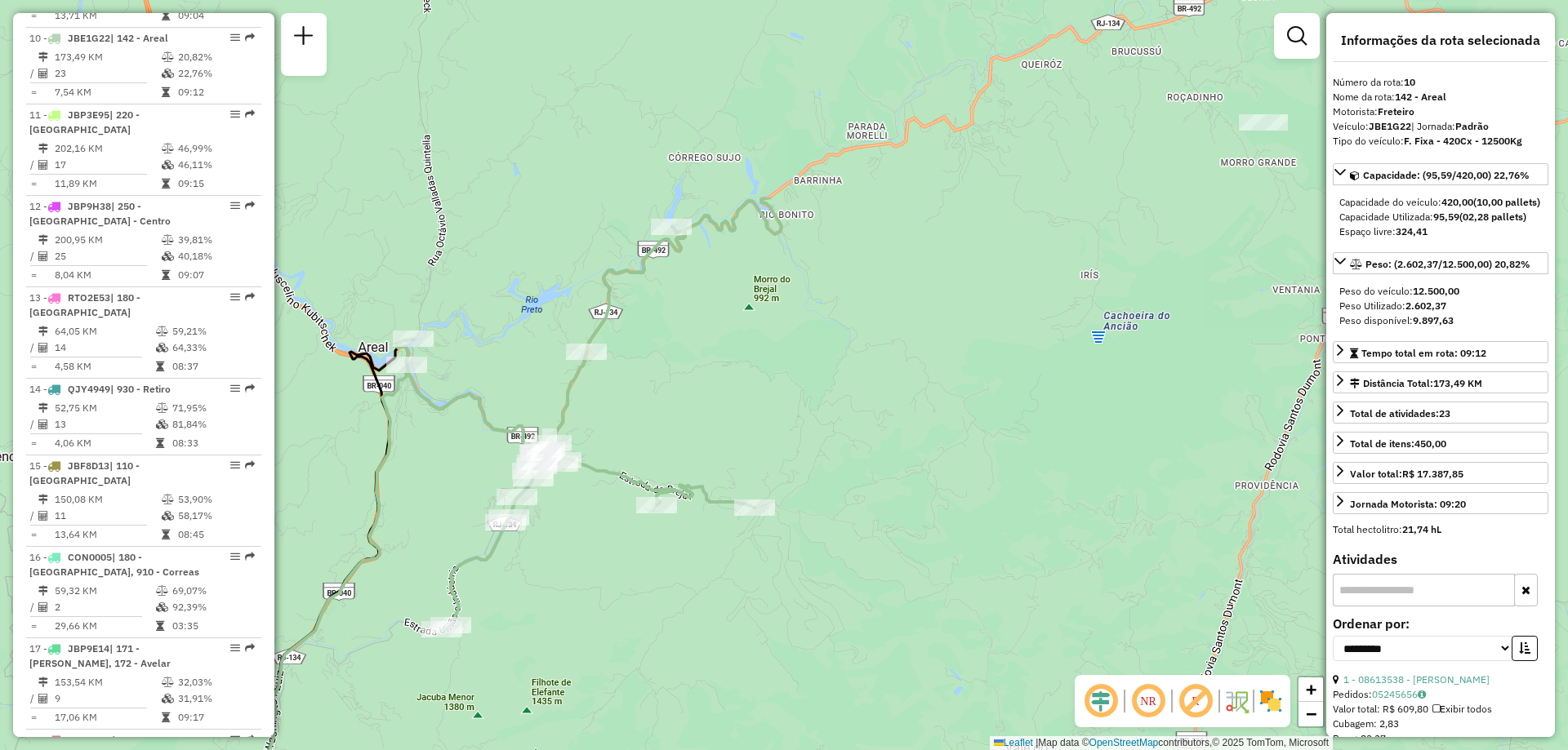
drag, startPoint x: 890, startPoint y: 231, endPoint x: 413, endPoint y: 503, distance: 549.1
click at [413, 503] on div "Janela de atendimento Grade de atendimento Capacidade Transportadoras Veículos …" at bounding box center [784, 375] width 1568 height 750
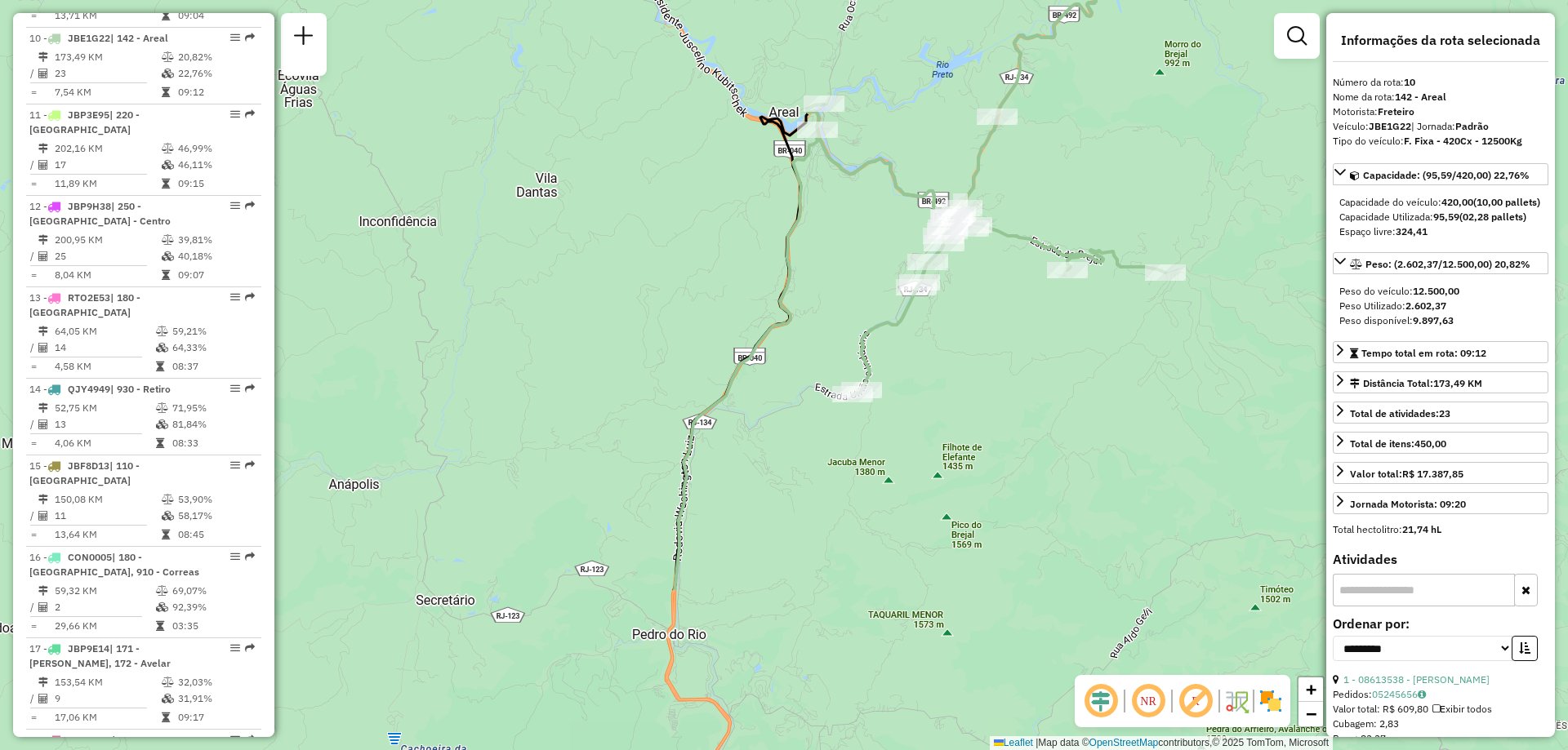
drag, startPoint x: 713, startPoint y: 361, endPoint x: 1142, endPoint y: 126, distance: 489.1
click at [1142, 126] on div "Janela de atendimento Grade de atendimento Capacidade Transportadoras Veículos …" at bounding box center [784, 375] width 1568 height 750
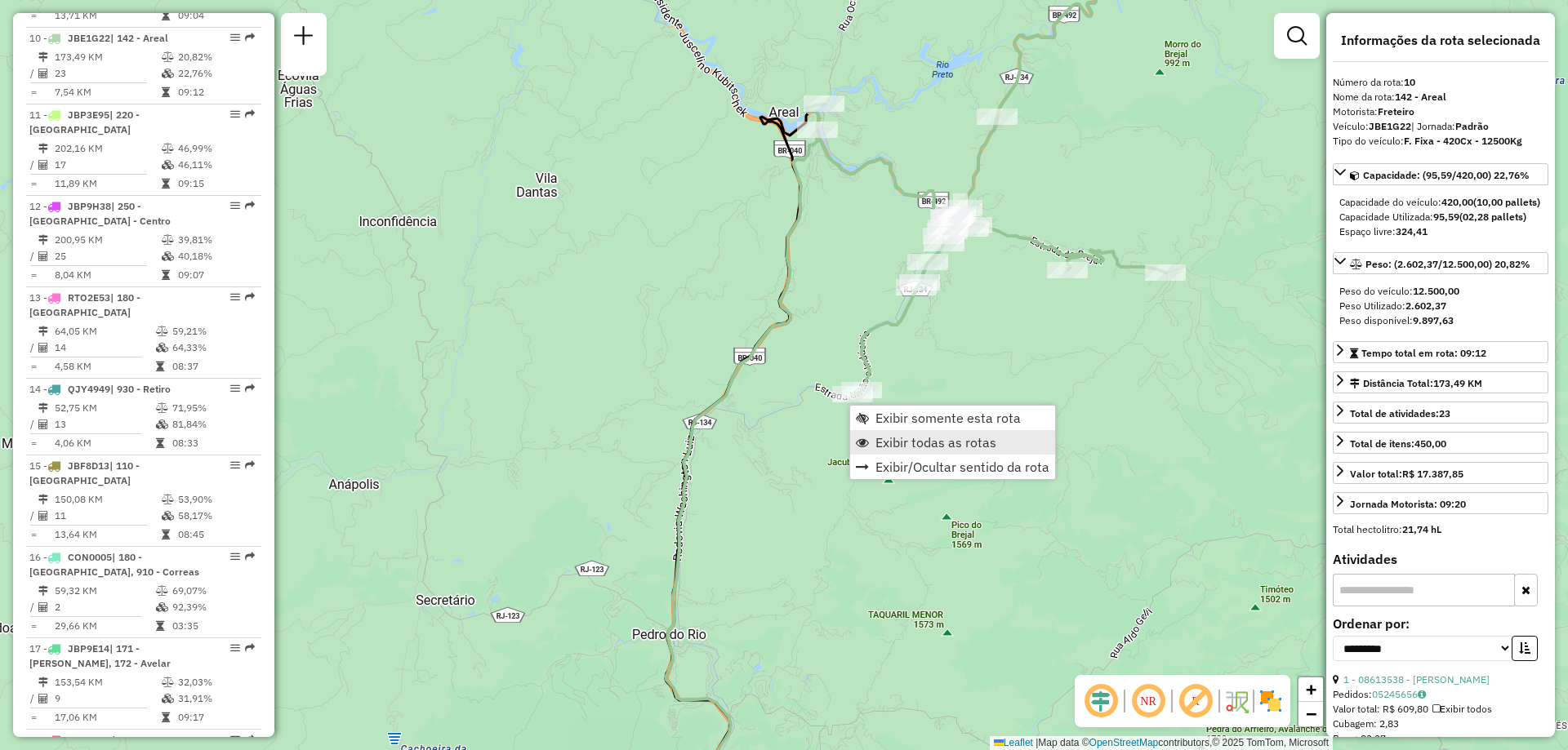
click at [913, 433] on link "Exibir todas as rotas" at bounding box center [952, 443] width 205 height 25
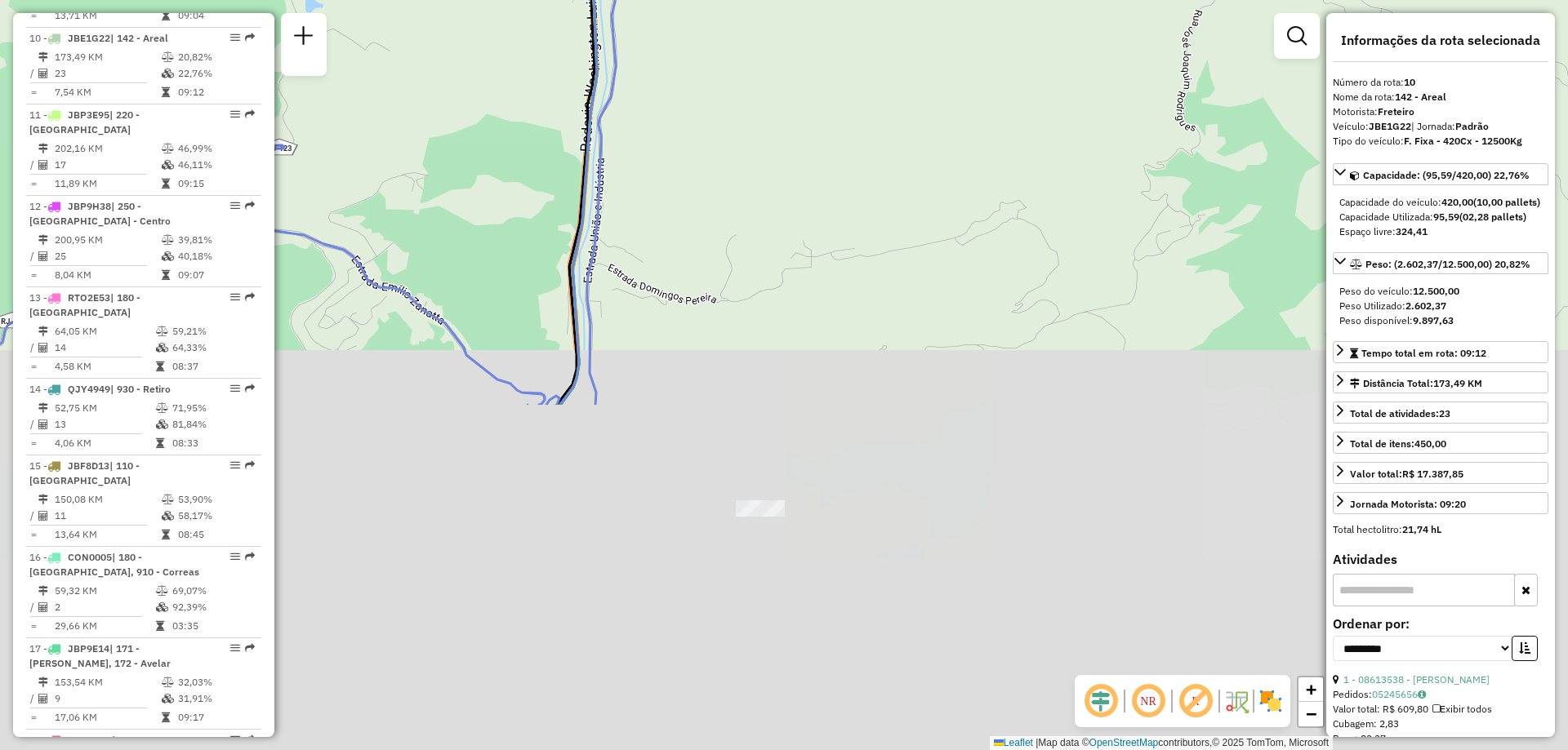
drag, startPoint x: 685, startPoint y: 543, endPoint x: 734, endPoint y: 93, distance: 452.7
click at [734, 93] on div "Janela de atendimento Grade de atendimento Capacidade Transportadoras Veículos …" at bounding box center [784, 375] width 1568 height 750
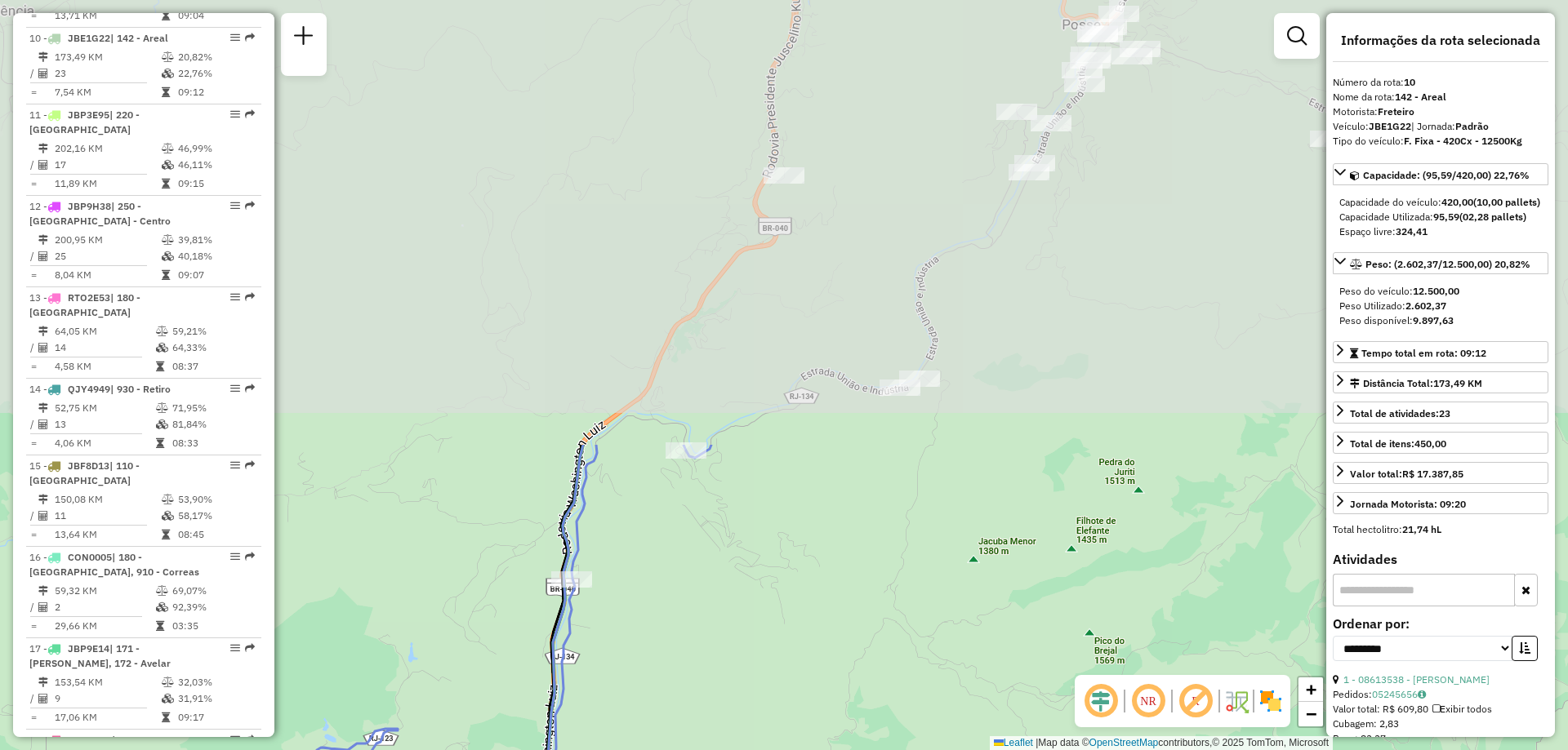
drag, startPoint x: 800, startPoint y: 223, endPoint x: 658, endPoint y: 754, distance: 549.7
click at [658, 750] on html "Aguarde... Pop-up bloqueado! Seu navegador bloqueou automáticamente a abertura …" at bounding box center [784, 375] width 1568 height 750
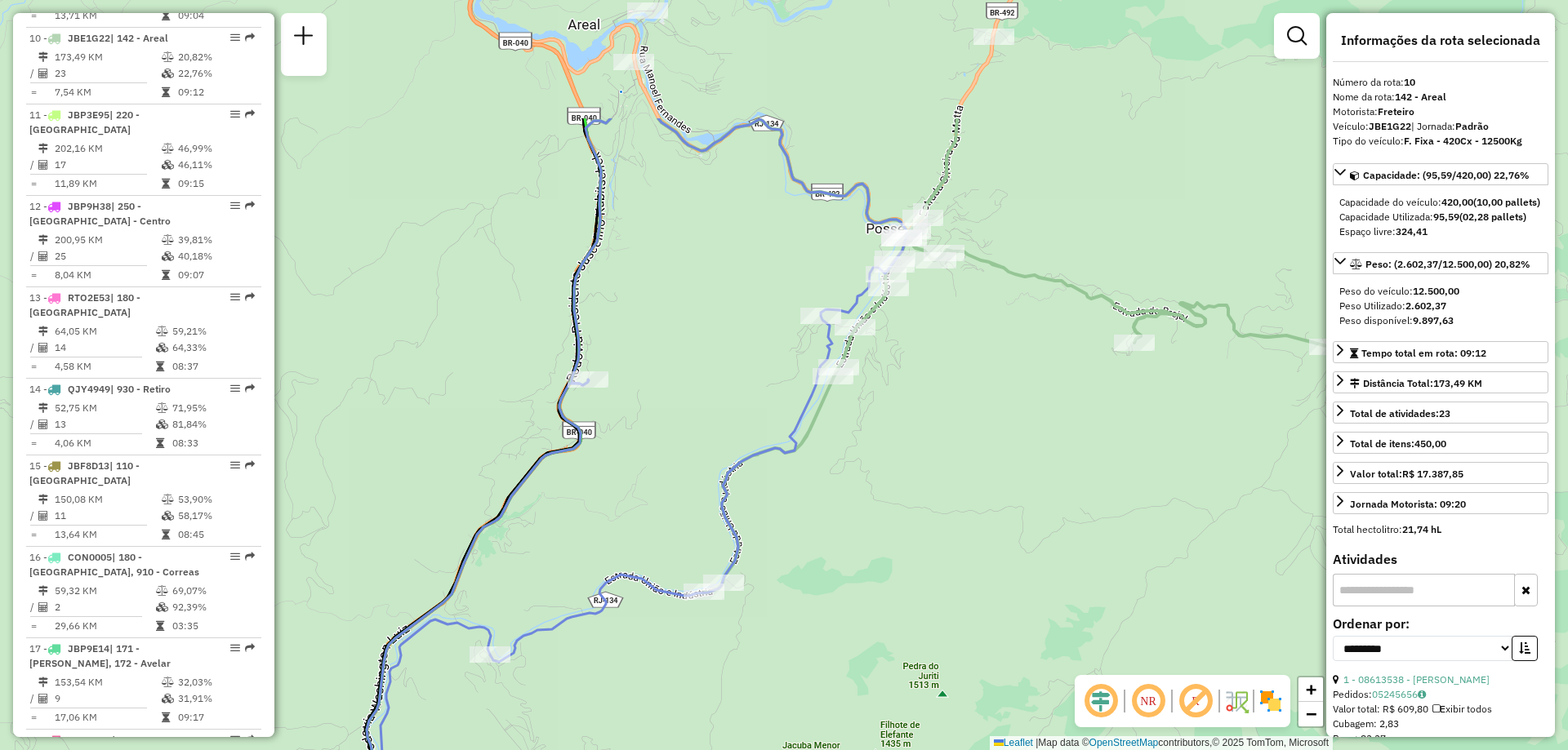
drag, startPoint x: 1040, startPoint y: 271, endPoint x: 852, endPoint y: 464, distance: 269.4
click at [852, 464] on div "Janela de atendimento Grade de atendimento Capacidade Transportadoras Veículos …" at bounding box center [784, 375] width 1568 height 750
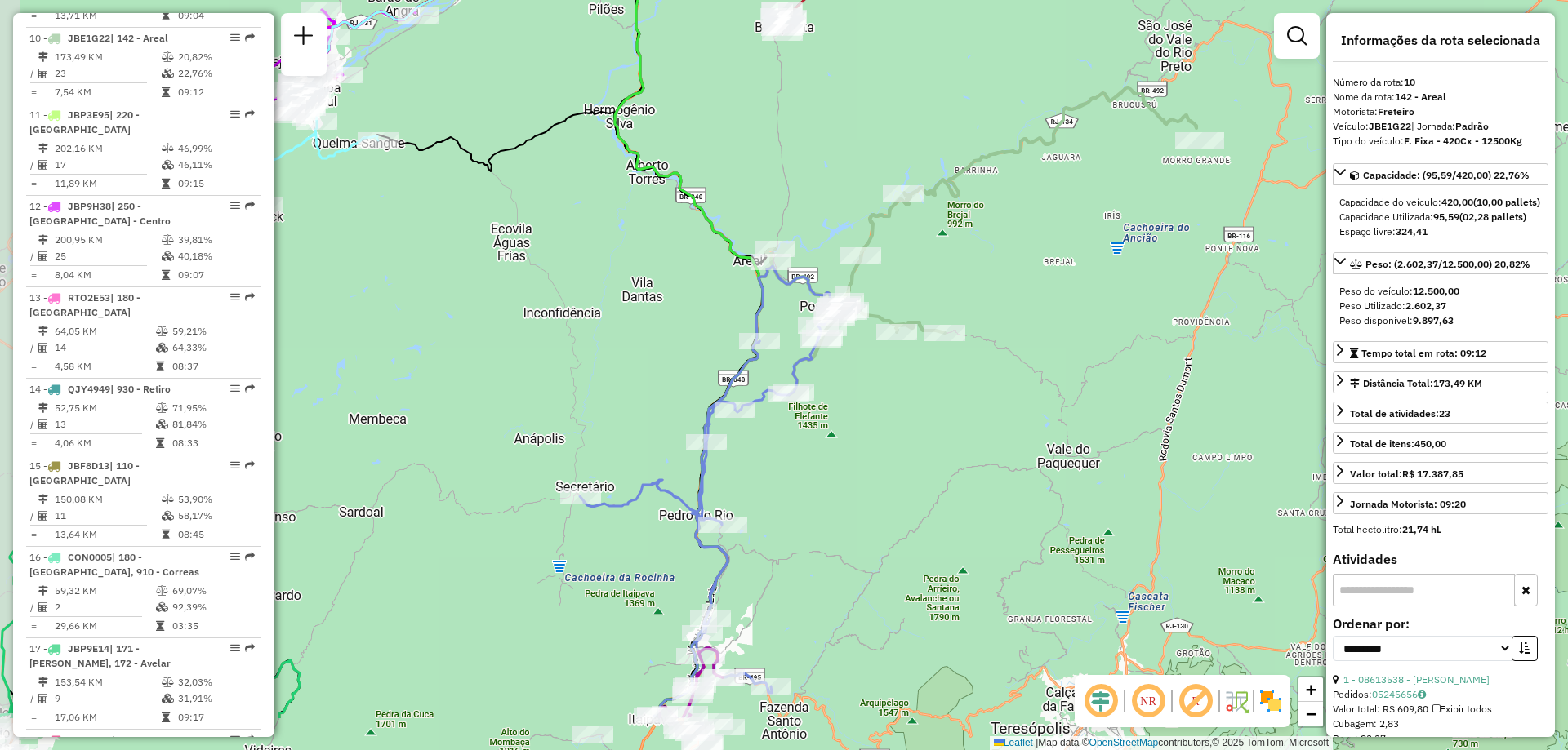
drag, startPoint x: 787, startPoint y: 576, endPoint x: 813, endPoint y: 468, distance: 111.1
click at [813, 468] on div "Janela de atendimento Grade de atendimento Capacidade Transportadoras Veículos …" at bounding box center [784, 375] width 1568 height 750
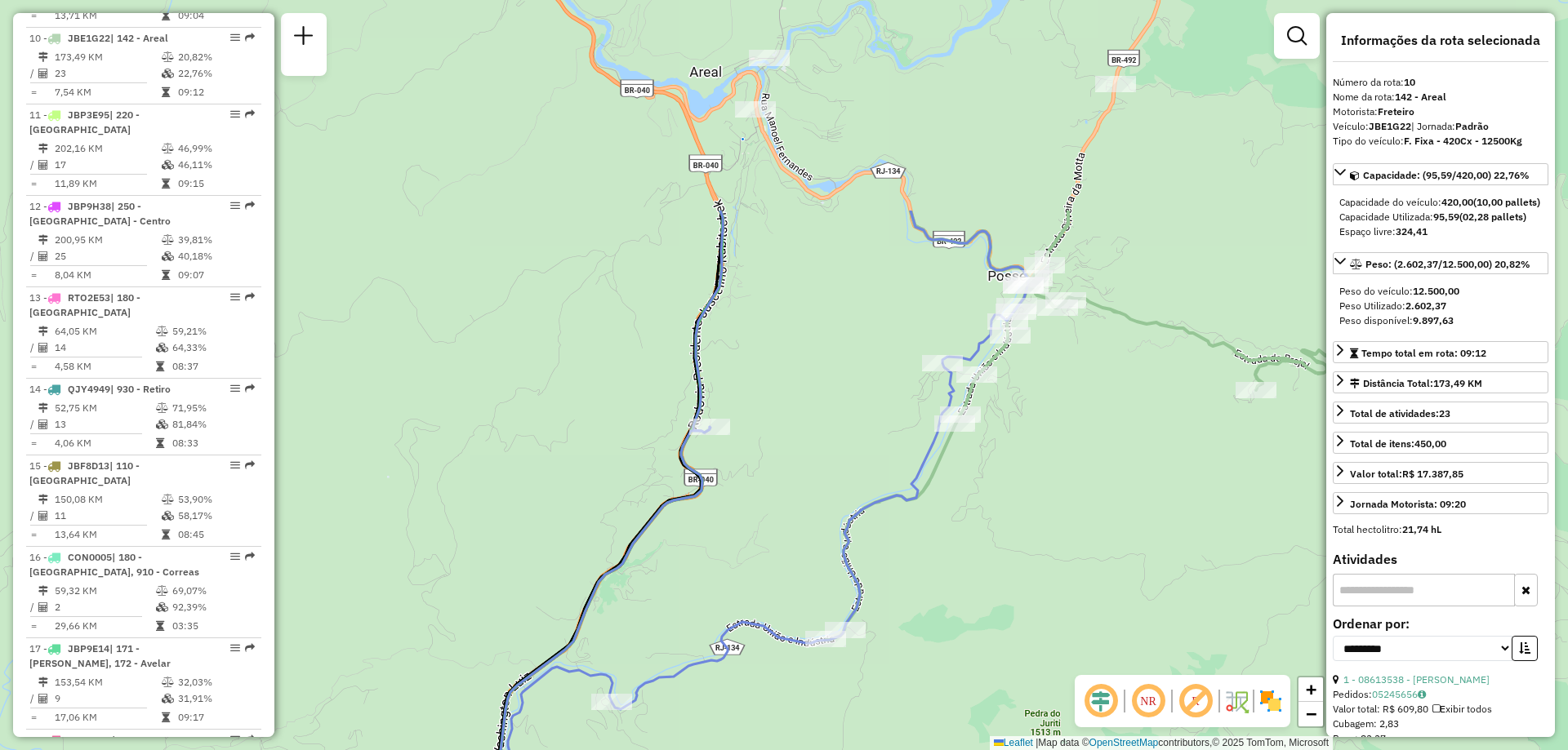
drag, startPoint x: 765, startPoint y: 206, endPoint x: 537, endPoint y: 491, distance: 365.0
click at [537, 491] on div "Janela de atendimento Grade de atendimento Capacidade Transportadoras Veículos …" at bounding box center [784, 375] width 1568 height 750
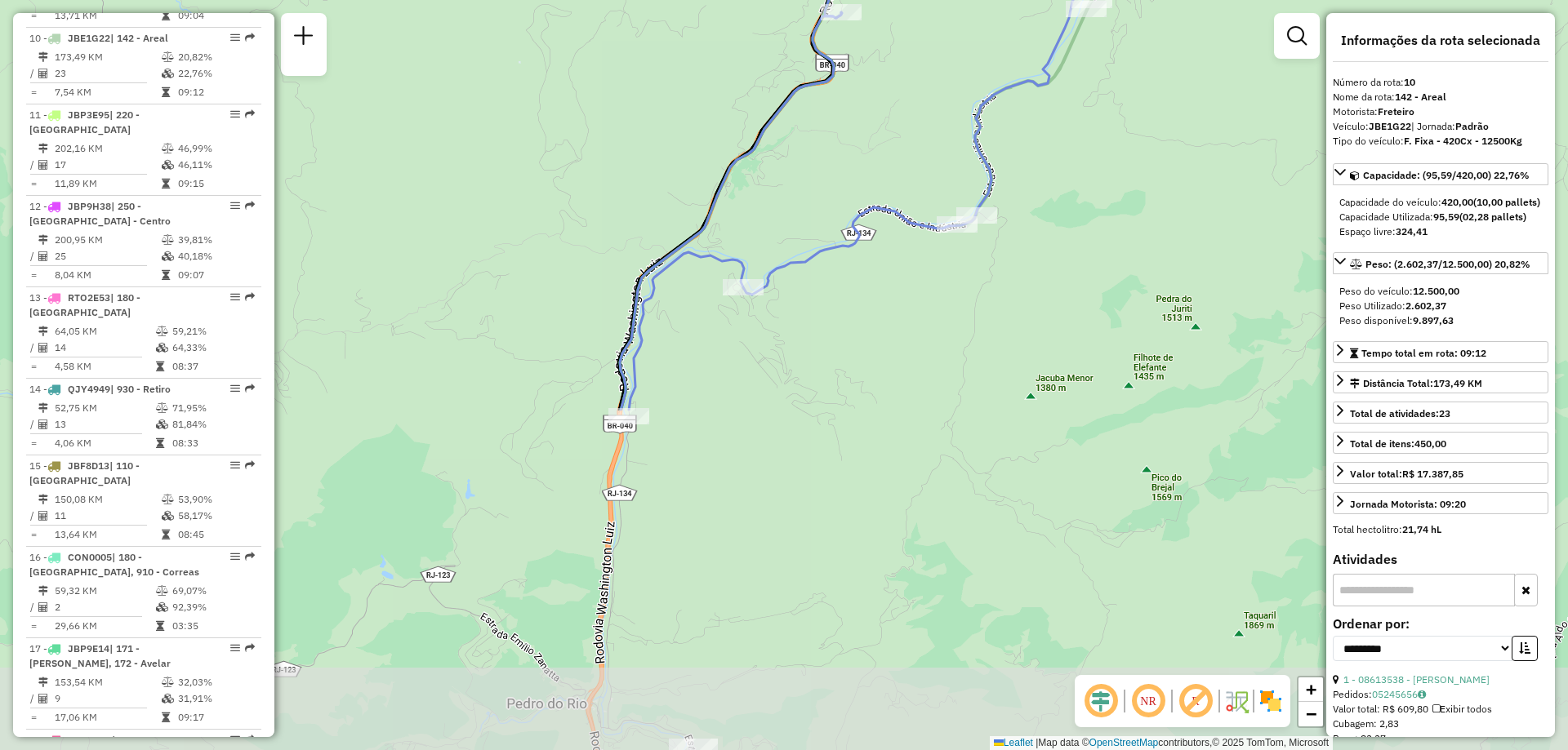
drag, startPoint x: 916, startPoint y: 705, endPoint x: 1047, endPoint y: 290, distance: 435.2
click at [1047, 290] on div "Janela de atendimento Grade de atendimento Capacidade Transportadoras Veículos …" at bounding box center [784, 375] width 1568 height 750
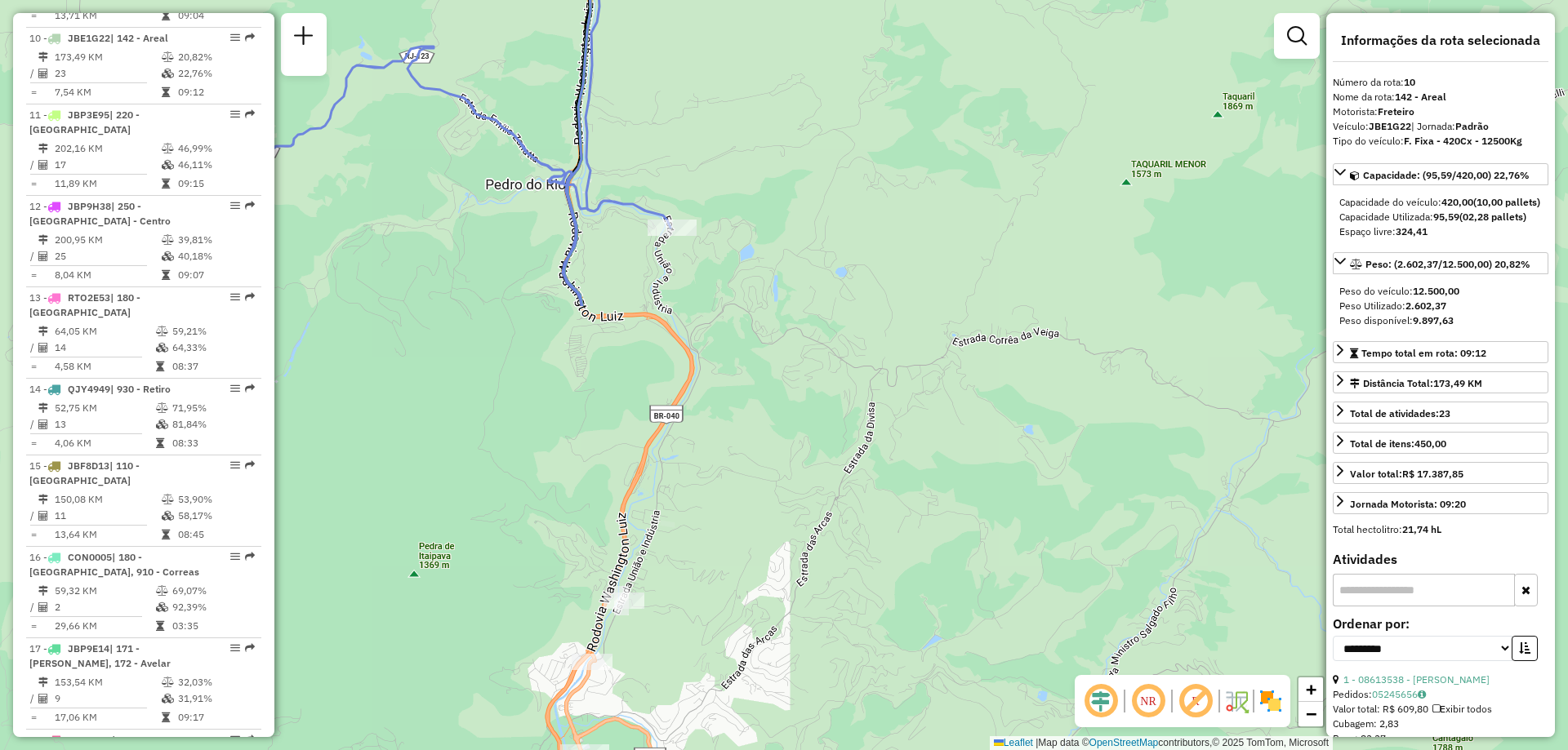
drag, startPoint x: 850, startPoint y: 539, endPoint x: 829, endPoint y: 19, distance: 520.4
click at [829, 19] on div "Janela de atendimento Grade de atendimento Capacidade Transportadoras Veículos …" at bounding box center [784, 375] width 1568 height 750
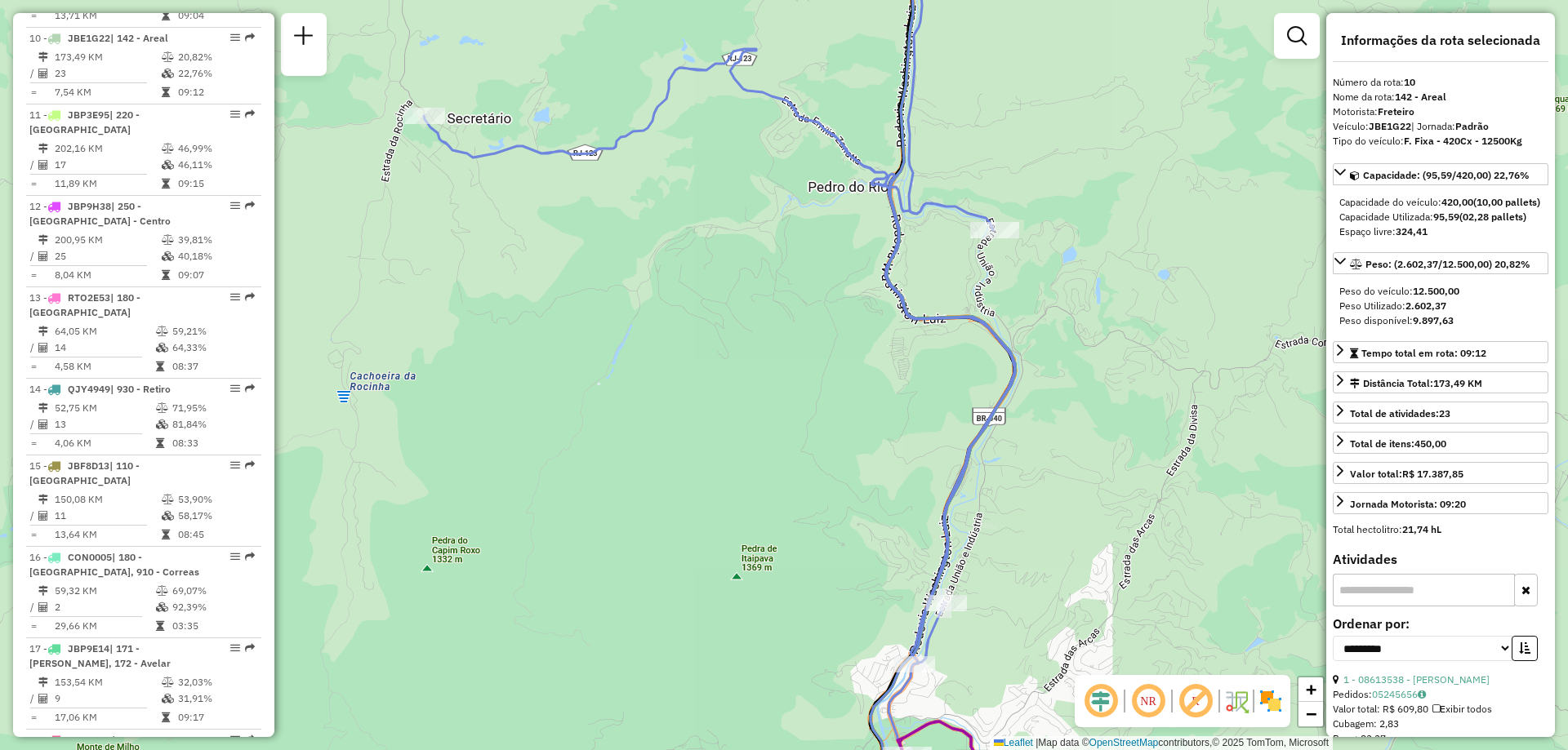
drag, startPoint x: 398, startPoint y: 394, endPoint x: 721, endPoint y: 396, distance: 323.0
click at [721, 396] on div "Janela de atendimento Grade de atendimento Capacidade Transportadoras Veículos …" at bounding box center [784, 375] width 1568 height 750
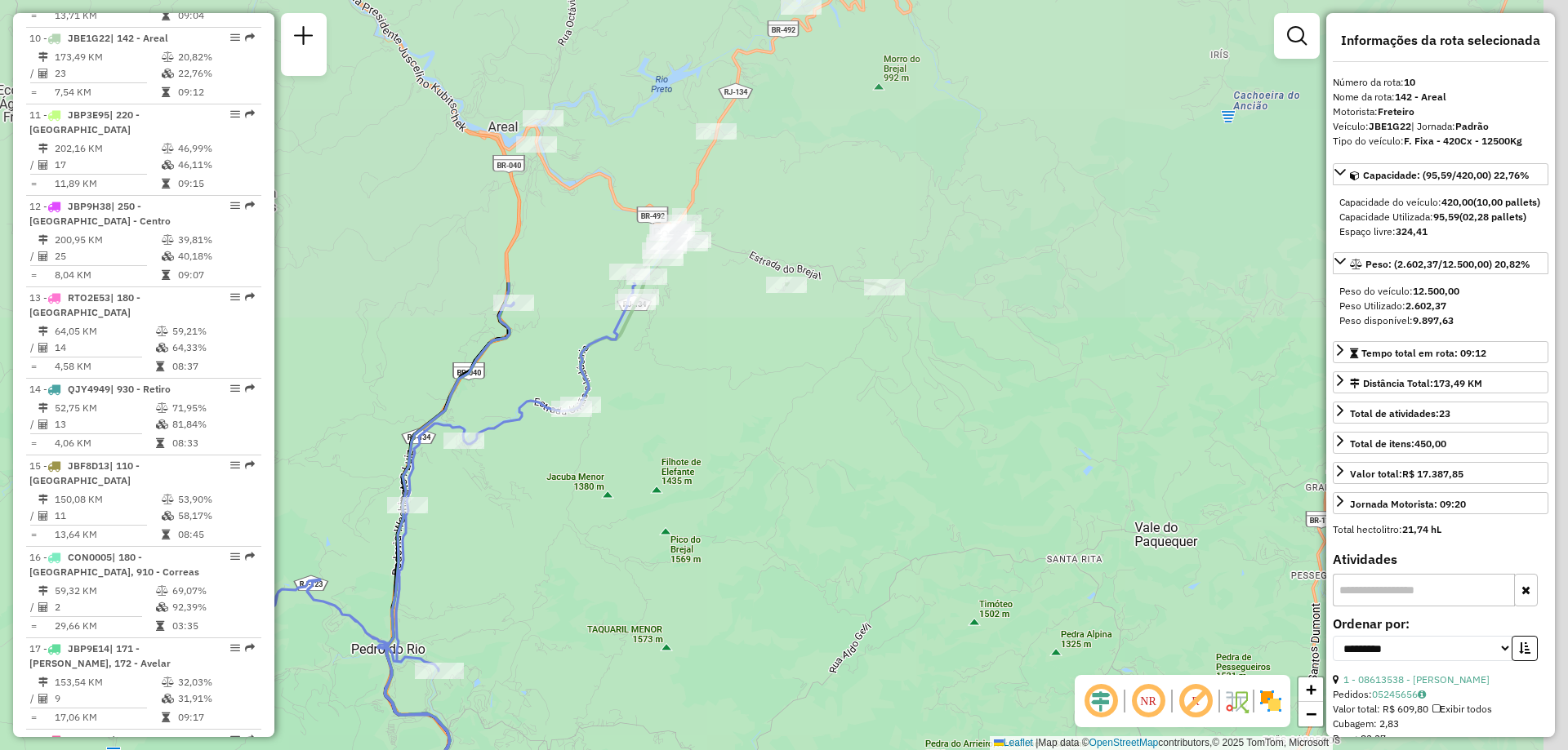
drag, startPoint x: 1090, startPoint y: 177, endPoint x: 673, endPoint y: 534, distance: 548.9
click at [673, 534] on div "Janela de atendimento Grade de atendimento Capacidade Transportadoras Veículos …" at bounding box center [784, 375] width 1568 height 750
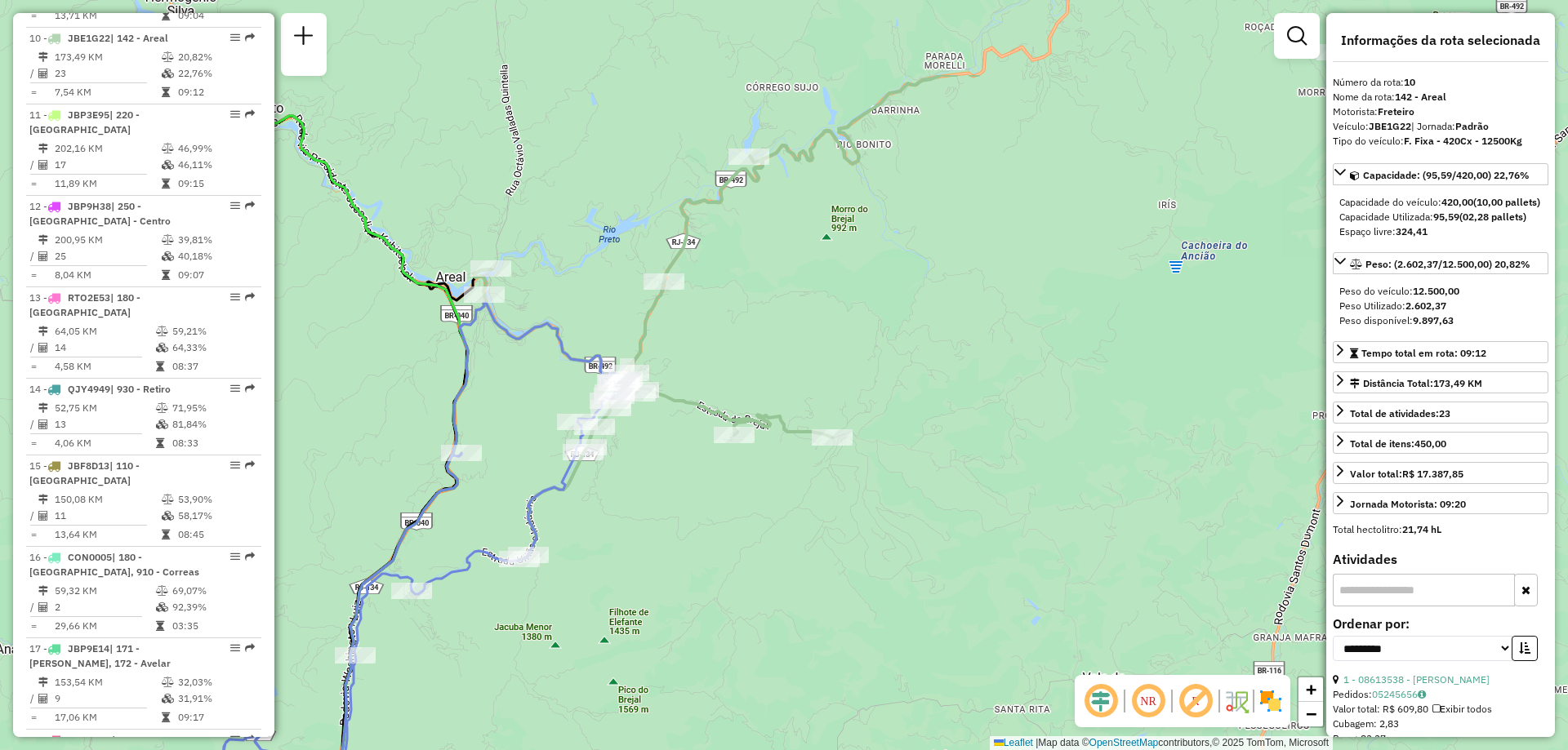
drag, startPoint x: 801, startPoint y: 408, endPoint x: 749, endPoint y: 559, distance: 159.7
click at [749, 559] on div "Janela de atendimento Grade de atendimento Capacidade Transportadoras Veículos …" at bounding box center [784, 375] width 1568 height 750
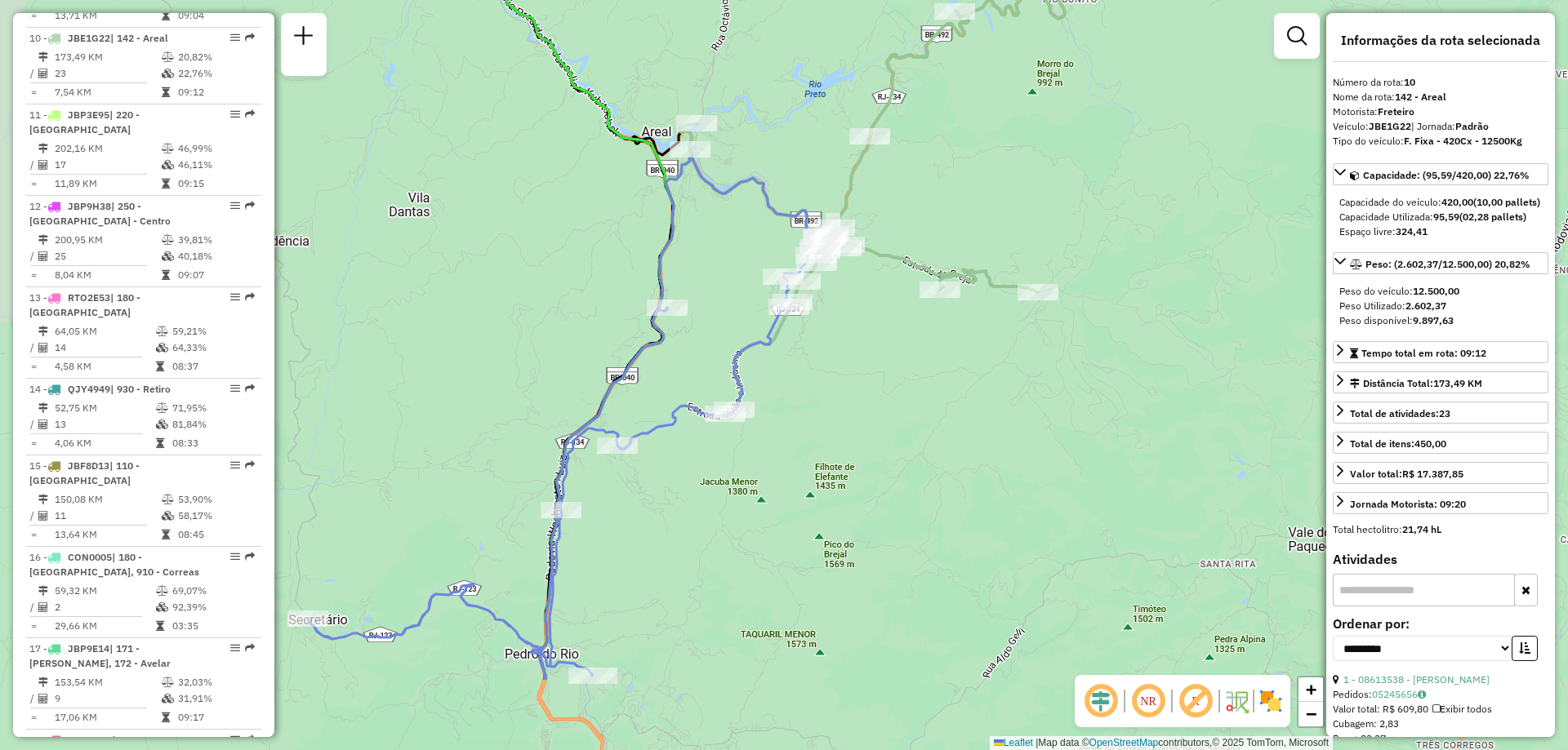
drag, startPoint x: 767, startPoint y: 268, endPoint x: 973, endPoint y: 122, distance: 252.5
click at [973, 122] on div "Janela de atendimento Grade de atendimento Capacidade Transportadoras Veículos …" at bounding box center [784, 375] width 1568 height 750
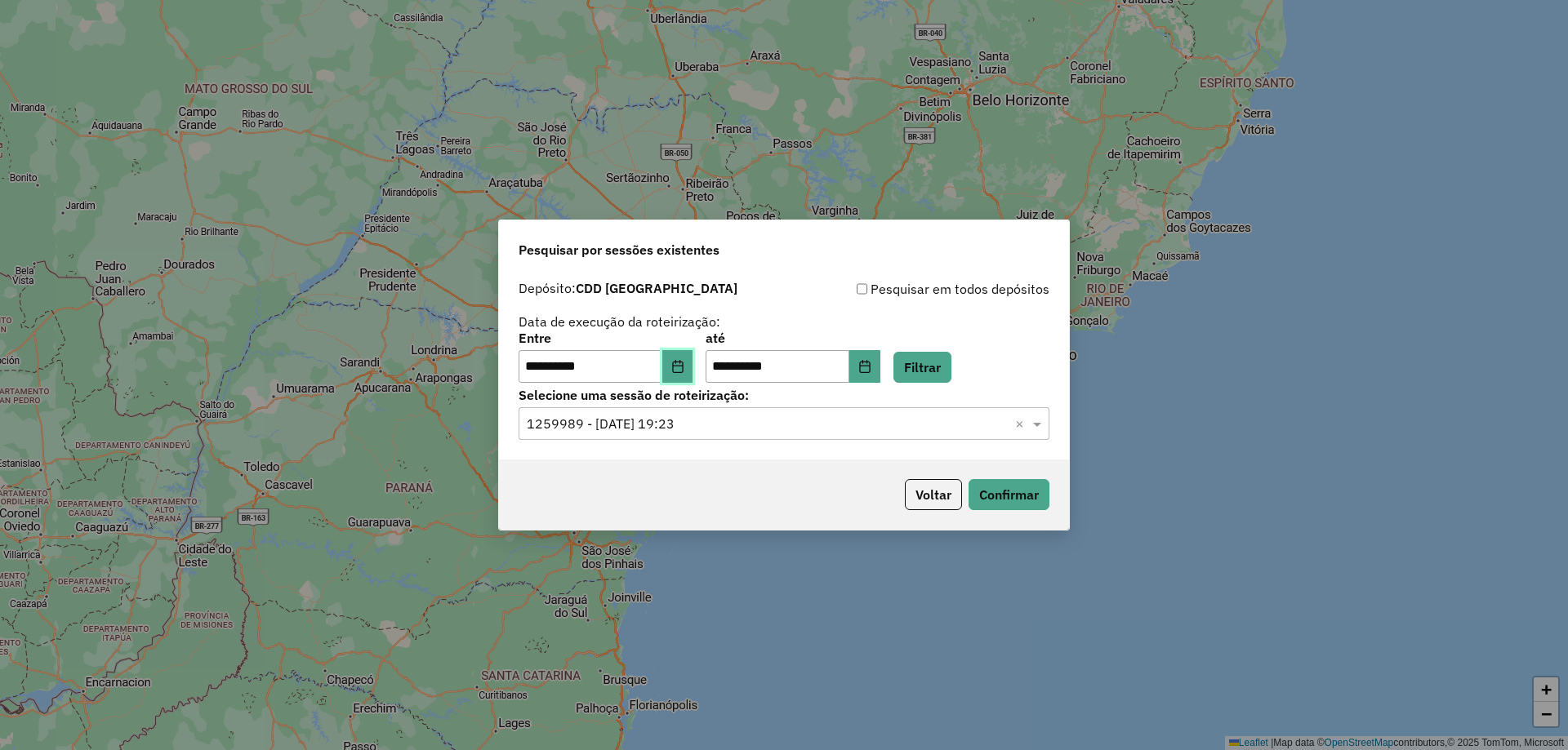
click at [685, 372] on icon "Choose Date" at bounding box center [677, 366] width 13 height 13
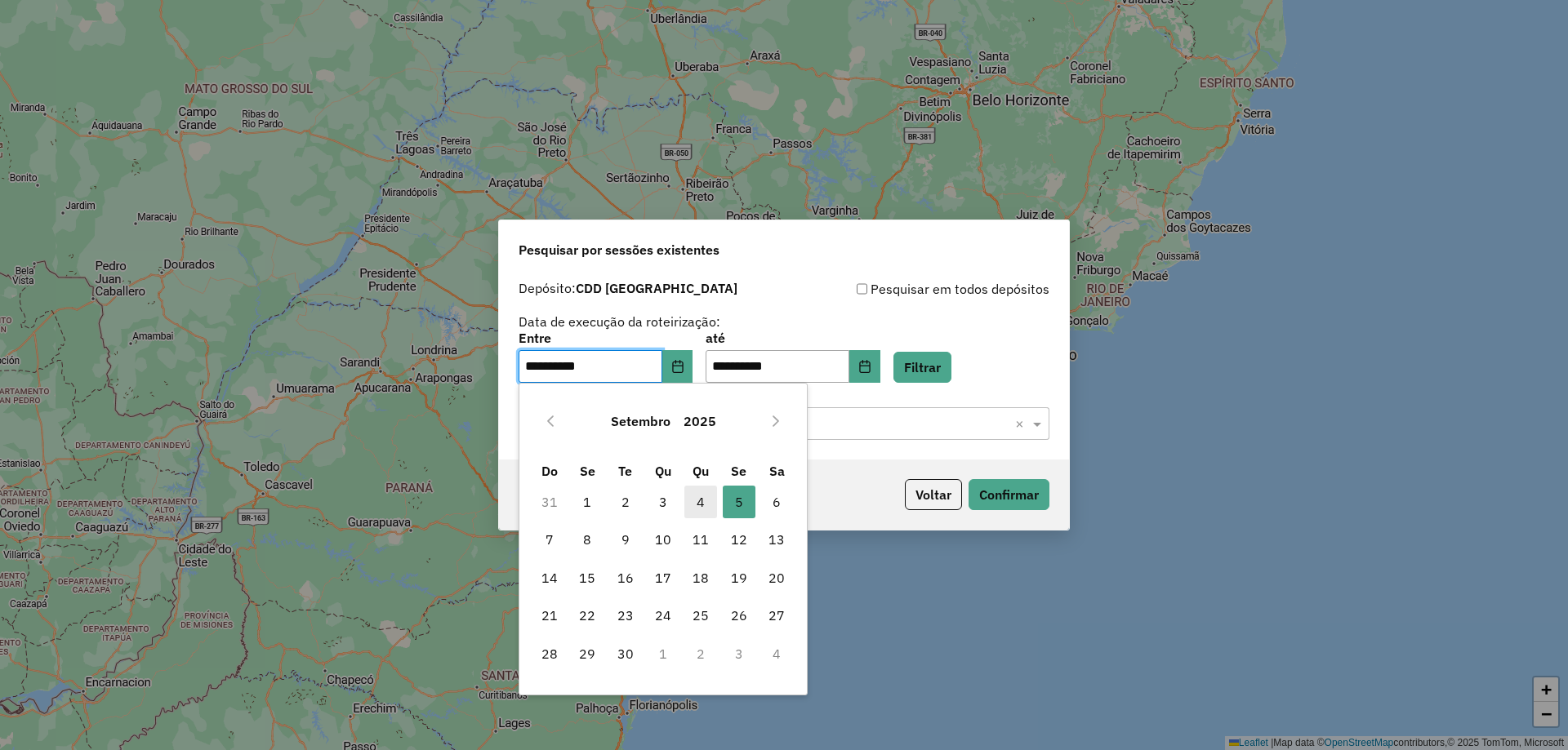
click at [698, 505] on span "4" at bounding box center [700, 502] width 32 height 32
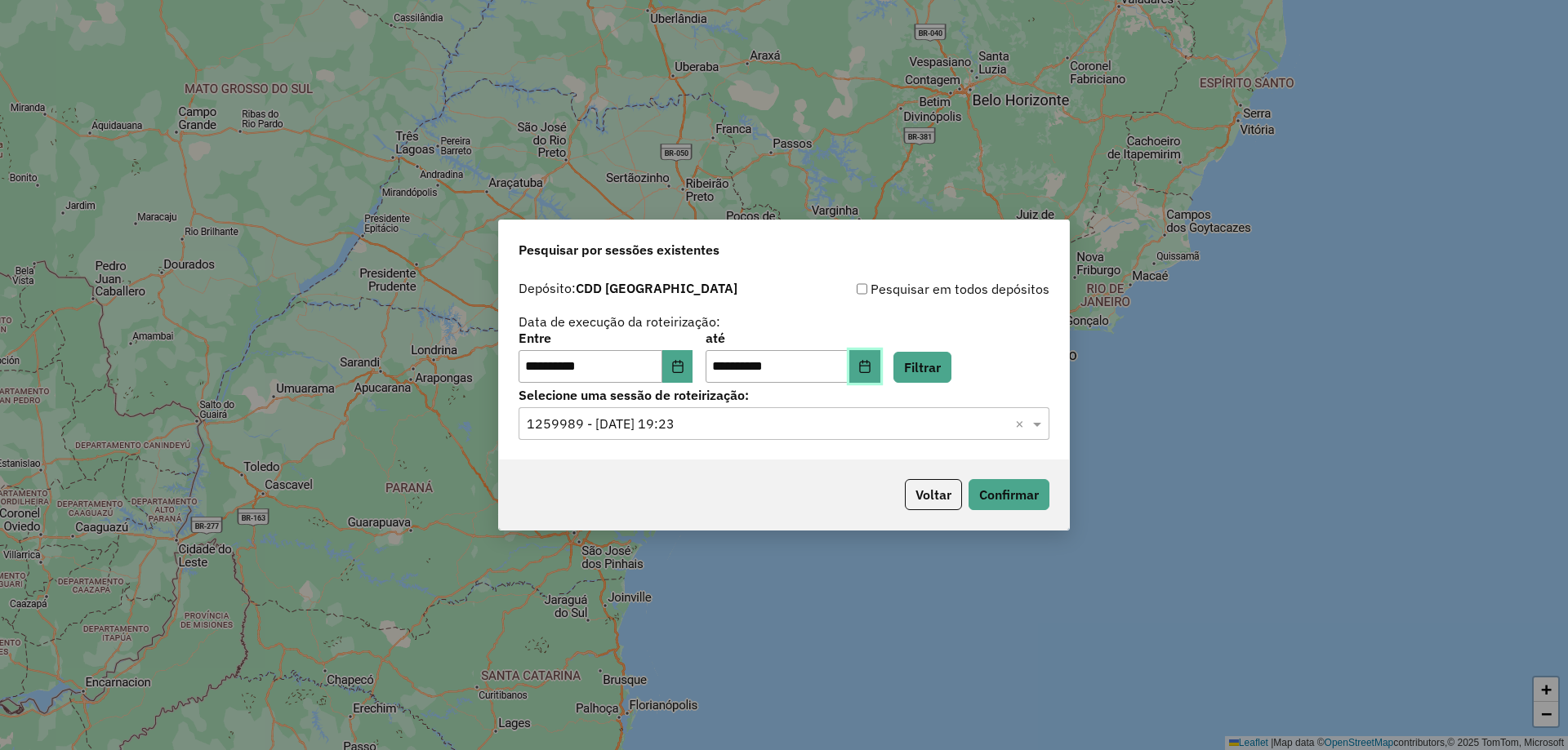
click at [881, 364] on button "Choose Date" at bounding box center [865, 366] width 31 height 32
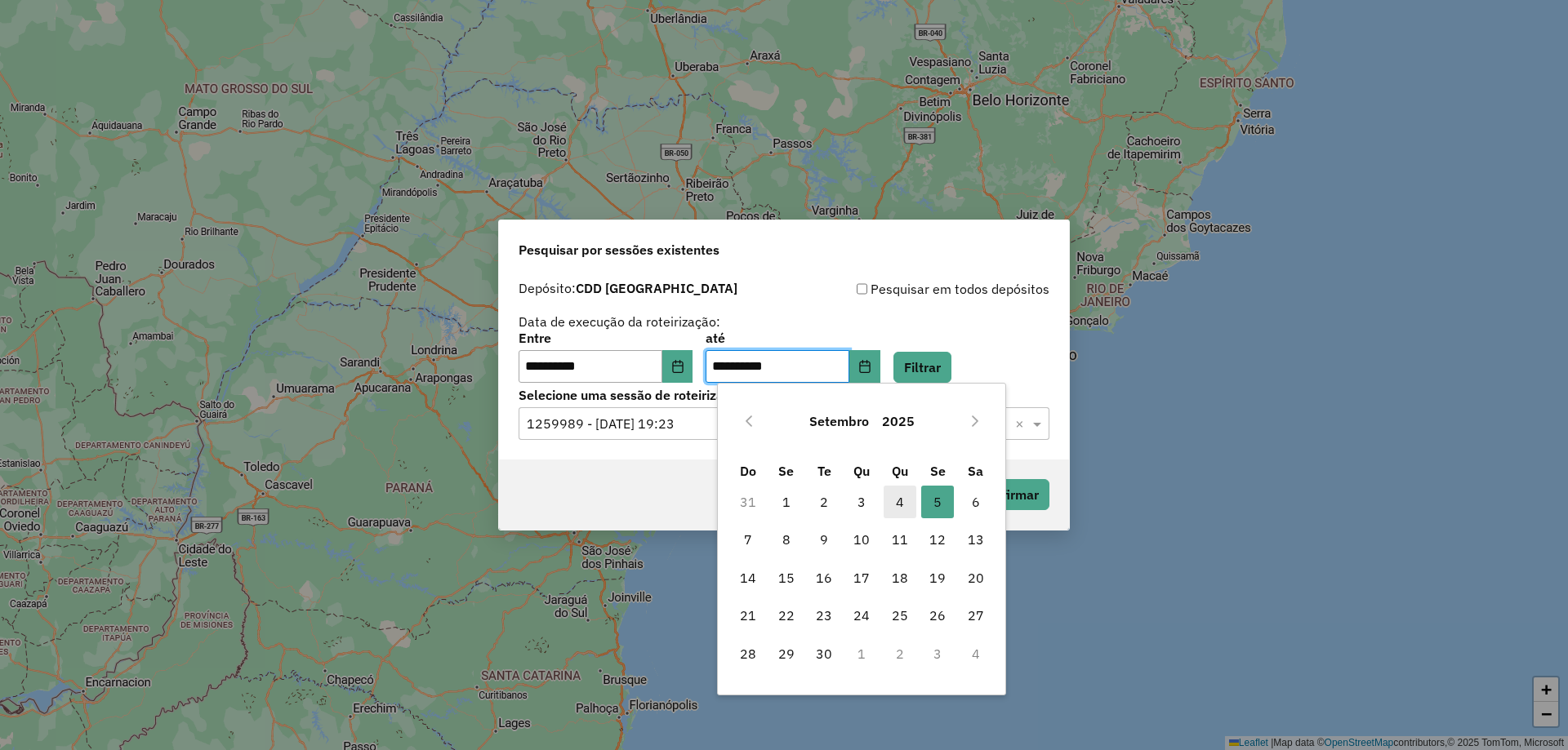
click at [895, 499] on span "4" at bounding box center [899, 502] width 32 height 32
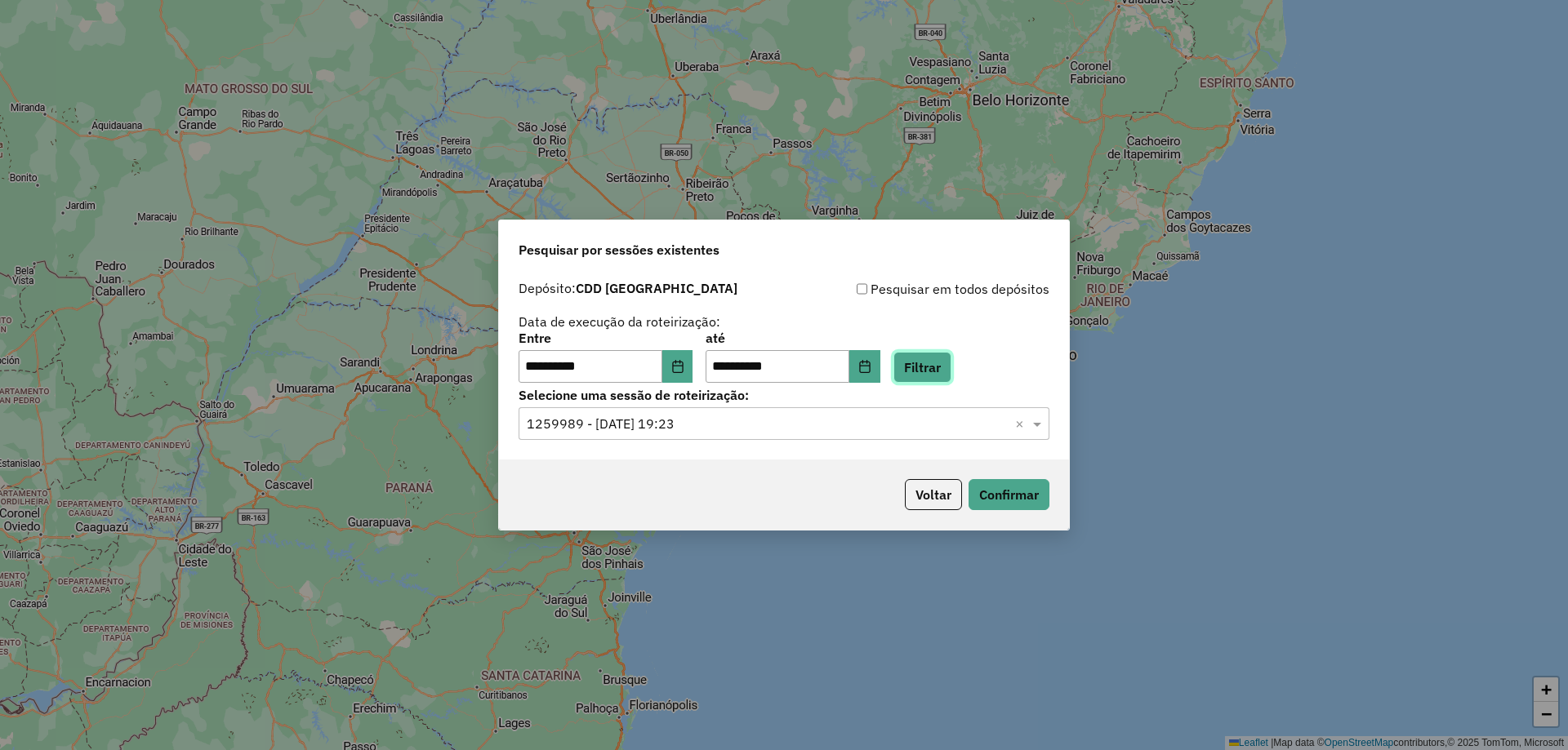
click at [938, 371] on button "Filtrar" at bounding box center [922, 367] width 58 height 31
click at [742, 421] on input "text" at bounding box center [767, 424] width 482 height 19
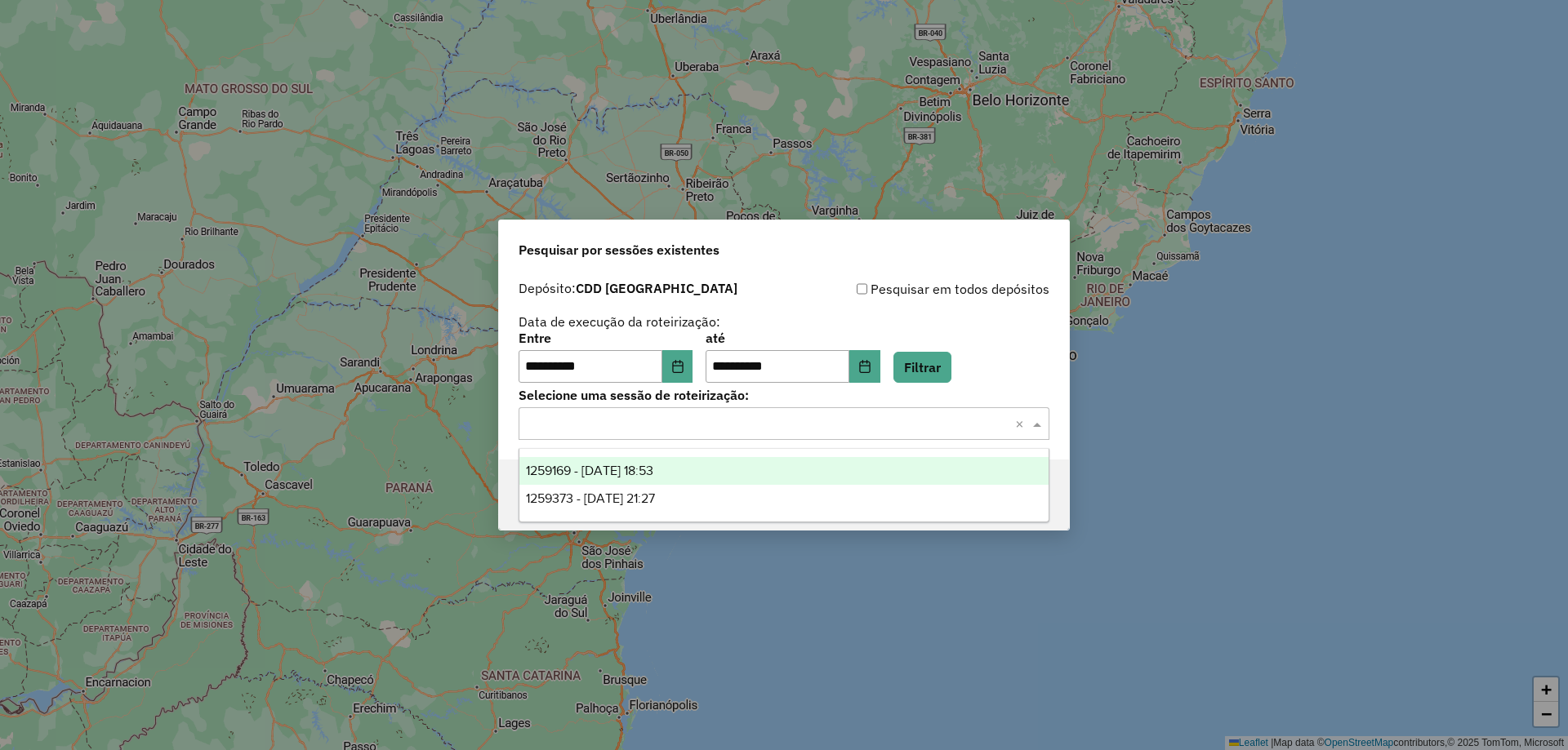
click at [653, 475] on span "1259169 - 04/09/2025 18:53" at bounding box center [589, 470] width 127 height 14
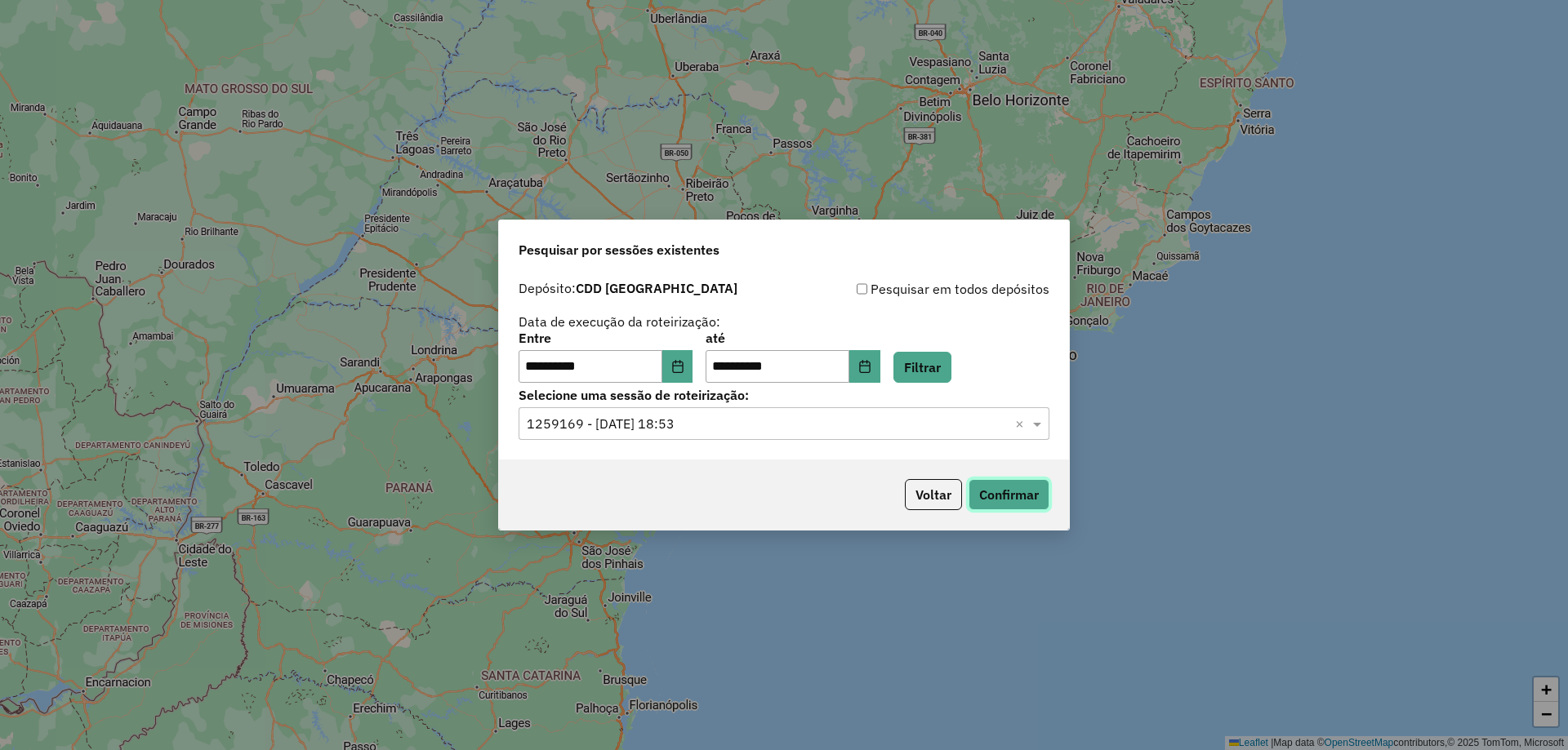
click at [1015, 502] on button "Confirmar" at bounding box center [1009, 495] width 81 height 31
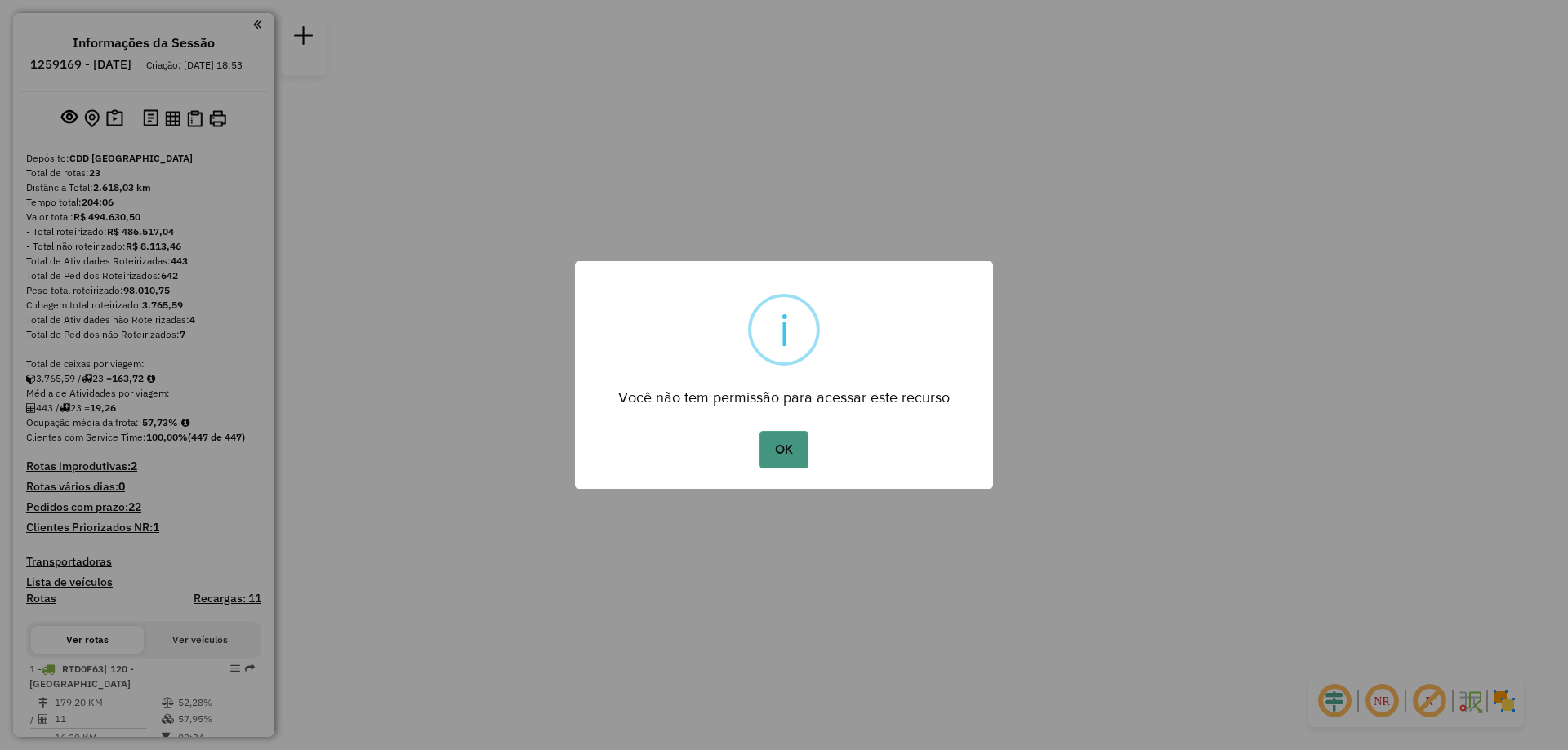
click at [774, 461] on button "OK" at bounding box center [783, 450] width 48 height 38
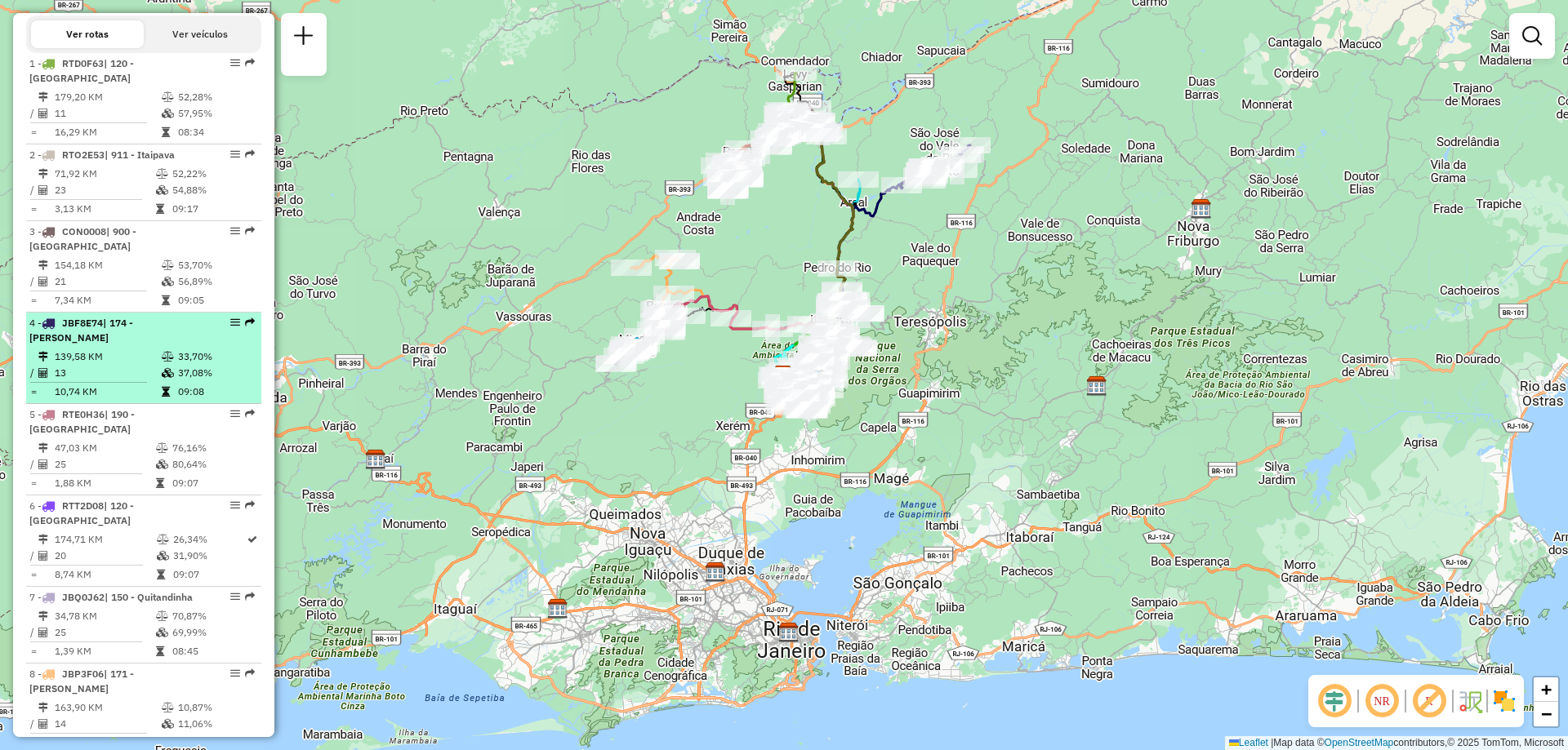
scroll to position [640, 0]
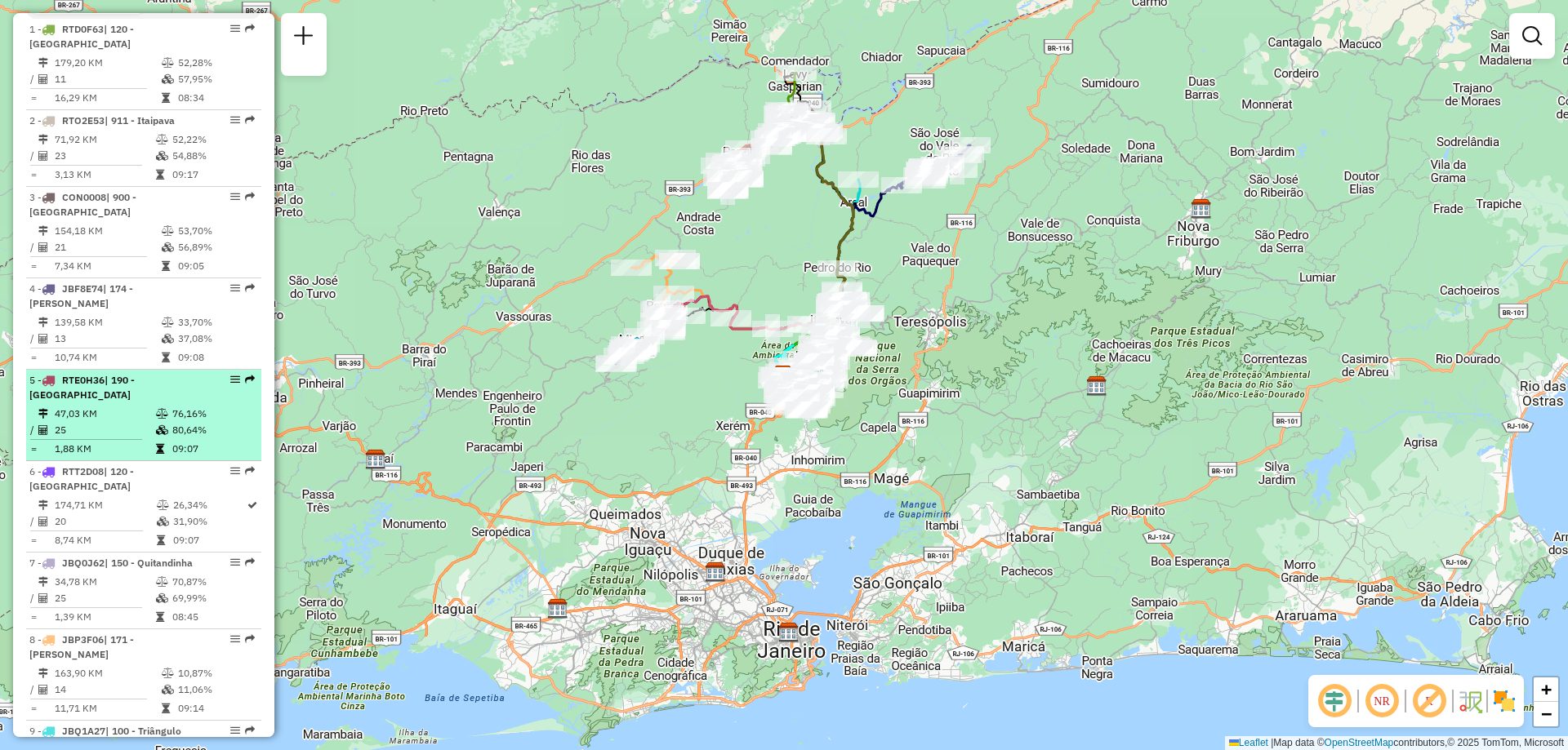
click at [134, 394] on span "| 190 - [GEOGRAPHIC_DATA]" at bounding box center [82, 387] width 105 height 27
select select "**********"
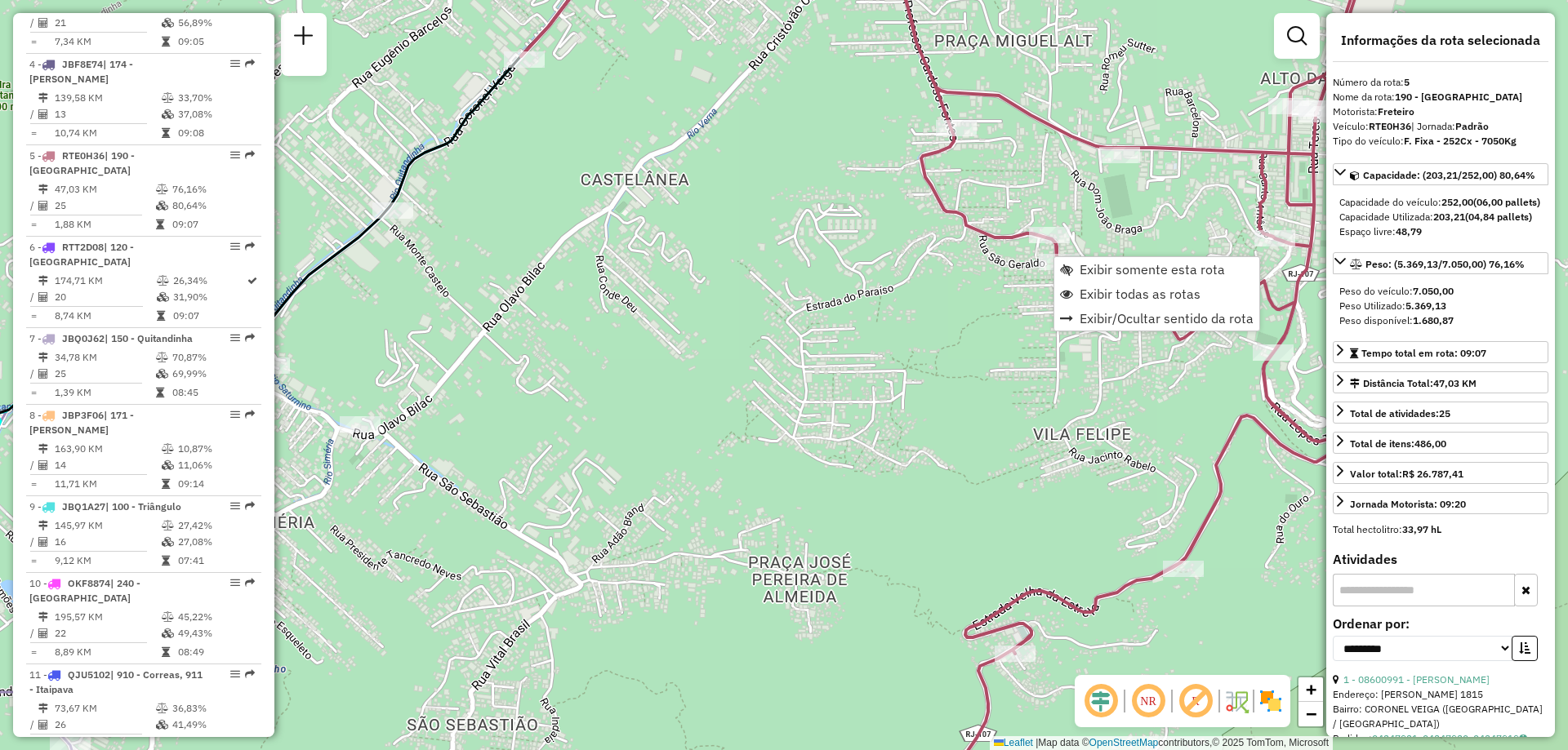
scroll to position [1011, 0]
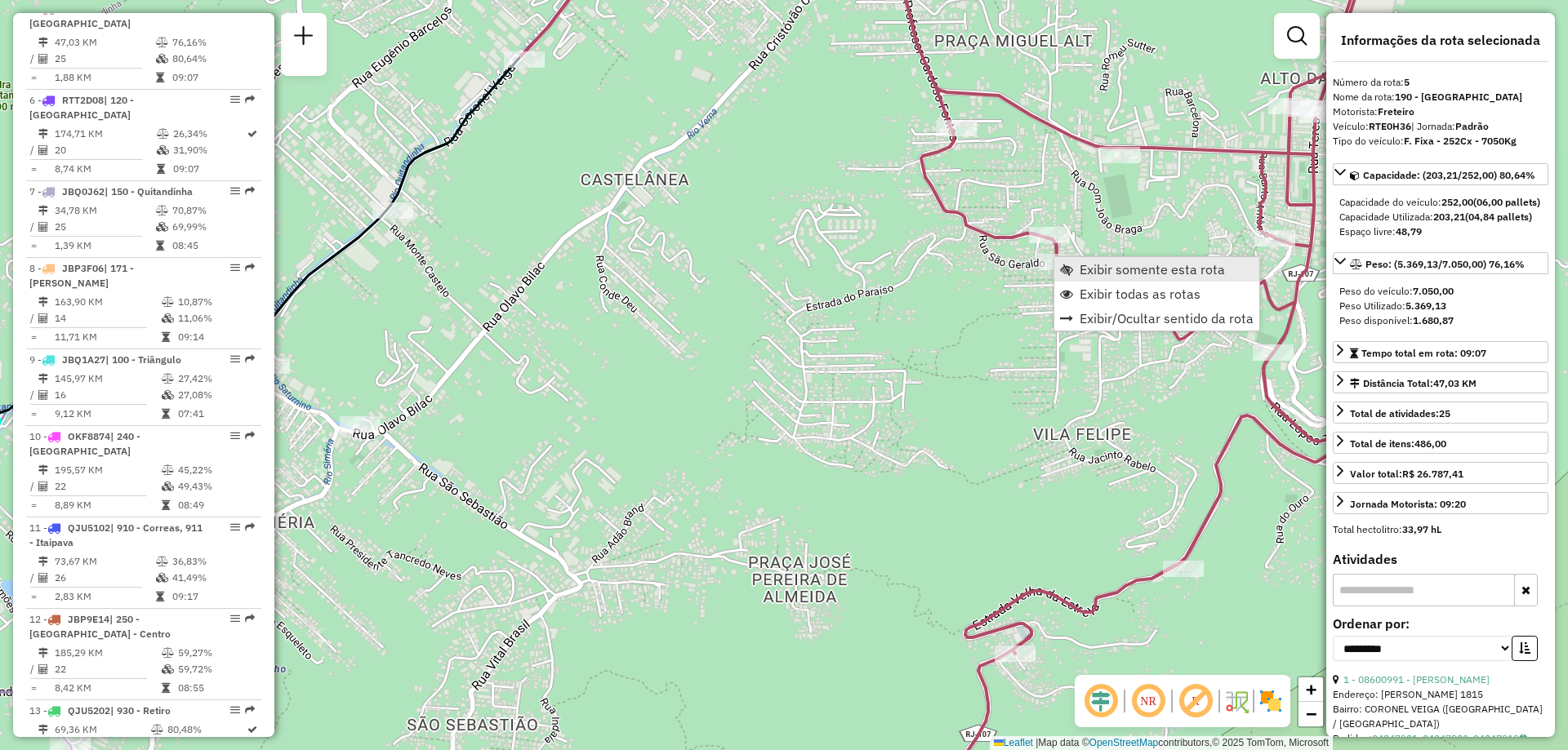
click at [1099, 276] on span "Exibir somente esta rota" at bounding box center [1152, 270] width 145 height 13
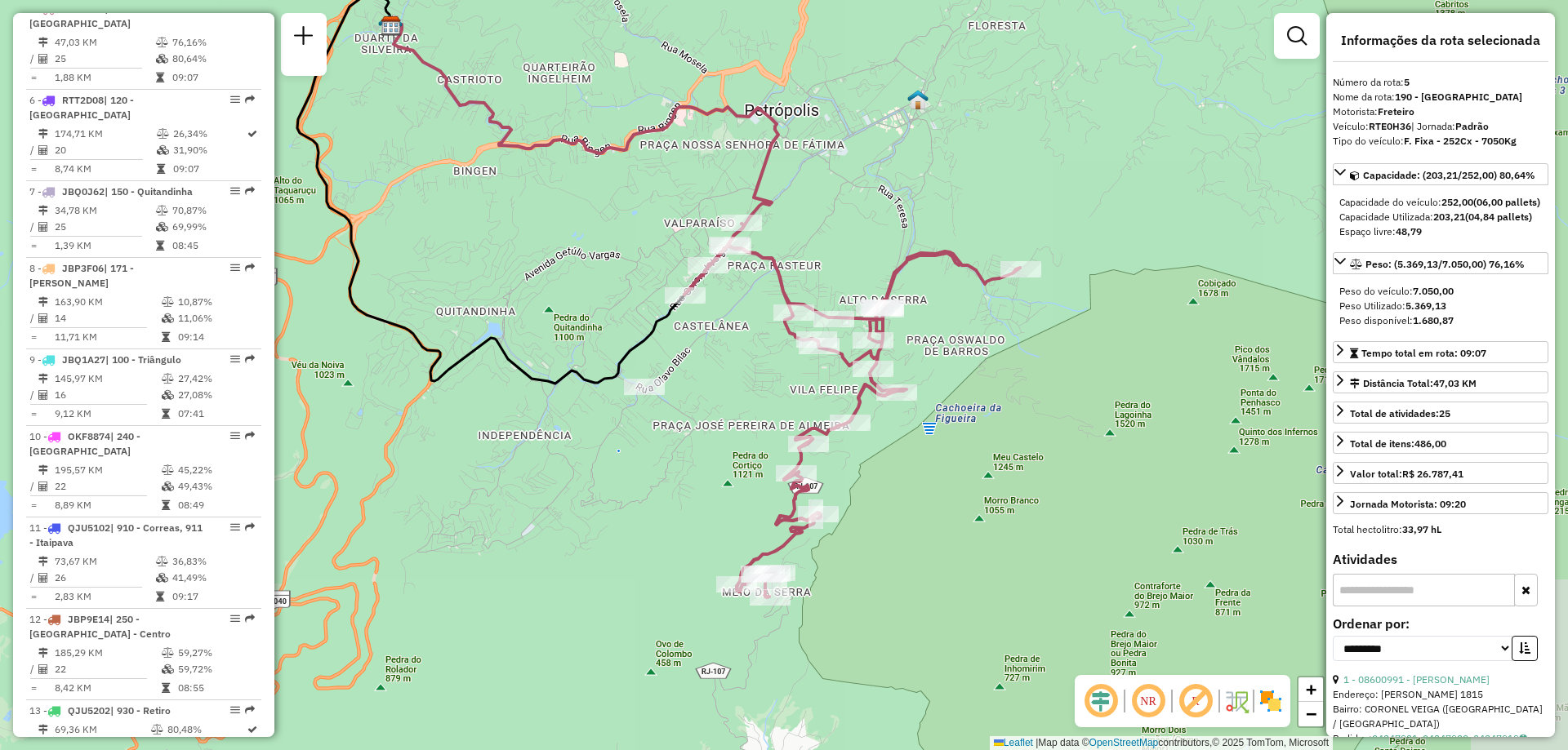
drag, startPoint x: 1080, startPoint y: 560, endPoint x: 955, endPoint y: 481, distance: 147.9
click at [955, 481] on div "Janela de atendimento Grade de atendimento Capacidade Transportadoras Veículos …" at bounding box center [784, 375] width 1568 height 750
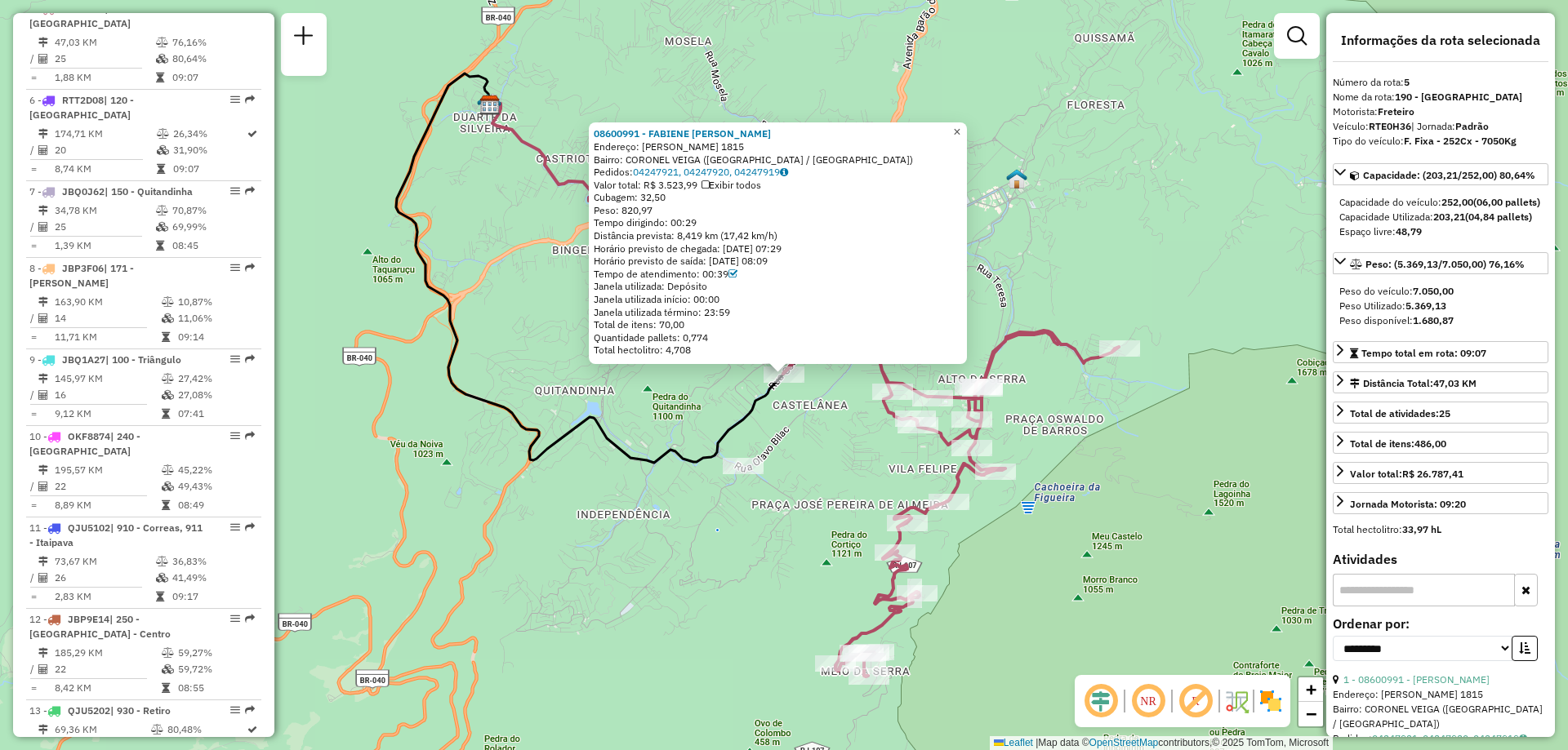
click at [961, 127] on span "×" at bounding box center [957, 132] width 7 height 14
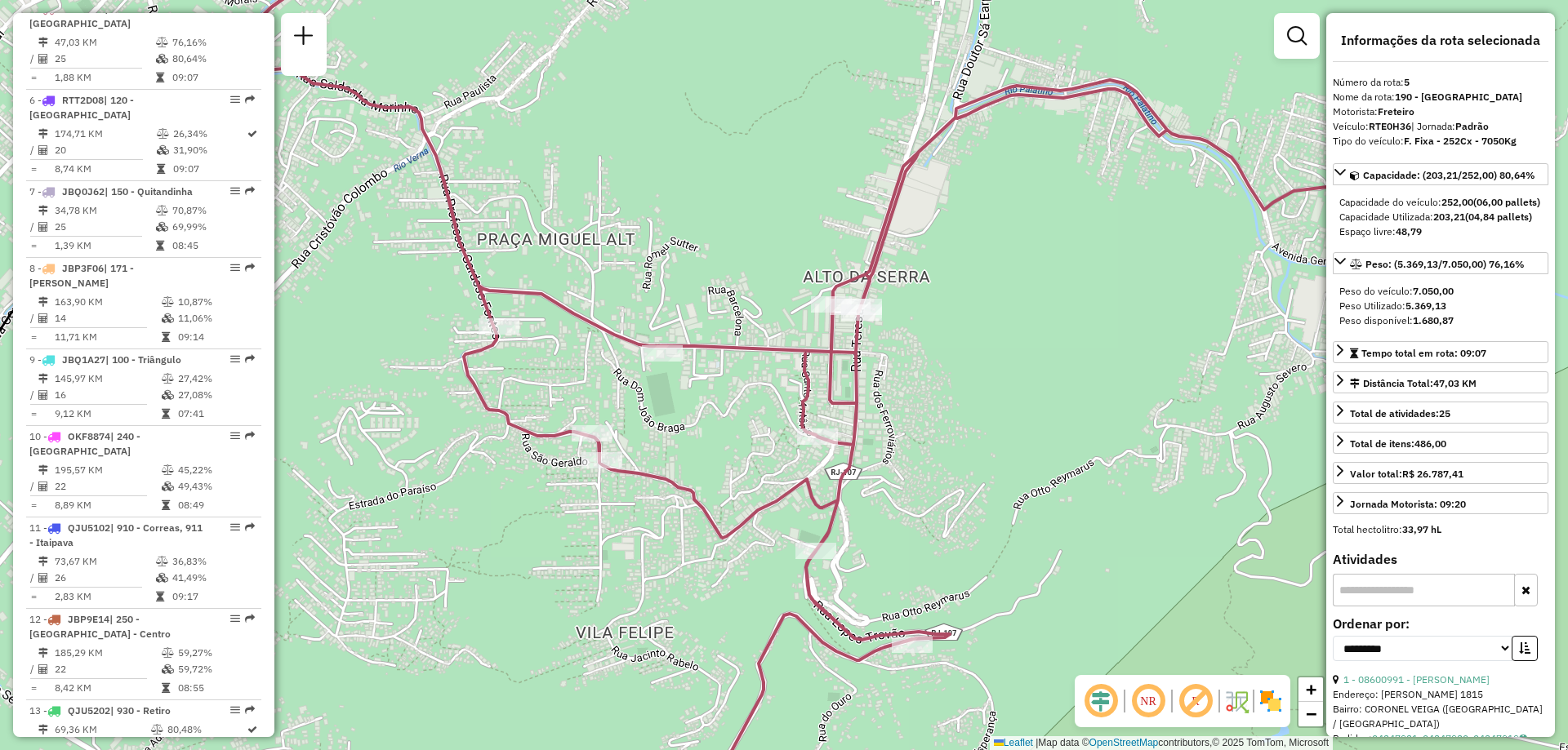
click at [863, 321] on div at bounding box center [861, 313] width 40 height 17
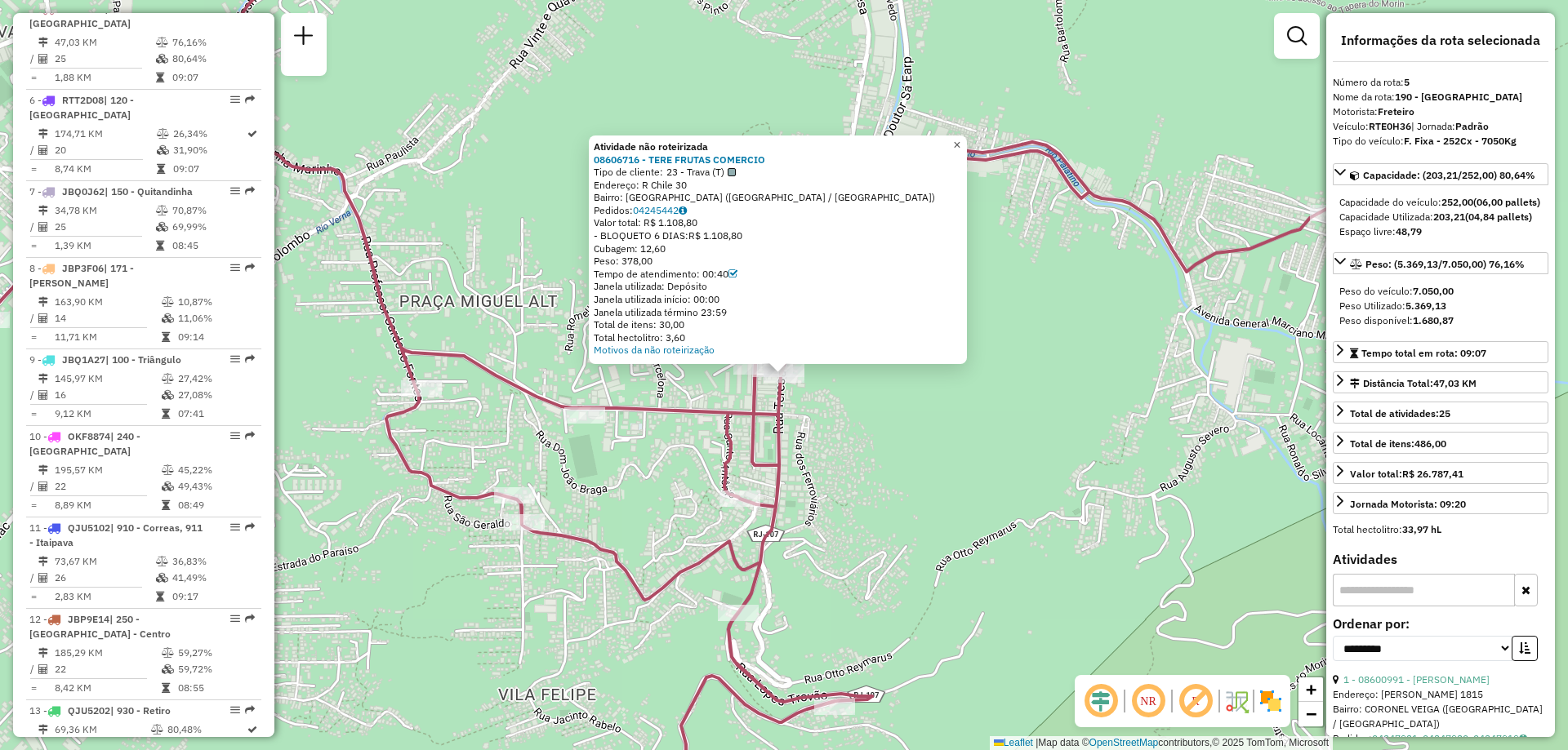
click at [961, 140] on link "×" at bounding box center [956, 144] width 19 height 19
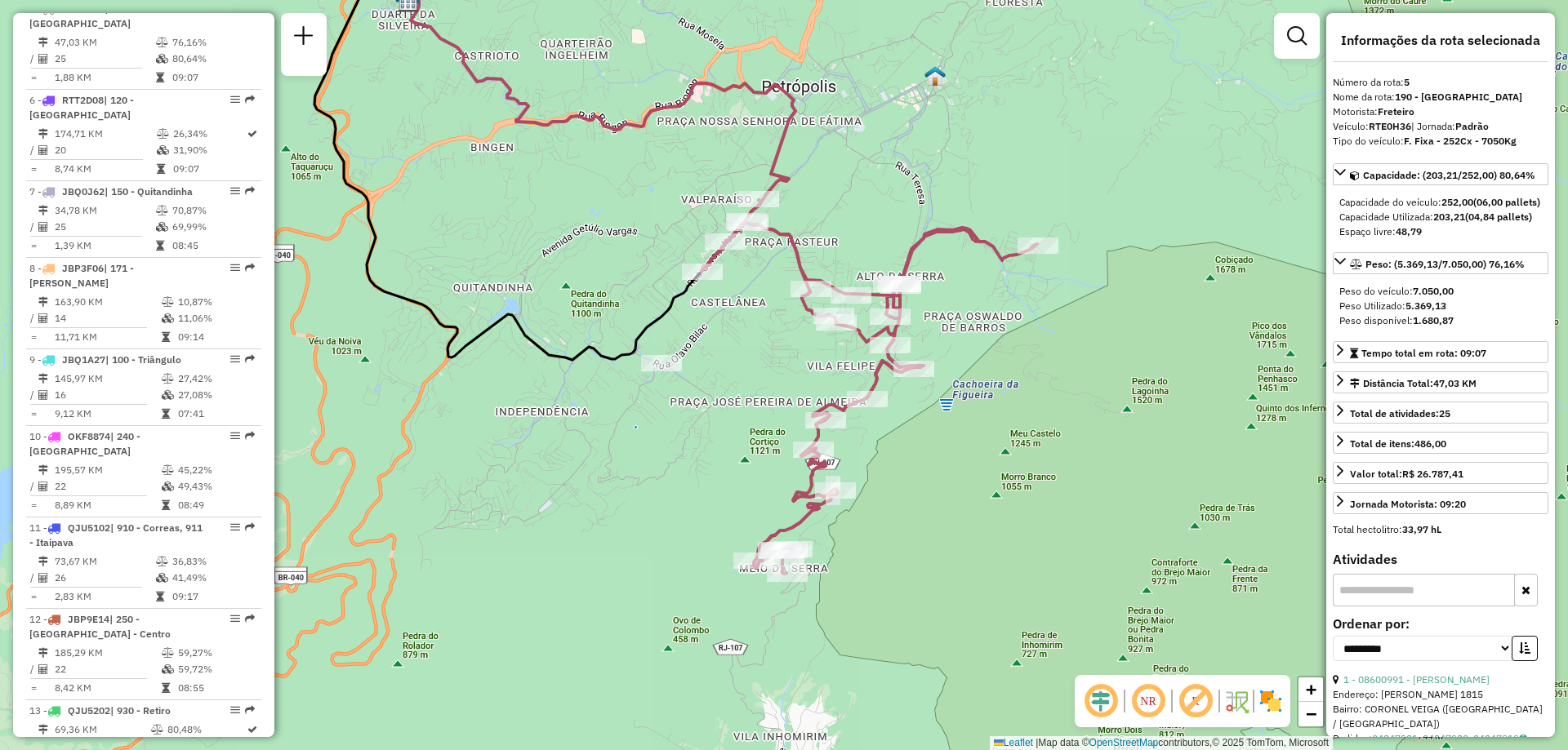
drag, startPoint x: 700, startPoint y: 669, endPoint x: 656, endPoint y: 489, distance: 185.3
click at [656, 489] on div "Janela de atendimento Grade de atendimento Capacidade Transportadoras Veículos …" at bounding box center [784, 375] width 1568 height 750
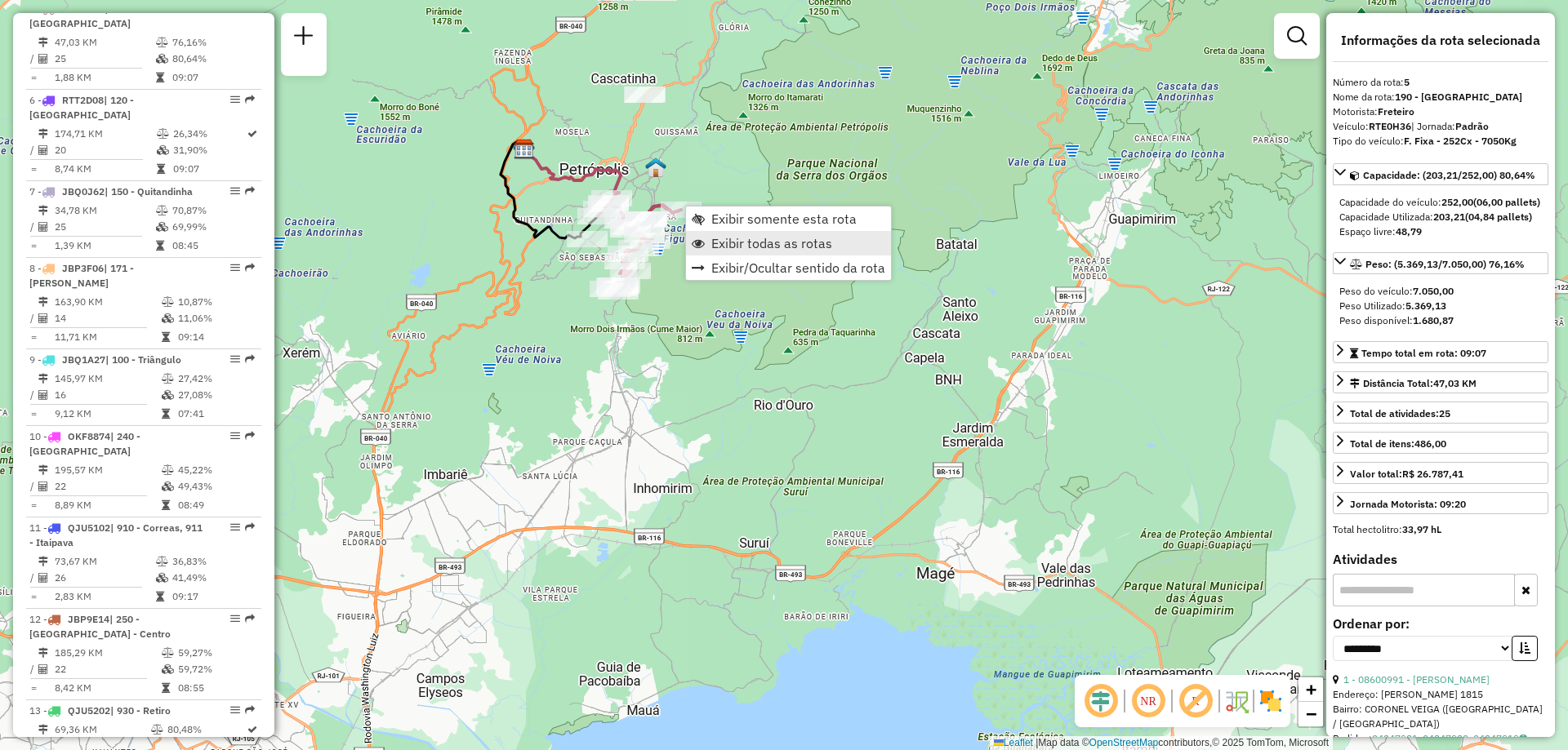
click at [729, 242] on span "Exibir todas as rotas" at bounding box center [771, 243] width 121 height 13
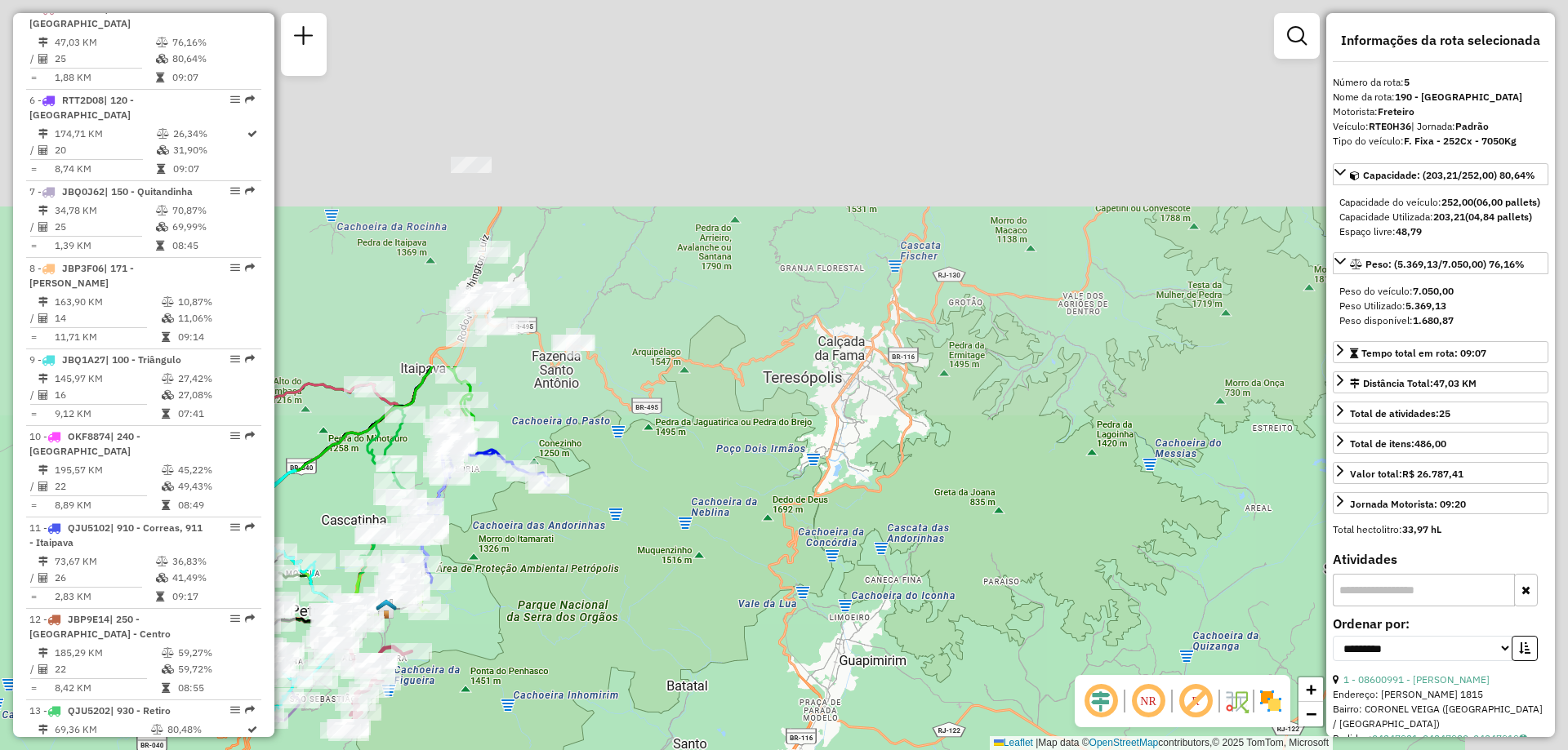
drag, startPoint x: 898, startPoint y: 126, endPoint x: 614, endPoint y: 591, distance: 544.9
click at [614, 591] on div "Janela de atendimento Grade de atendimento Capacidade Transportadoras Veículos …" at bounding box center [784, 375] width 1568 height 750
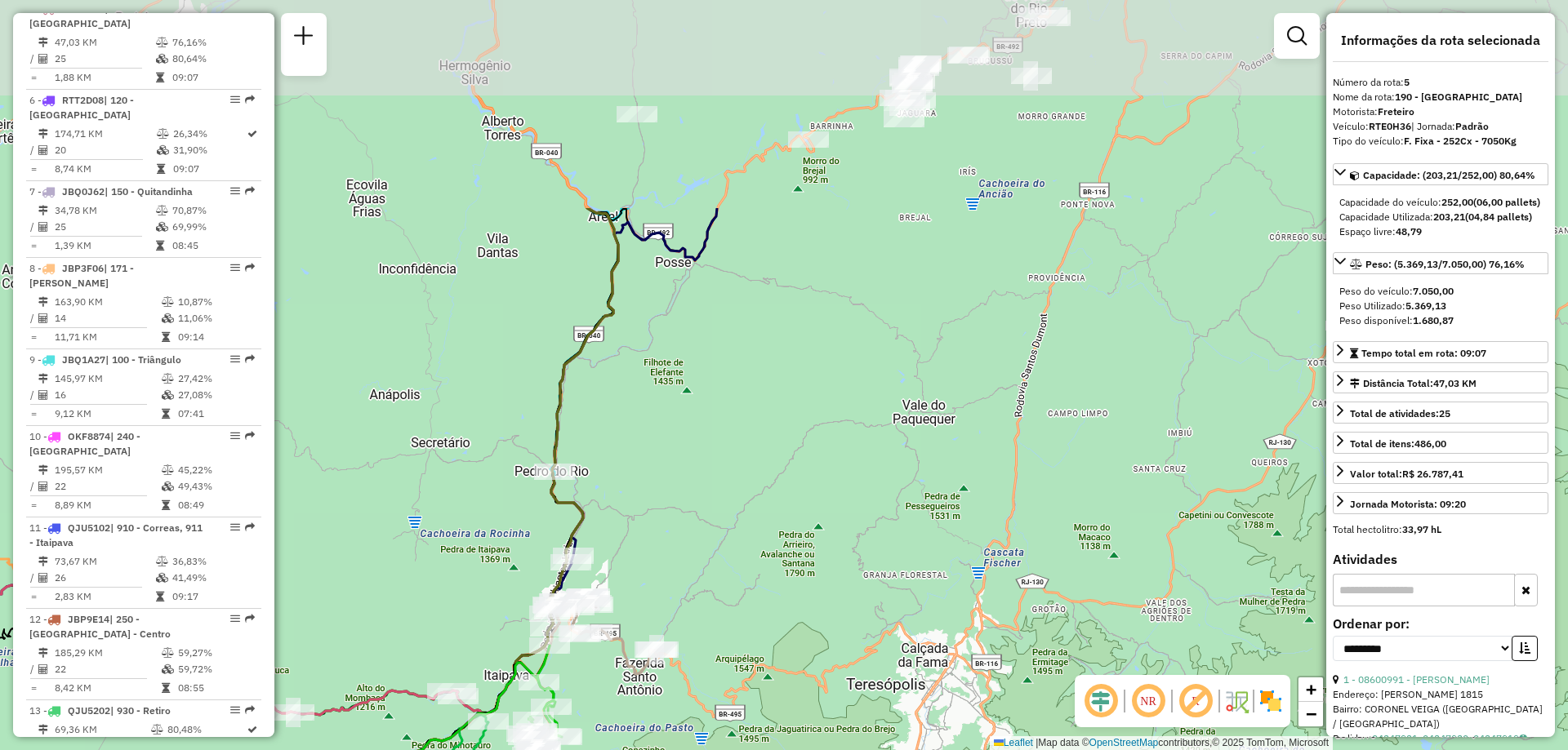
drag, startPoint x: 652, startPoint y: 164, endPoint x: 750, endPoint y: 447, distance: 299.5
click at [750, 447] on div "Janela de atendimento Grade de atendimento Capacidade Transportadoras Veículos …" at bounding box center [784, 375] width 1568 height 750
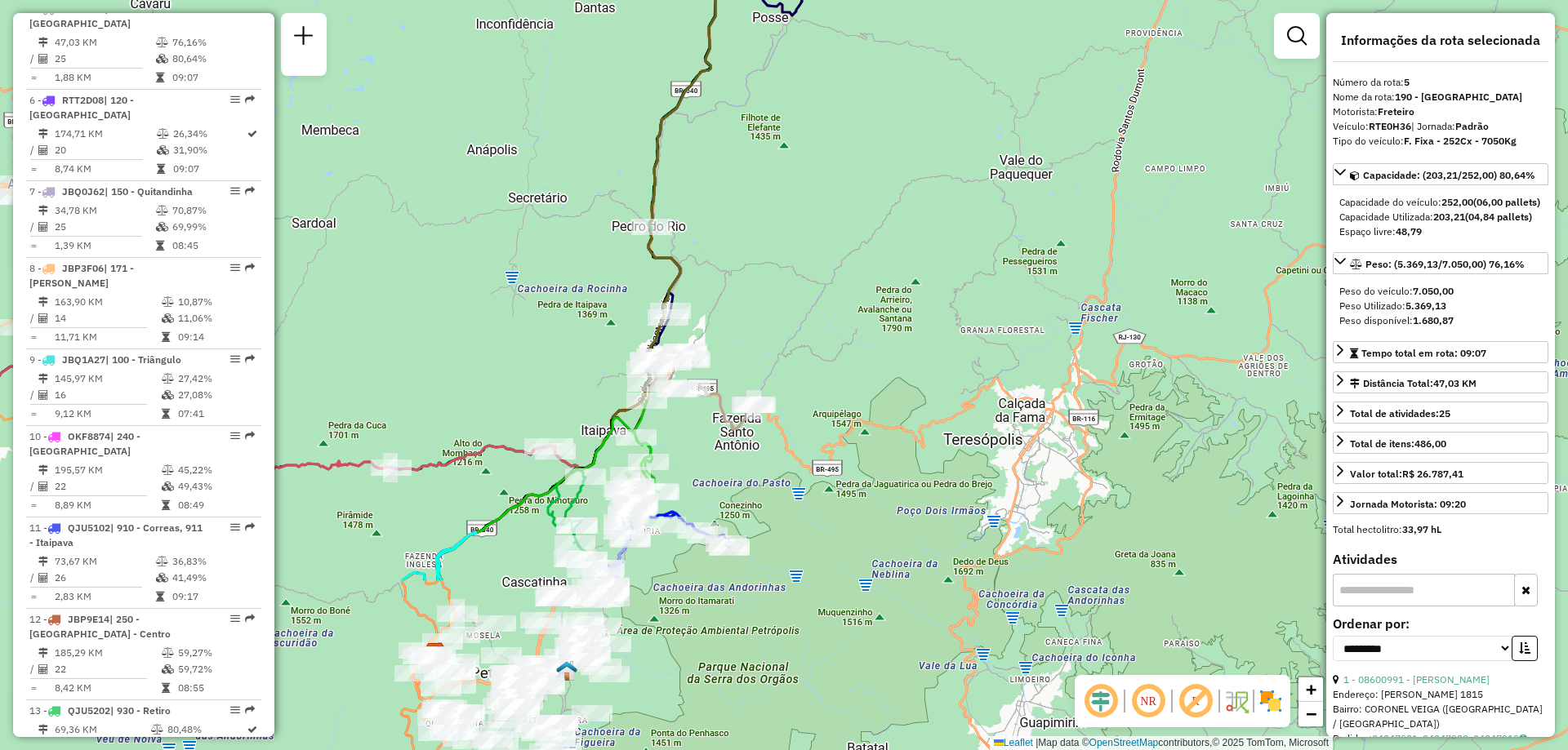
drag, startPoint x: 733, startPoint y: 331, endPoint x: 830, endPoint y: 87, distance: 262.6
click at [830, 87] on div "Janela de atendimento Grade de atendimento Capacidade Transportadoras Veículos …" at bounding box center [784, 375] width 1568 height 750
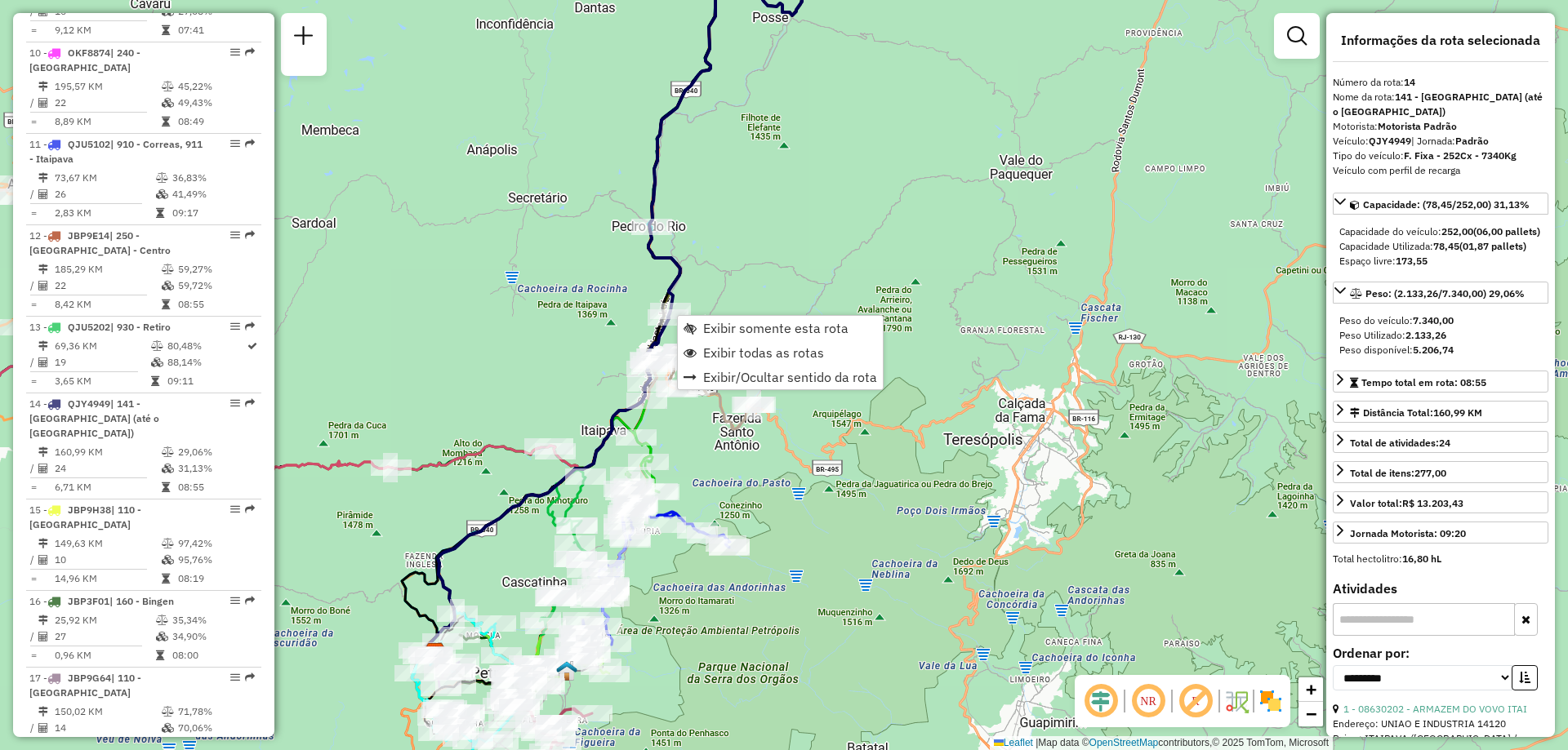
scroll to position [1776, 0]
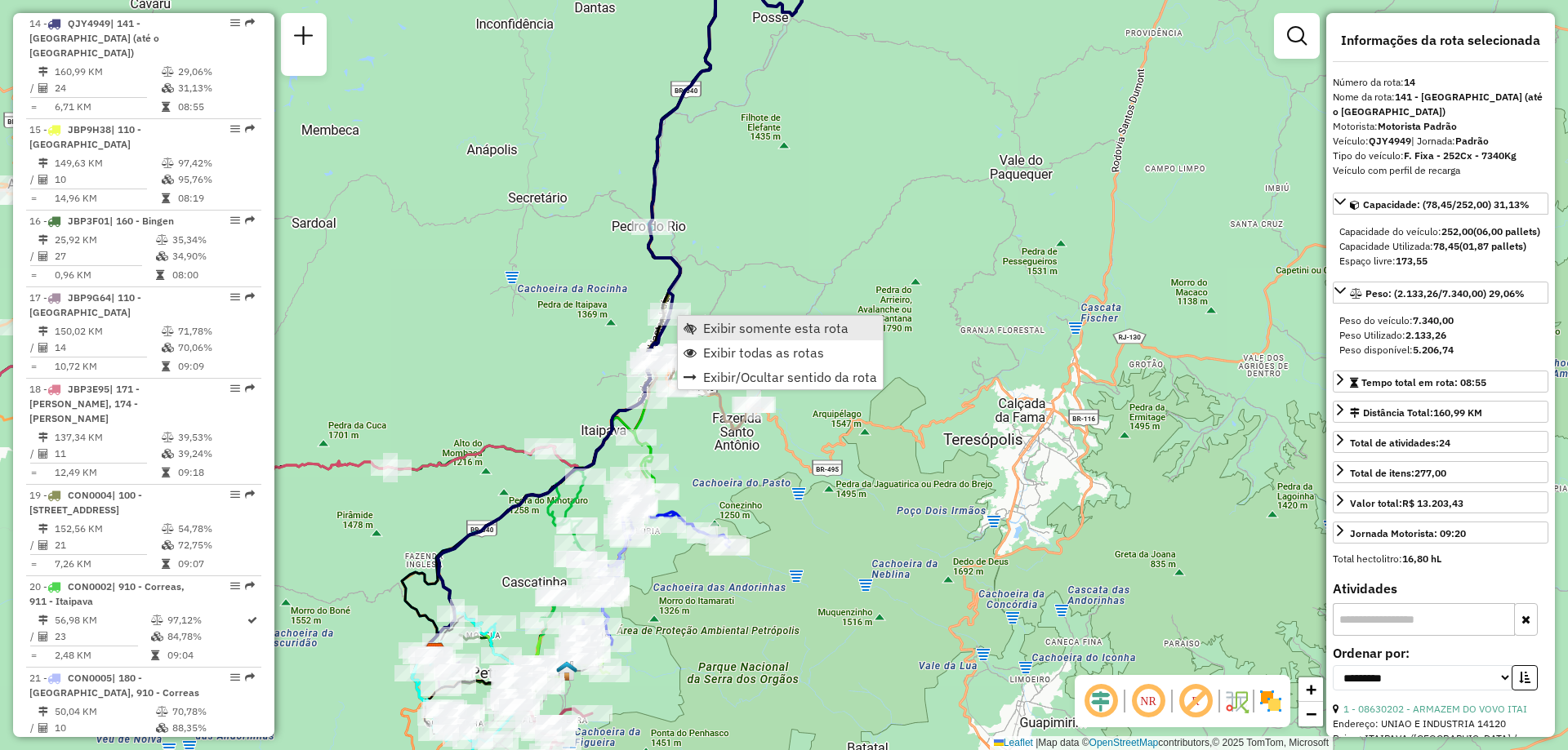
click at [736, 329] on span "Exibir somente esta rota" at bounding box center [776, 329] width 145 height 13
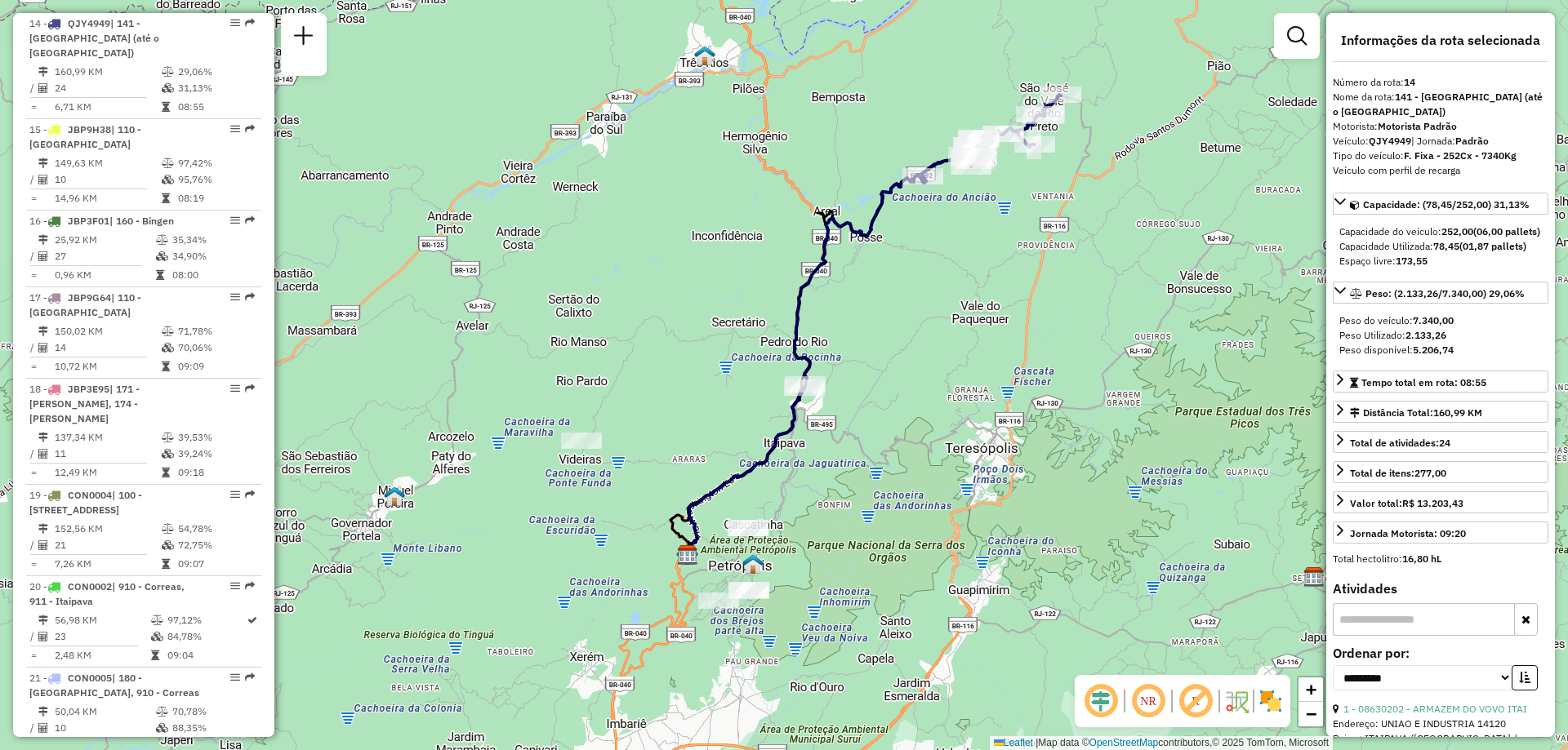
drag, startPoint x: 796, startPoint y: 541, endPoint x: 879, endPoint y: 499, distance: 93.0
click at [879, 499] on div "Janela de atendimento Grade de atendimento Capacidade Transportadoras Veículos …" at bounding box center [784, 375] width 1568 height 750
